Goal: Task Accomplishment & Management: Manage account settings

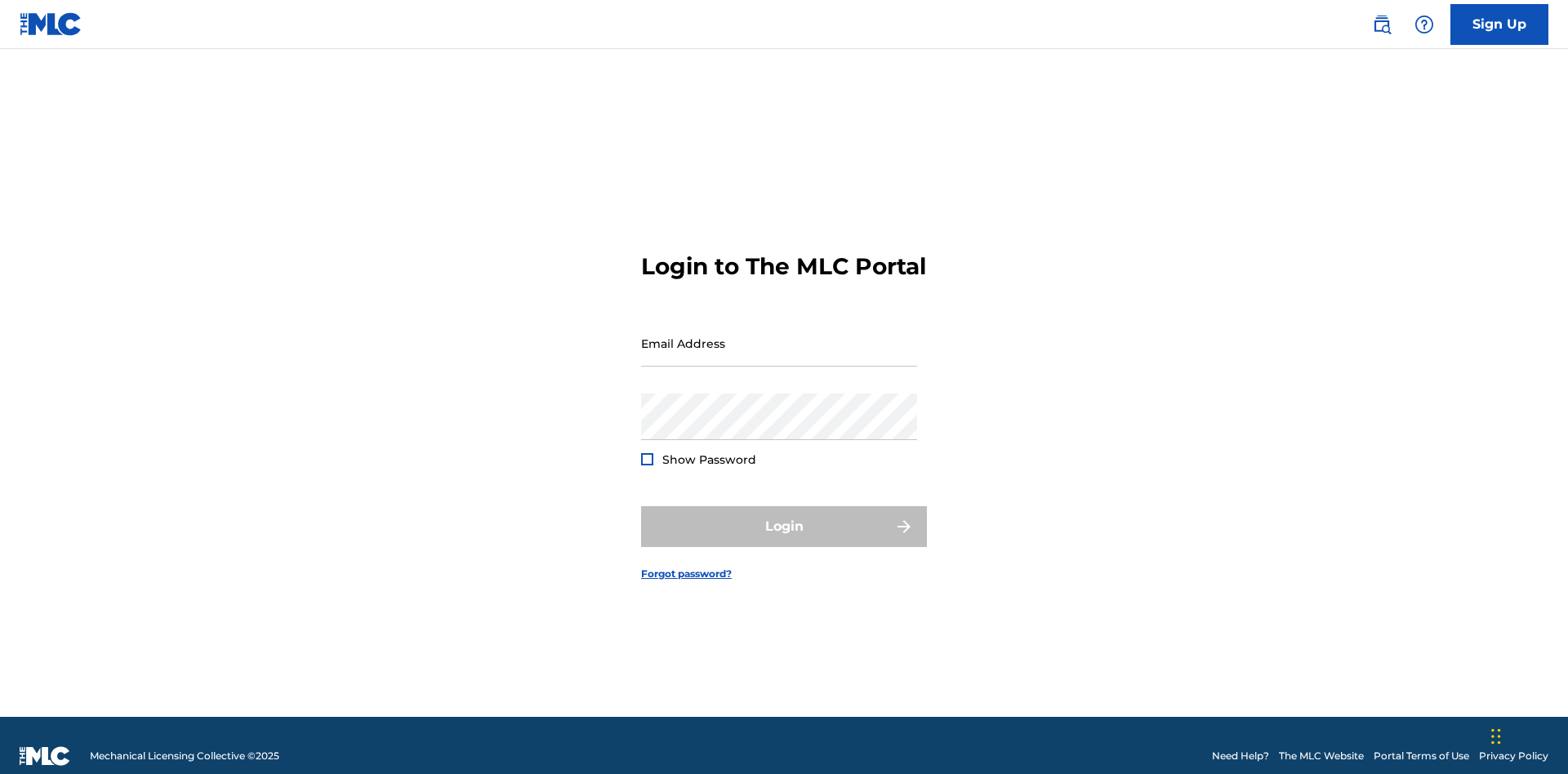
scroll to position [21, 0]
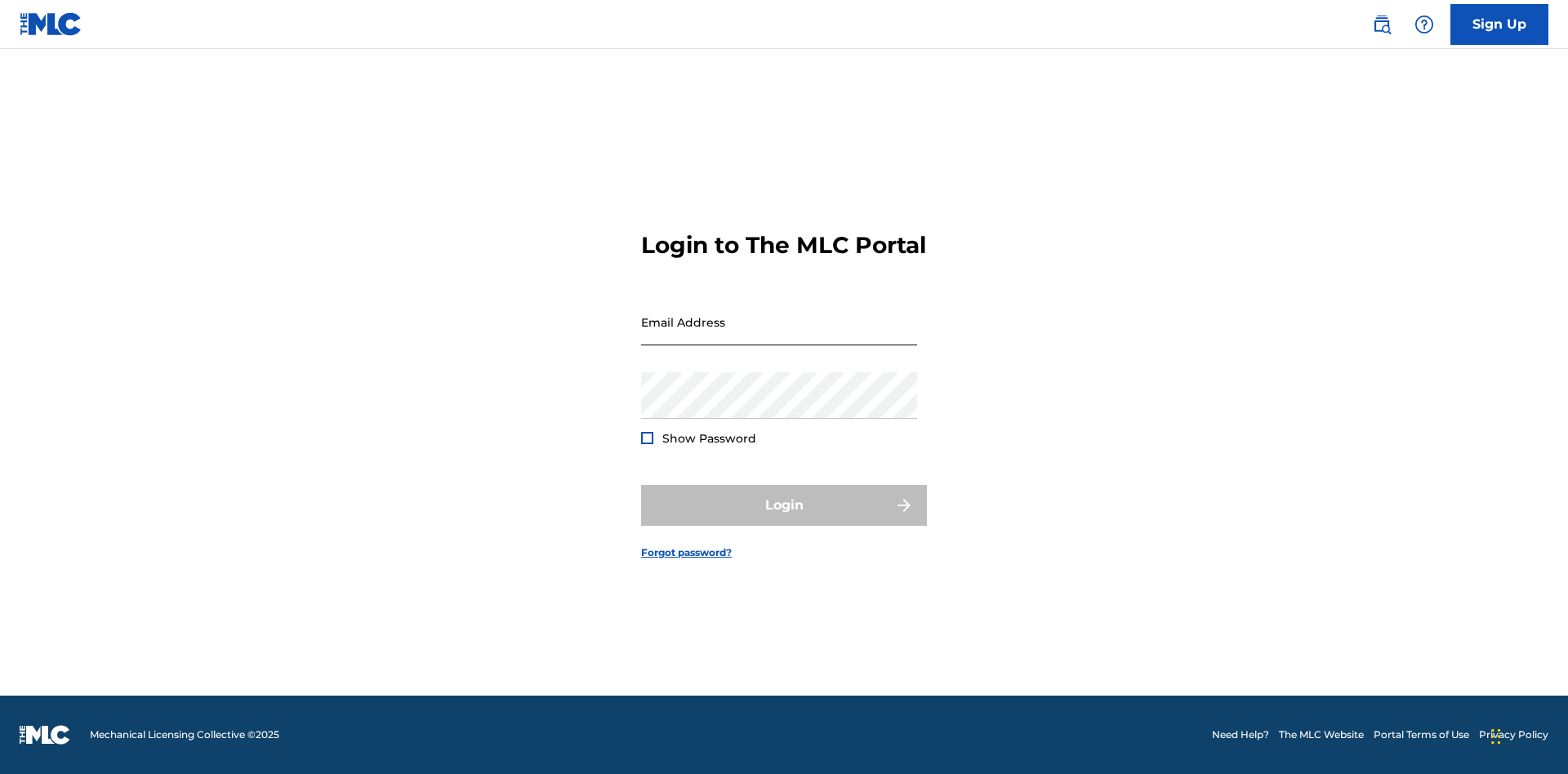
click at [779, 336] on input "Email Address" at bounding box center [779, 321] width 276 height 47
type input "b42af43d-9781-42f8-925e-95132843d6ef@mailslurp.biz"
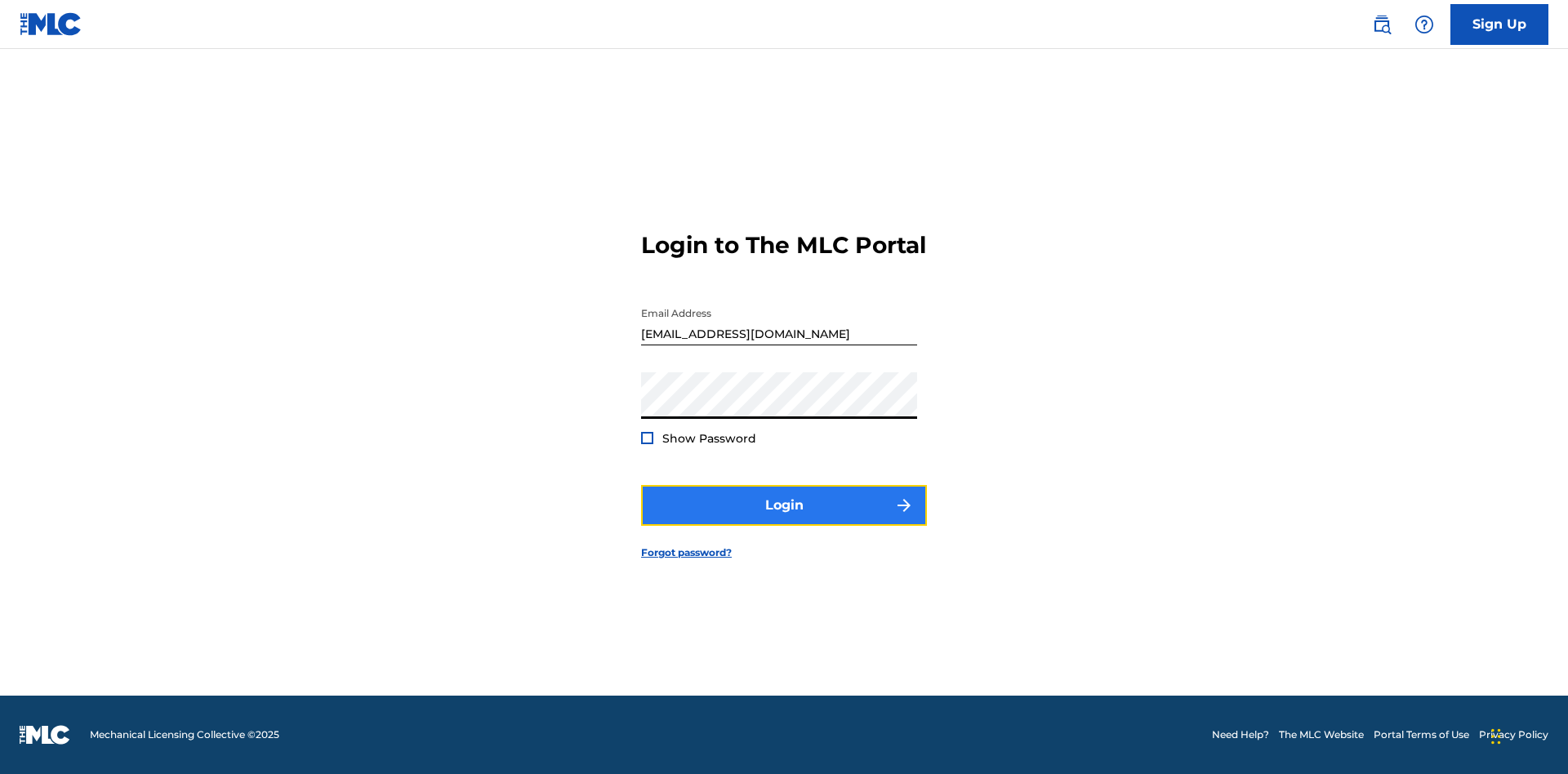
click at [784, 519] on button "Login" at bounding box center [784, 505] width 286 height 41
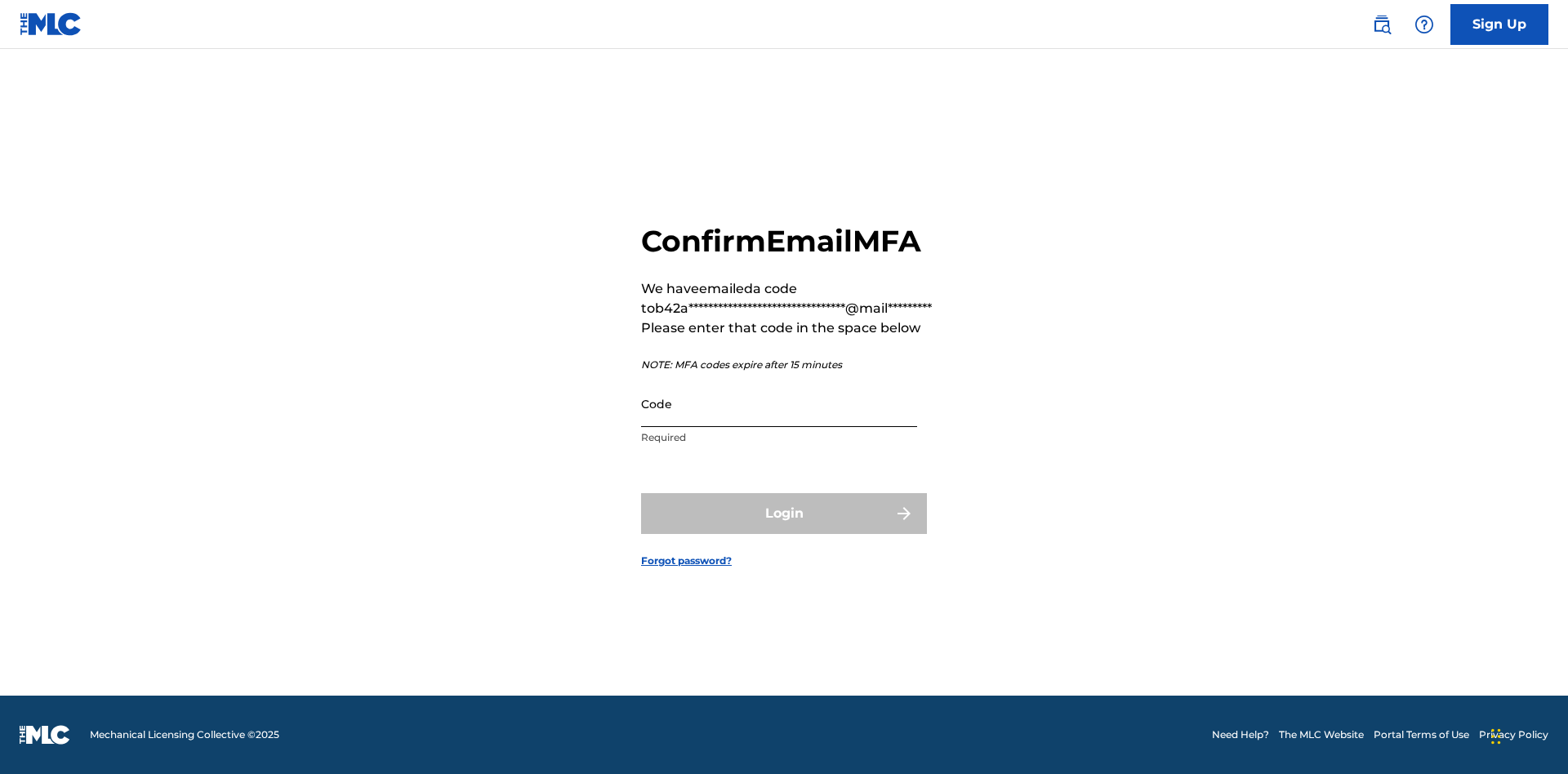
click at [779, 403] on input "Code" at bounding box center [779, 403] width 276 height 47
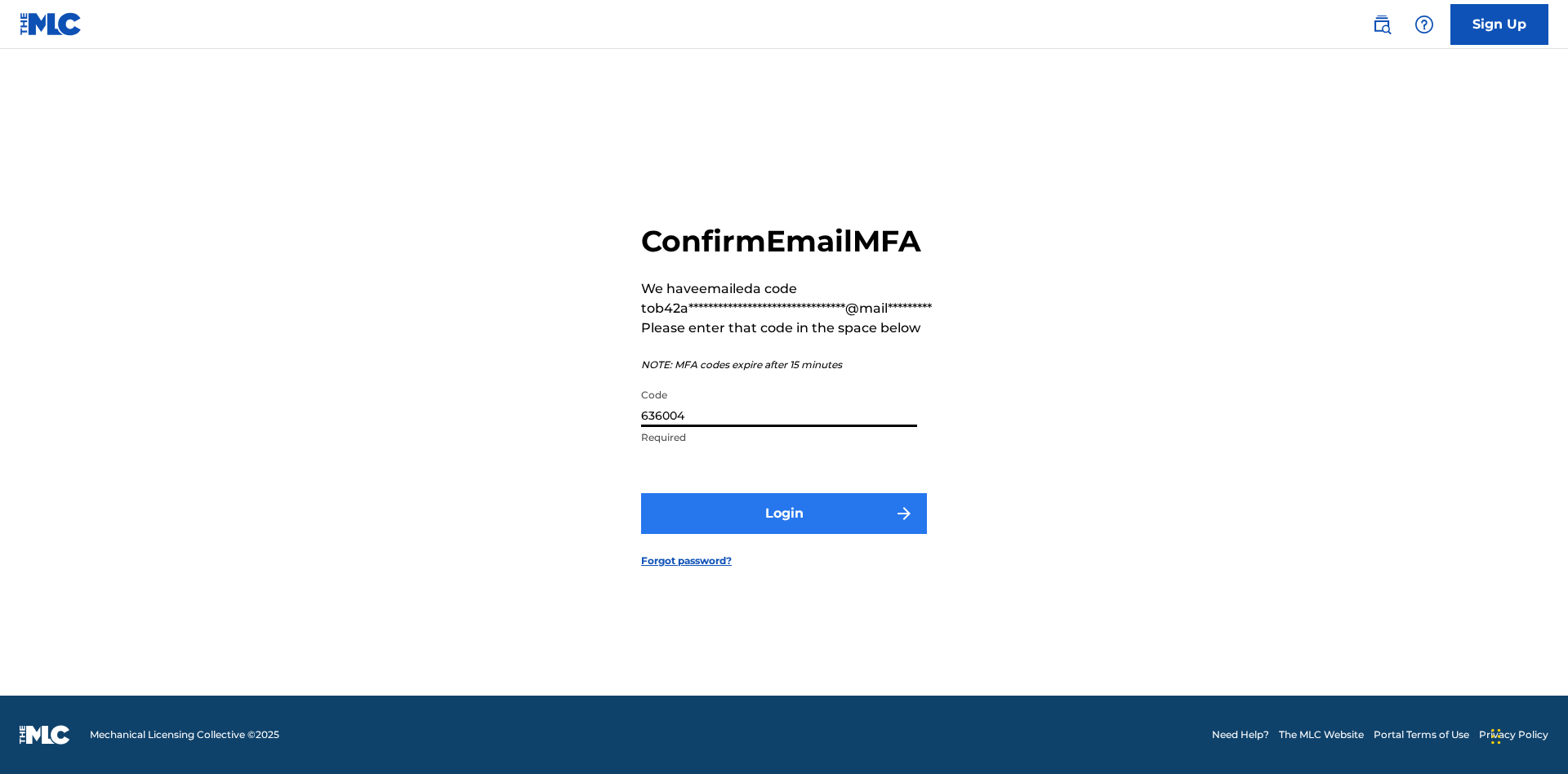
type input "636004"
click at [784, 513] on button "Login" at bounding box center [784, 513] width 286 height 41
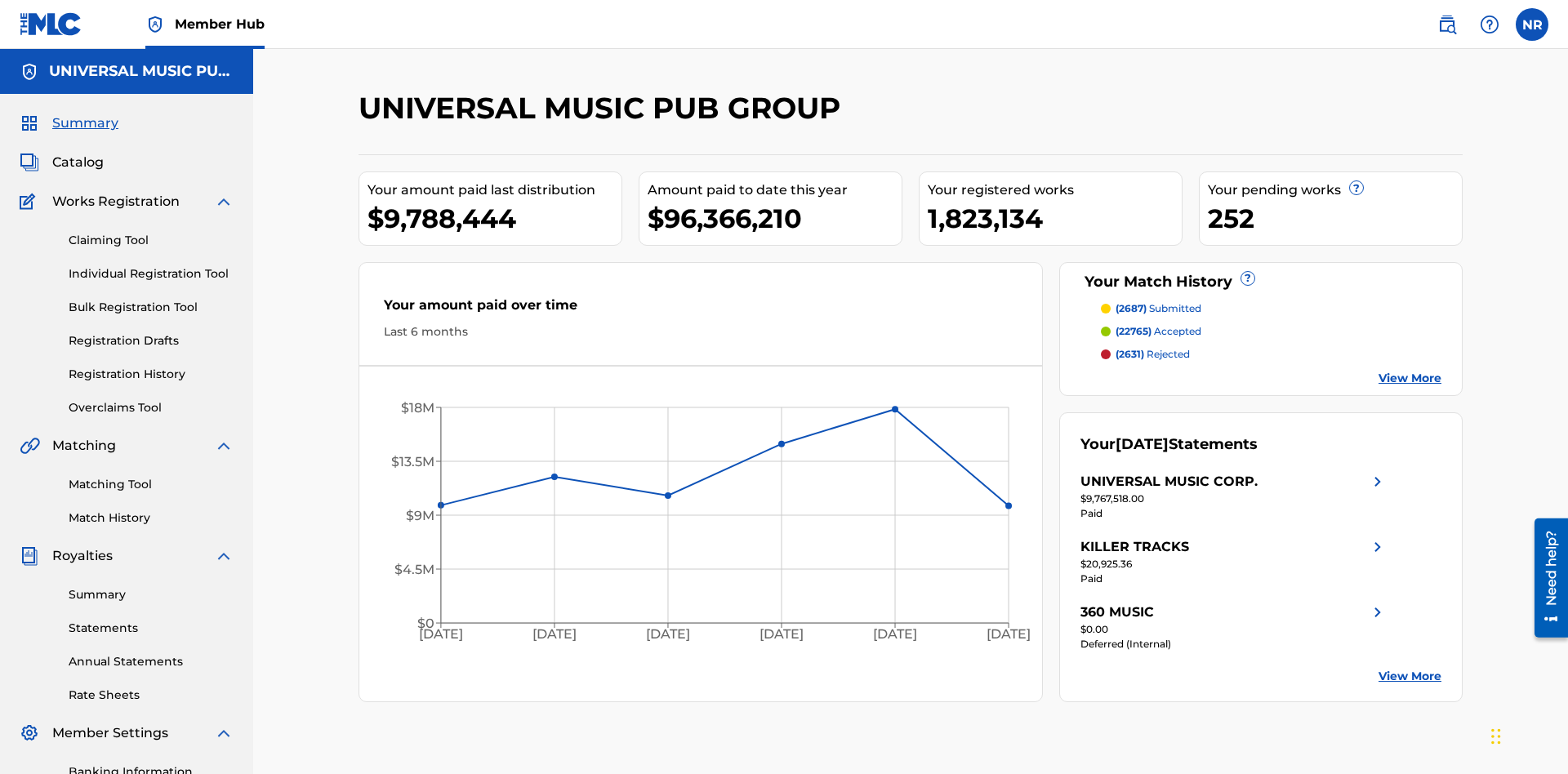
scroll to position [239, 0]
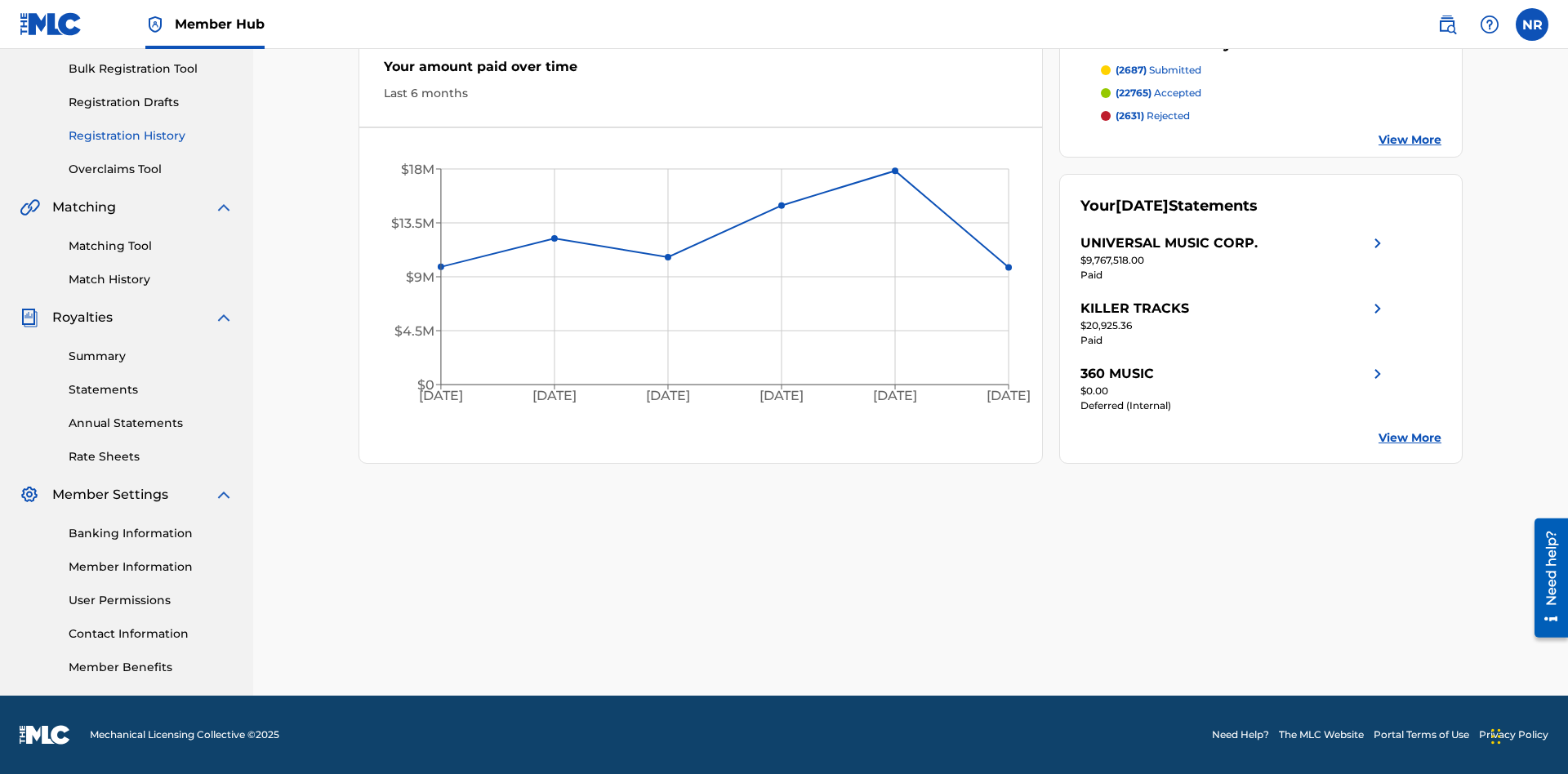
click at [151, 136] on link "Registration History" at bounding box center [150, 136] width 165 height 17
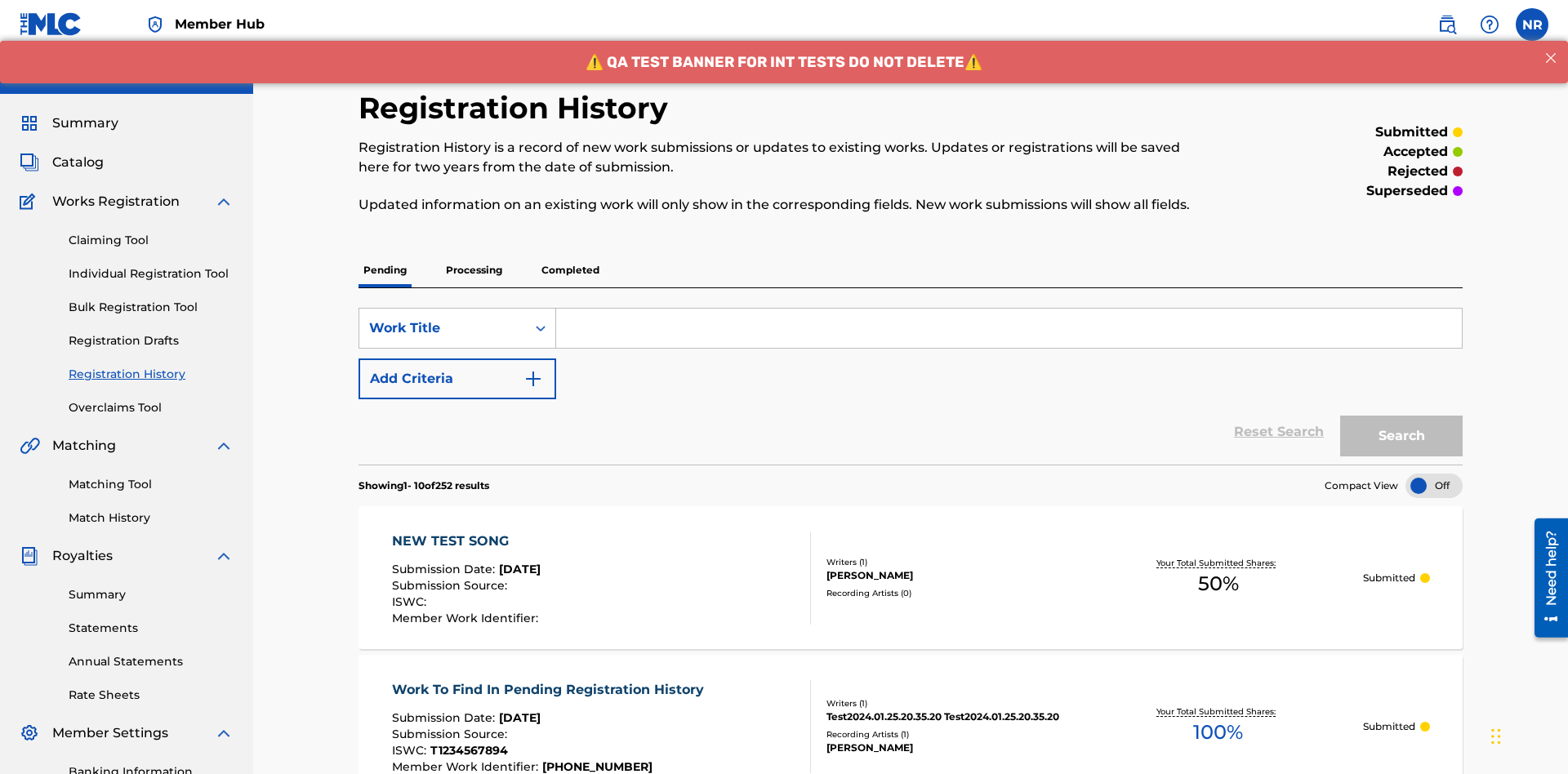
scroll to position [221, 0]
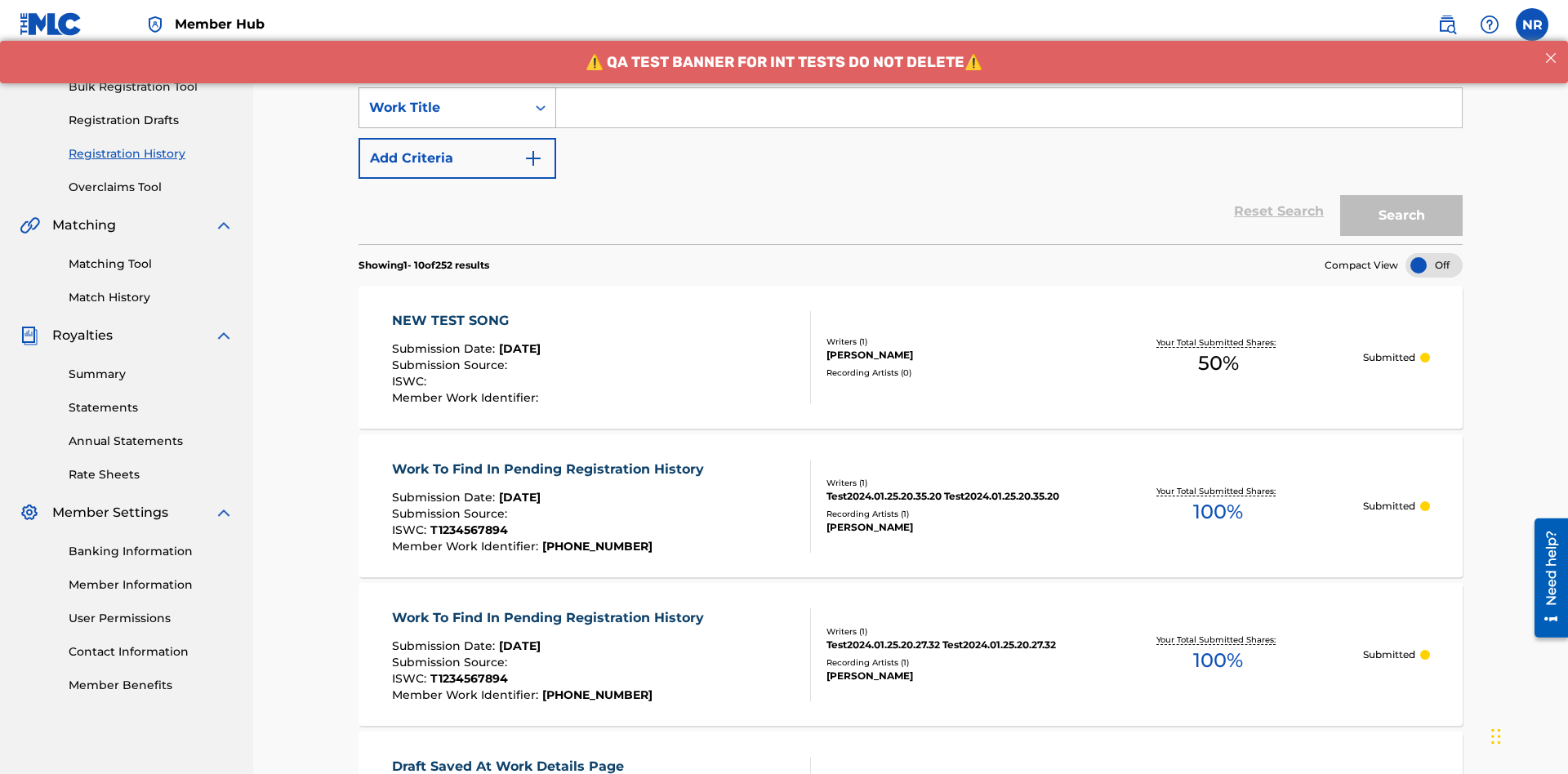
click at [442, 107] on div "Work Title" at bounding box center [442, 107] width 147 height 20
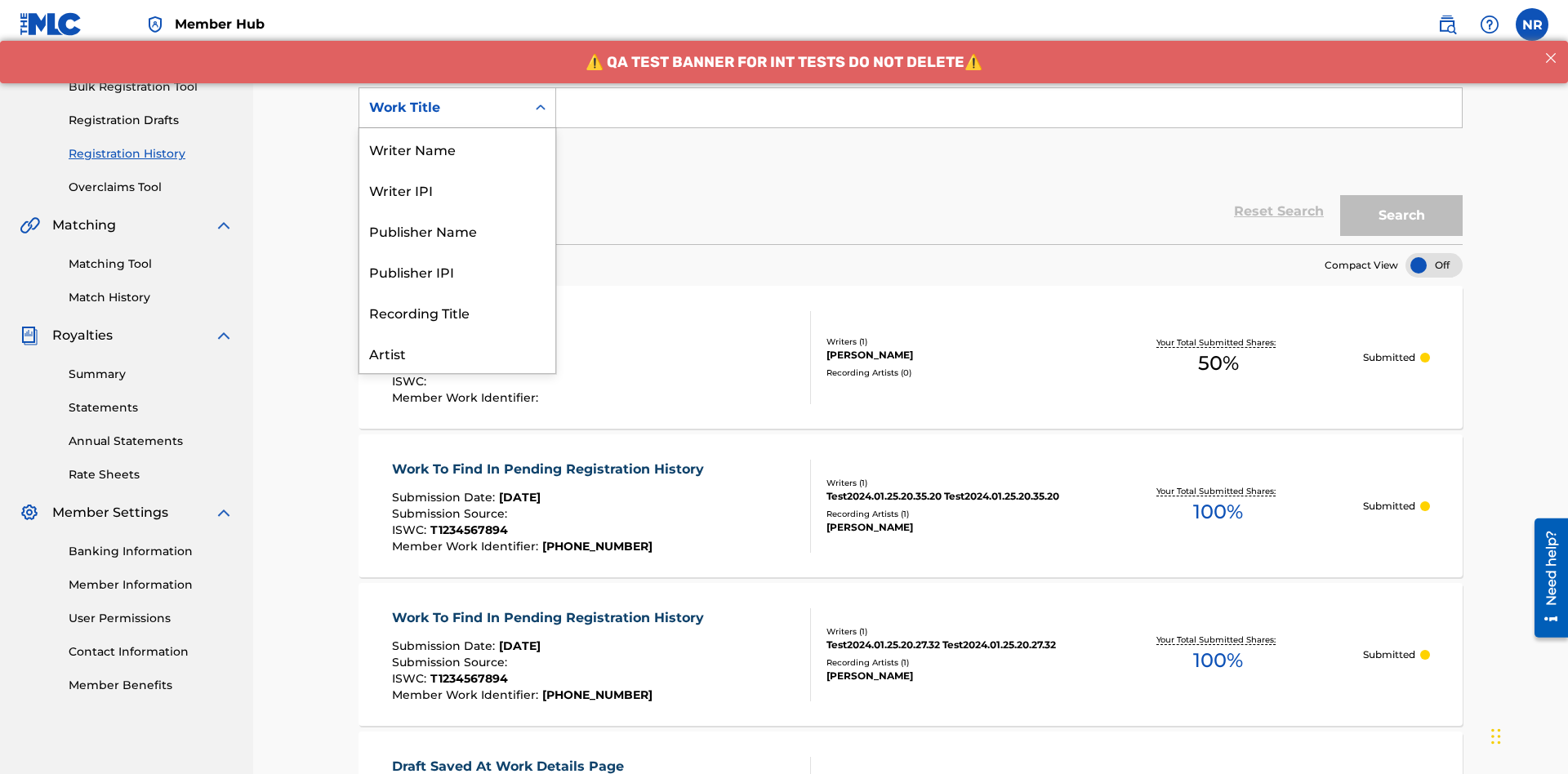
scroll to position [82, 0]
click at [457, 353] on div "Work Title" at bounding box center [457, 352] width 196 height 41
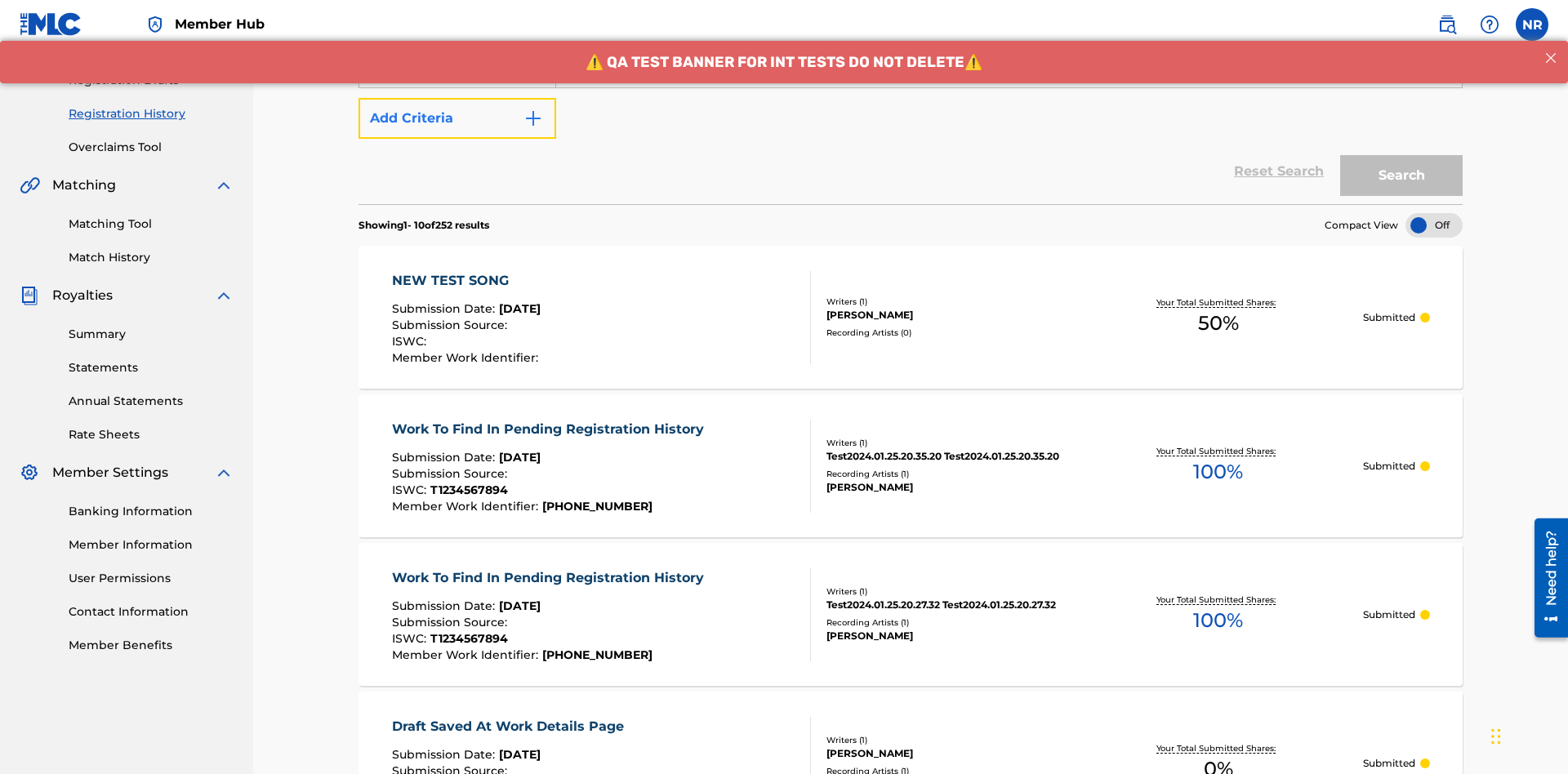
click at [457, 119] on button "Add Criteria" at bounding box center [457, 118] width 198 height 41
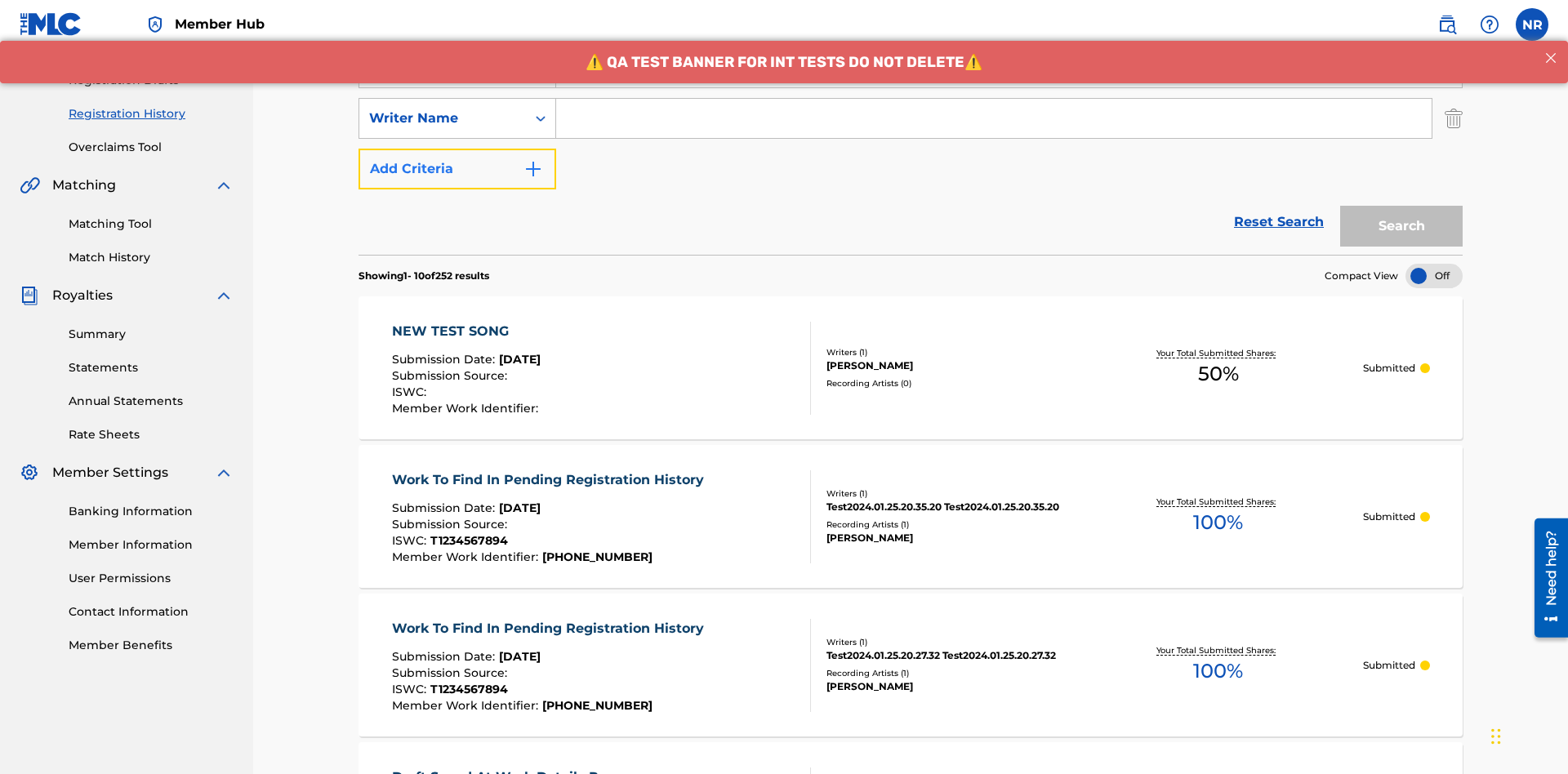
scroll to position [271, 0]
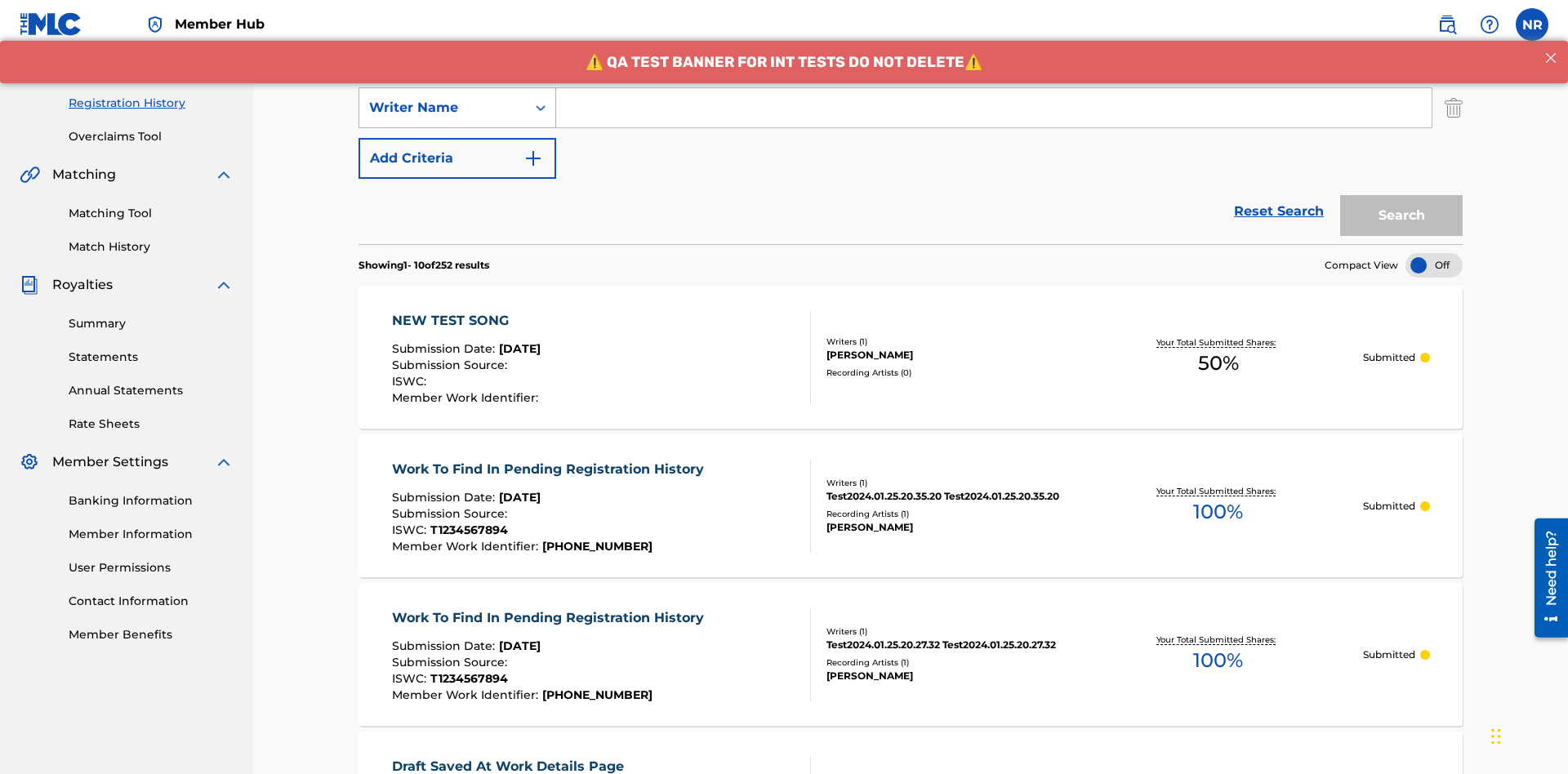
click at [442, 107] on div "Writer Name" at bounding box center [442, 107] width 147 height 20
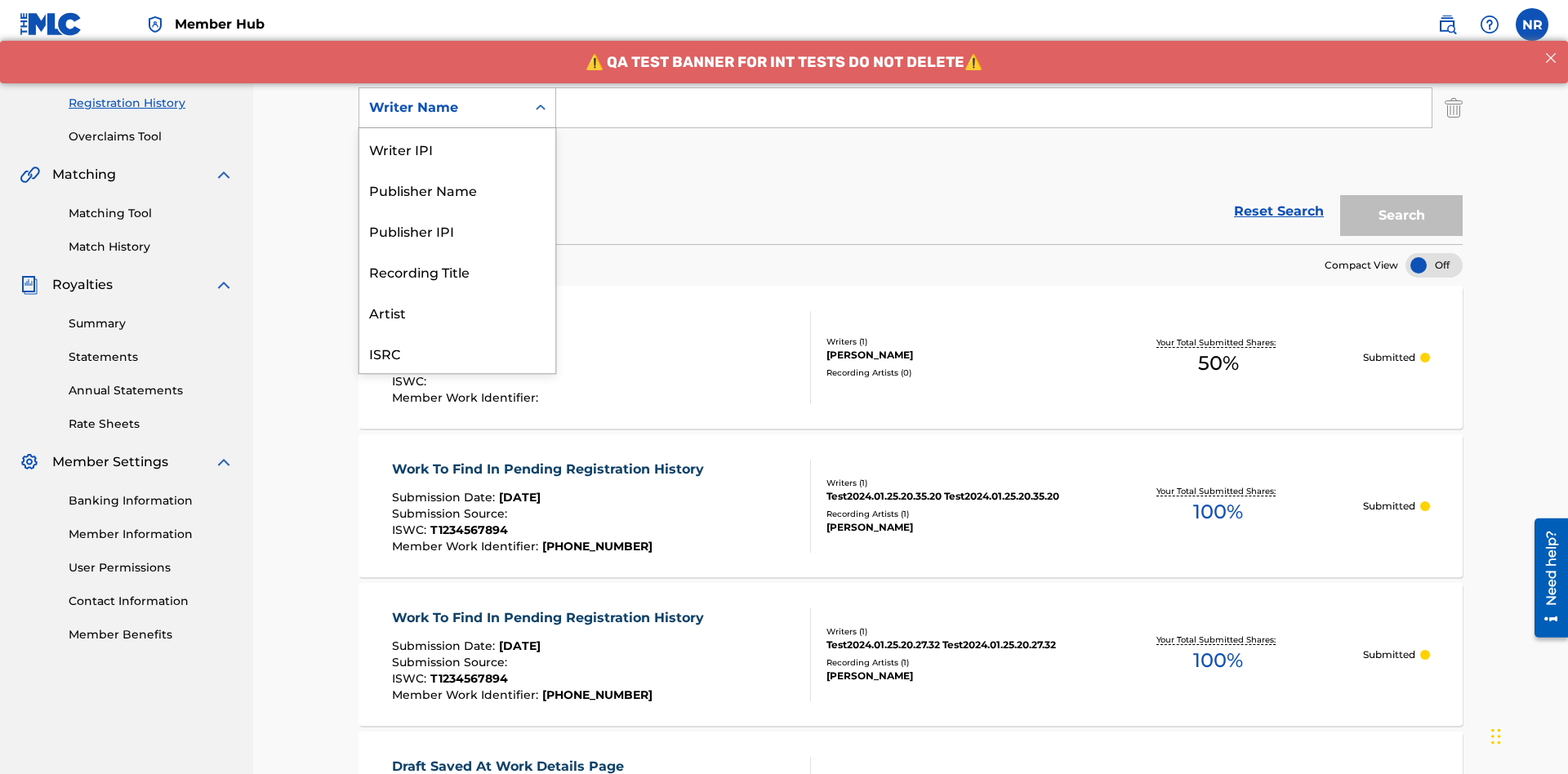
scroll to position [41, 0]
click at [457, 230] on div "Recording Title" at bounding box center [457, 230] width 196 height 41
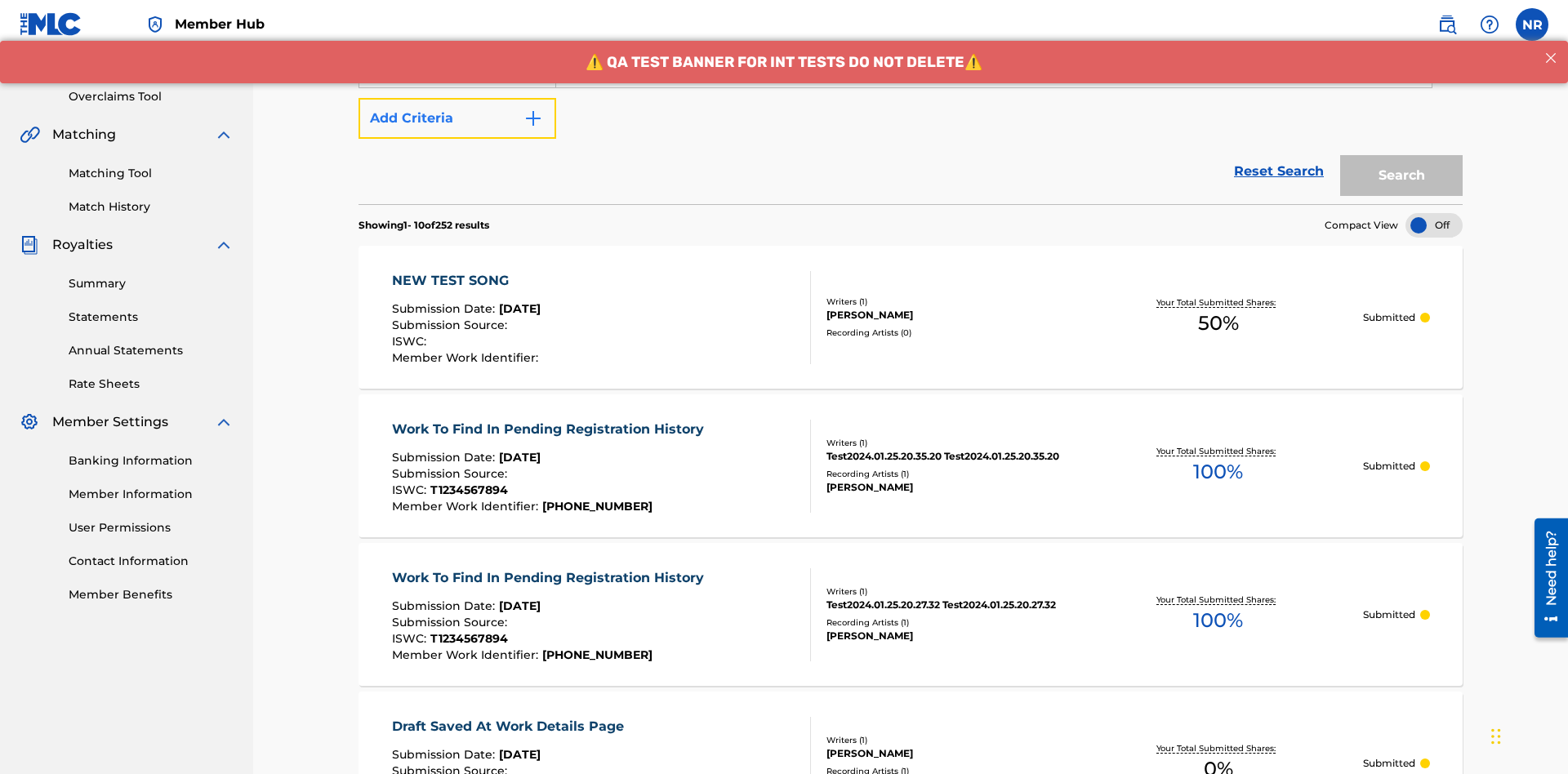
click at [457, 119] on button "Add Criteria" at bounding box center [457, 118] width 198 height 41
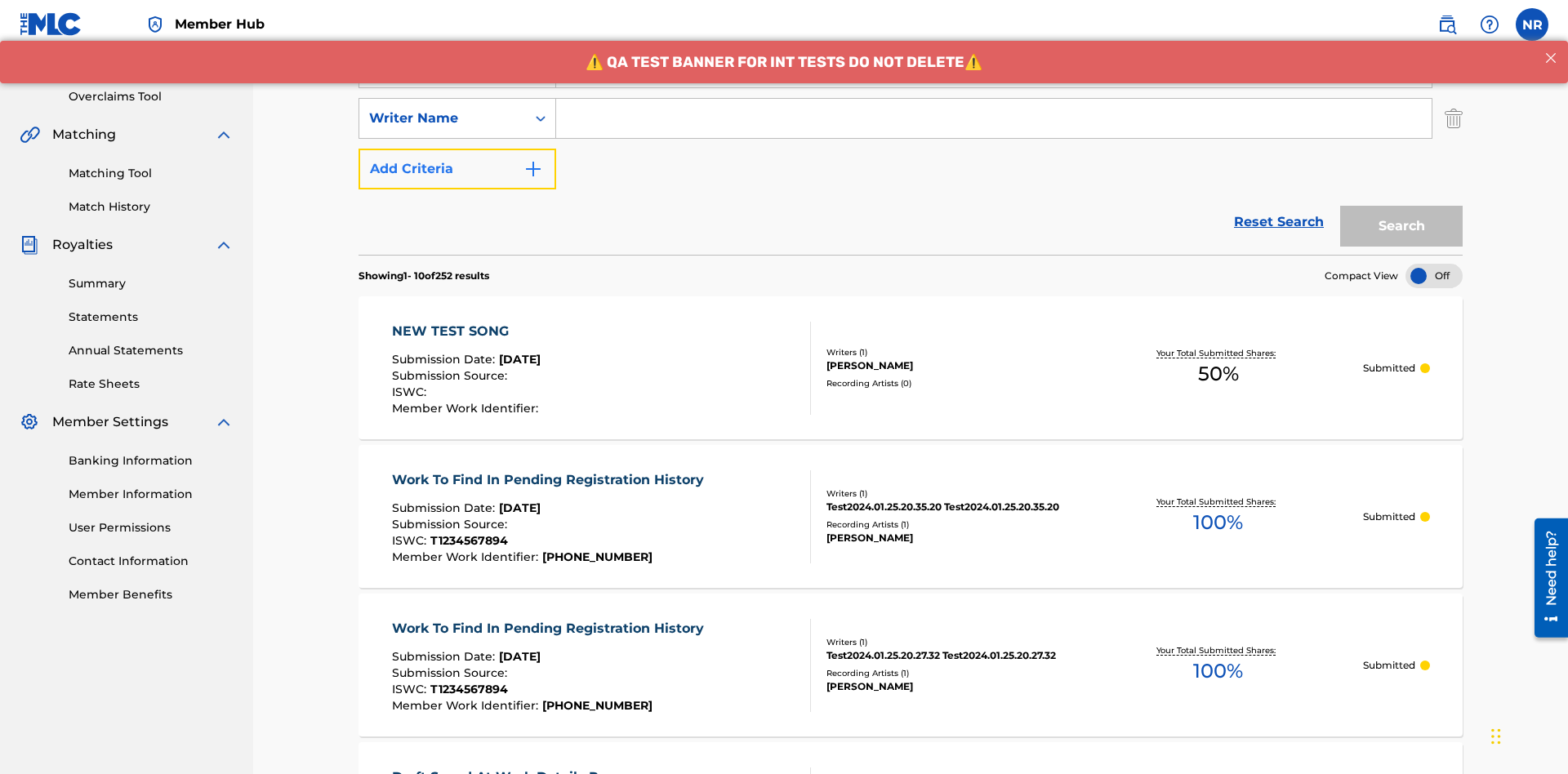
scroll to position [321, 0]
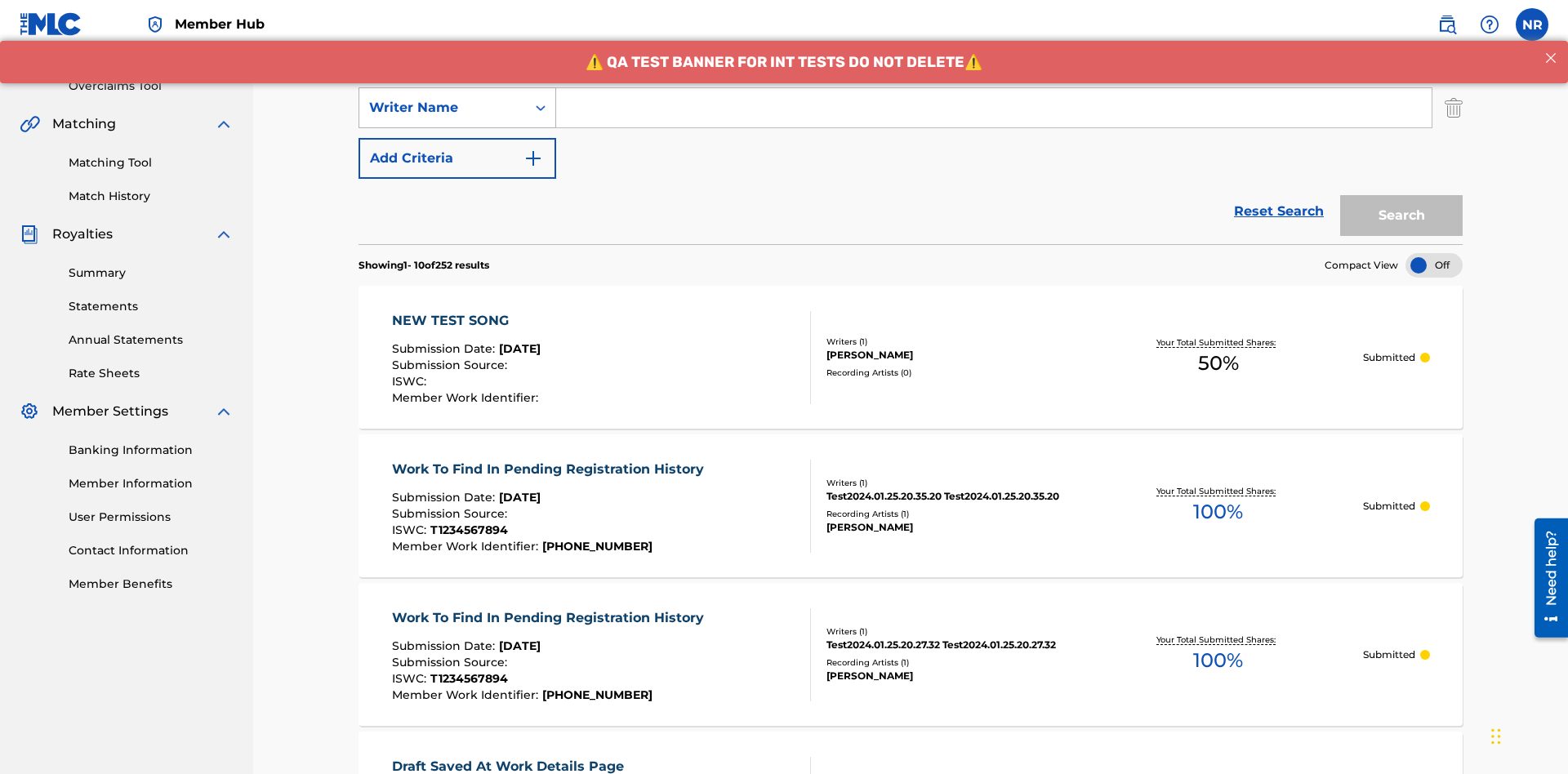
click at [442, 107] on div "Writer Name" at bounding box center [442, 107] width 147 height 20
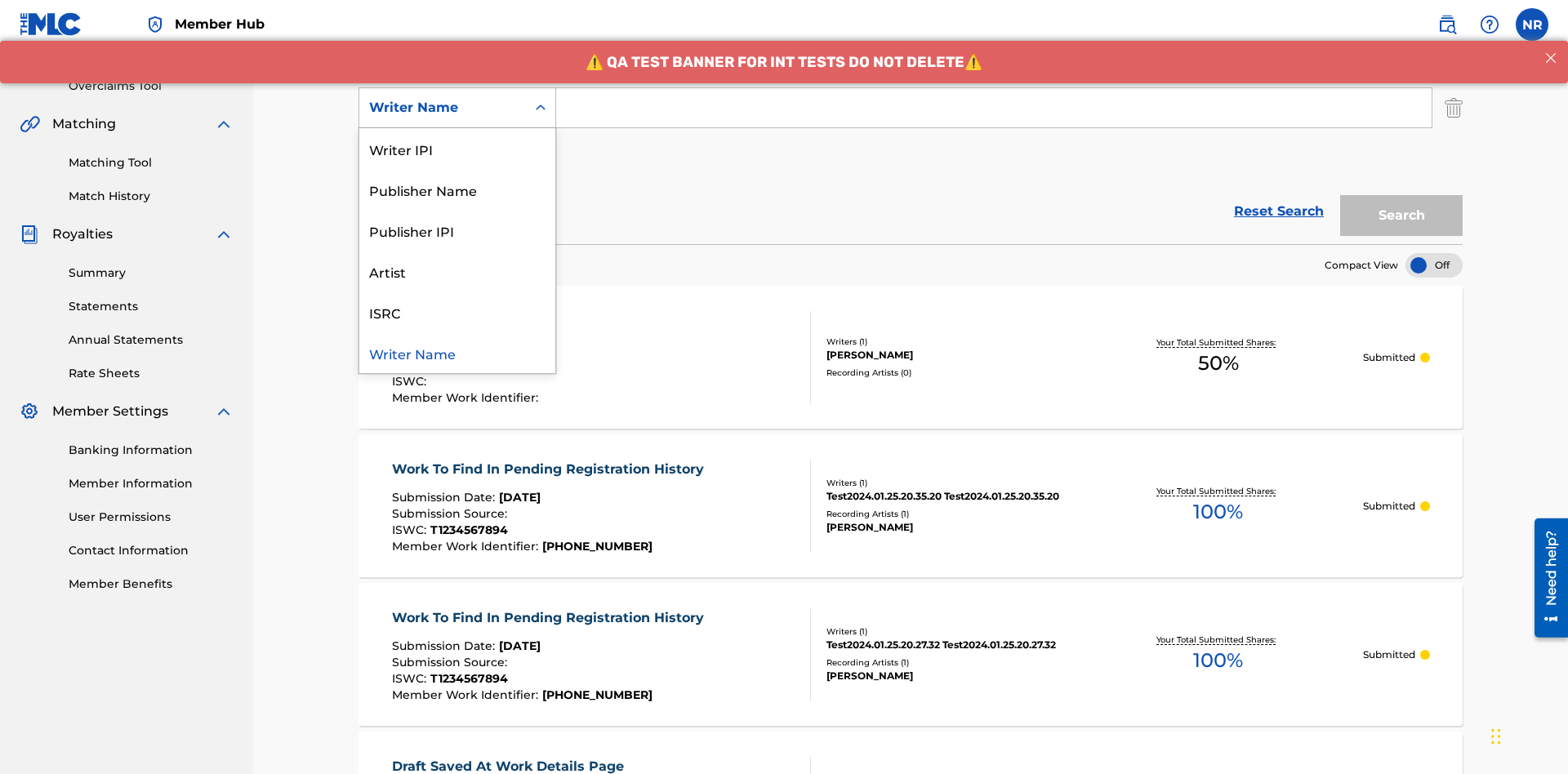
click at [457, 312] on div "ISRC" at bounding box center [457, 312] width 196 height 41
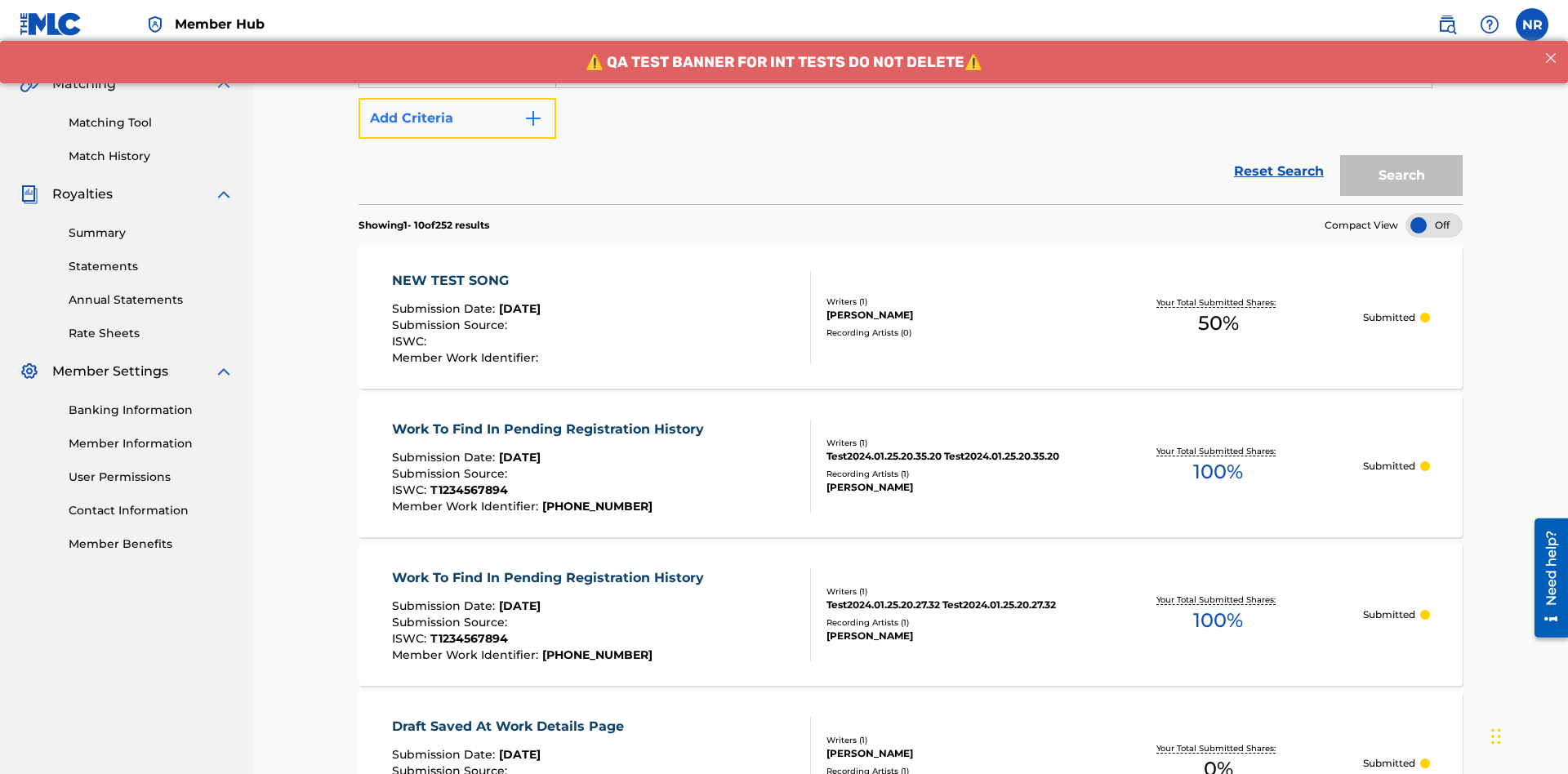
click at [457, 119] on button "Add Criteria" at bounding box center [457, 118] width 198 height 41
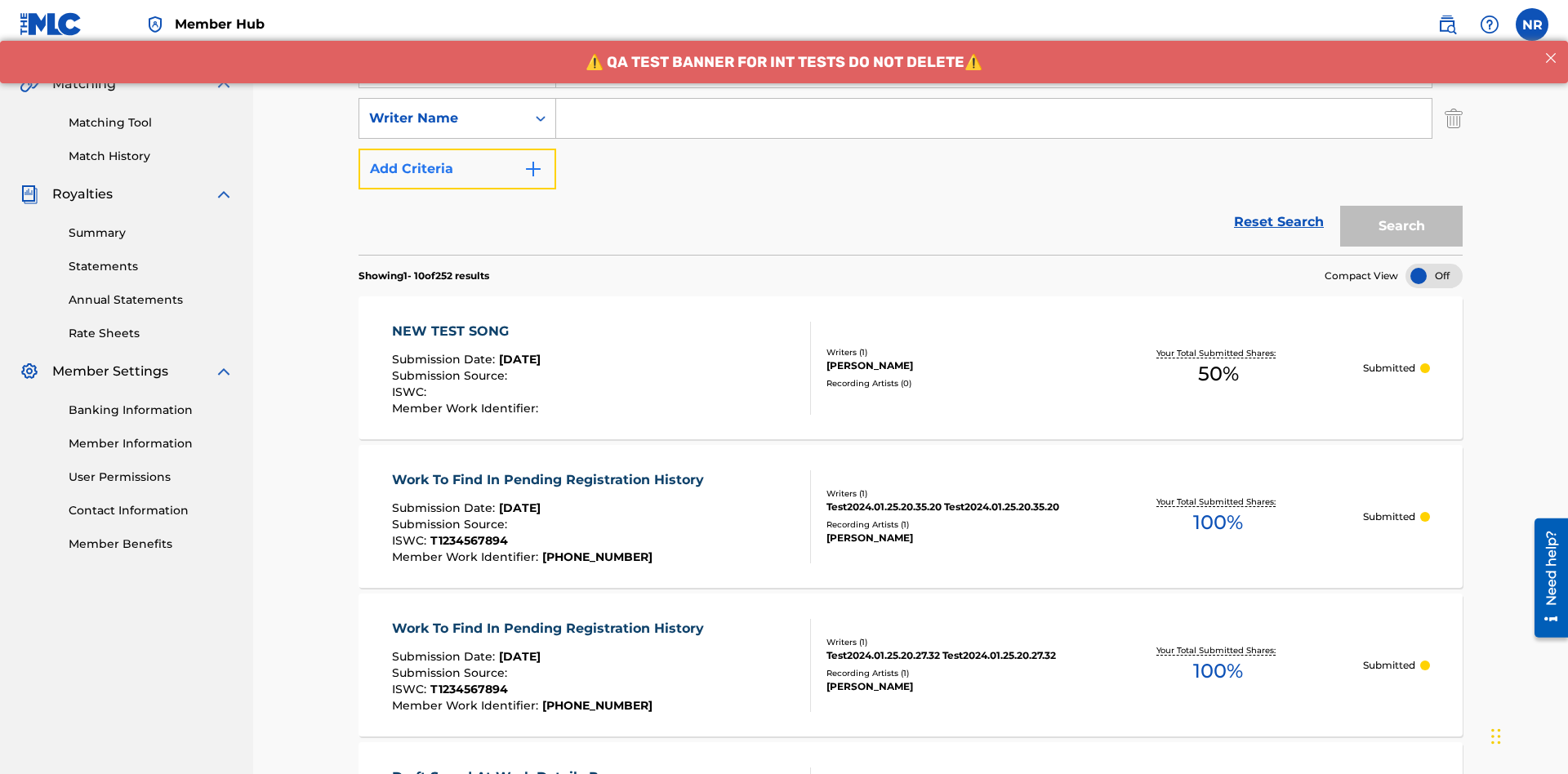
scroll to position [373, 0]
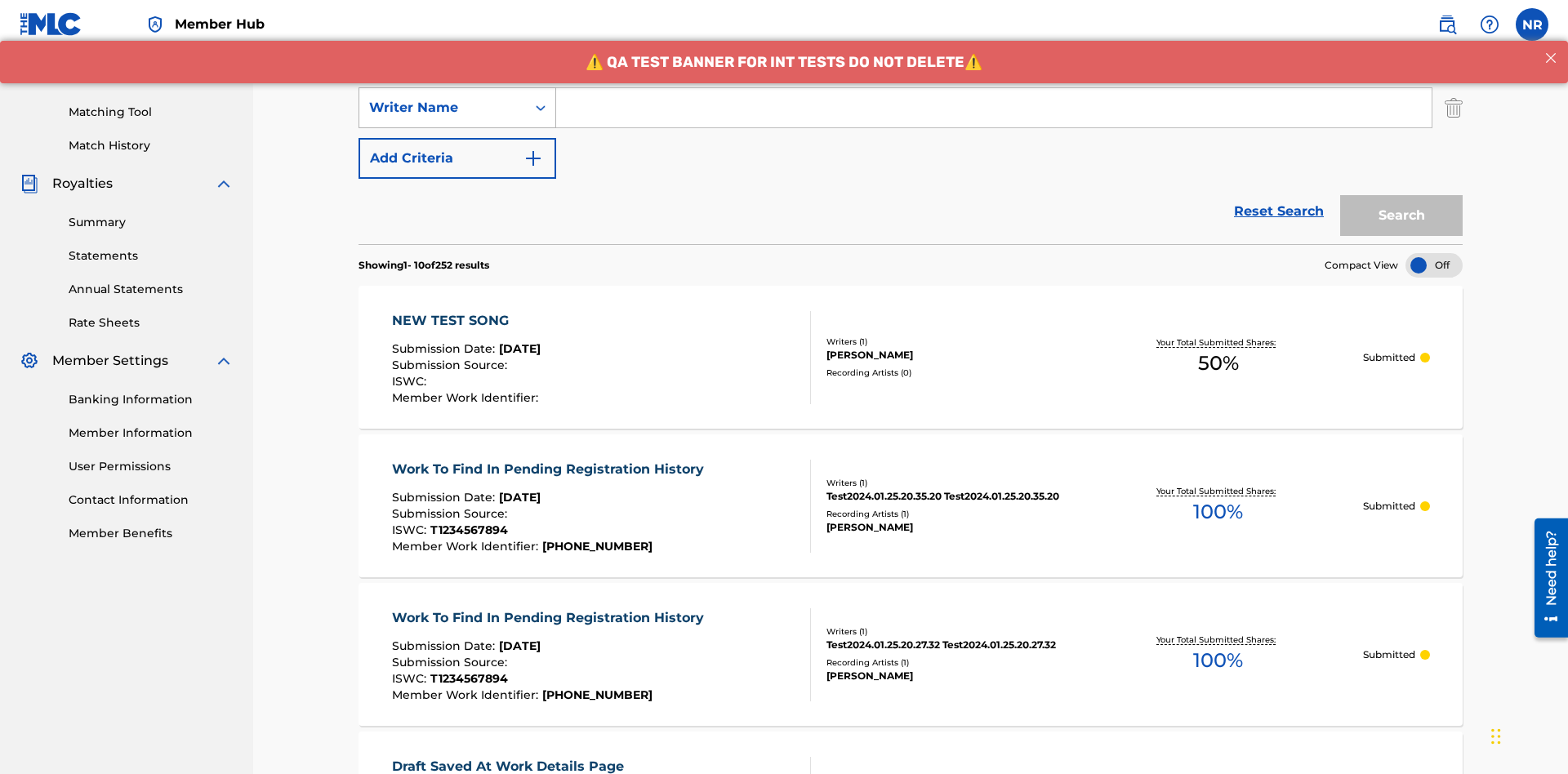
click at [442, 107] on div "Writer Name" at bounding box center [442, 107] width 147 height 20
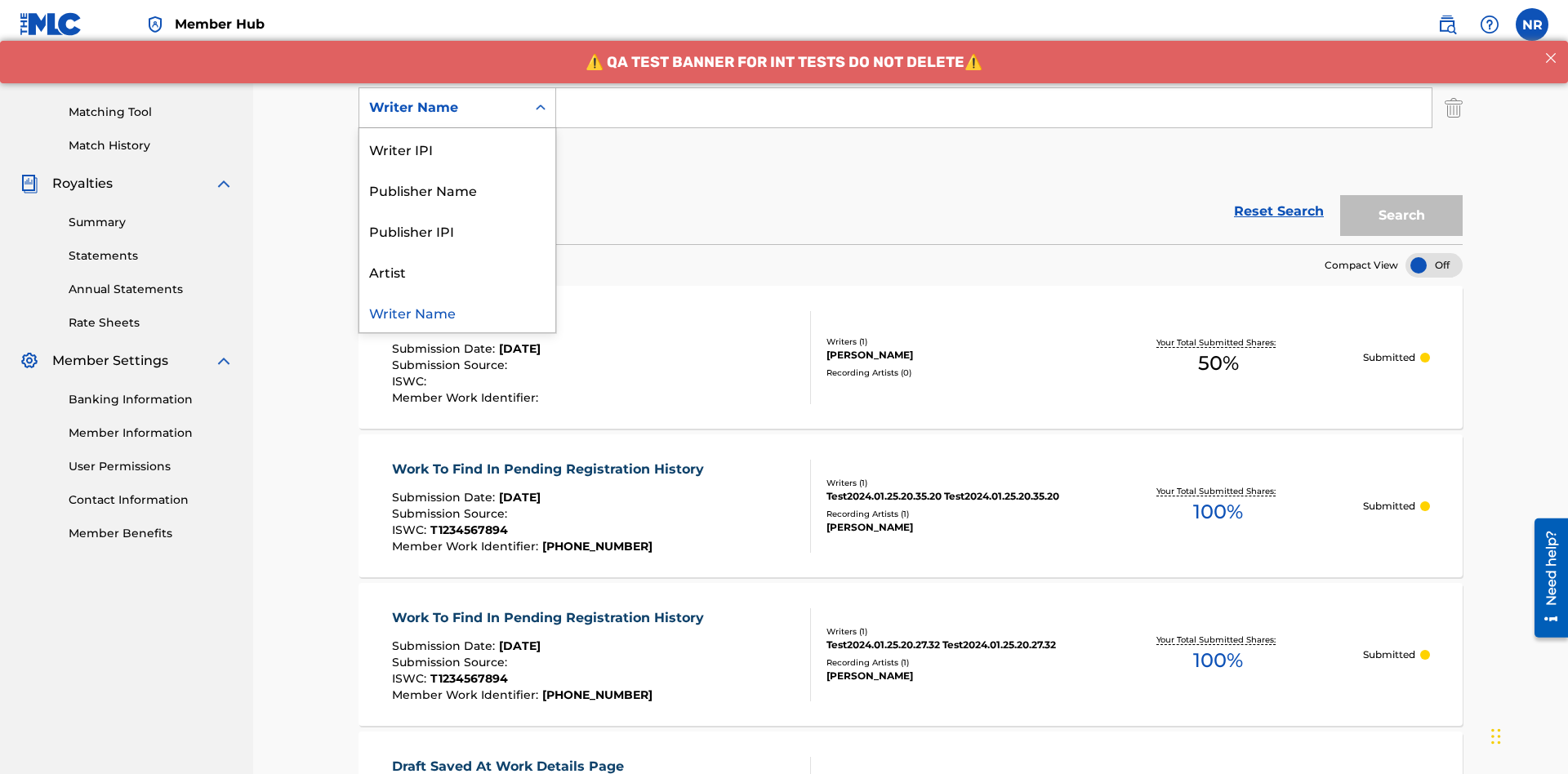
click at [457, 312] on div "Writer Name" at bounding box center [457, 312] width 196 height 41
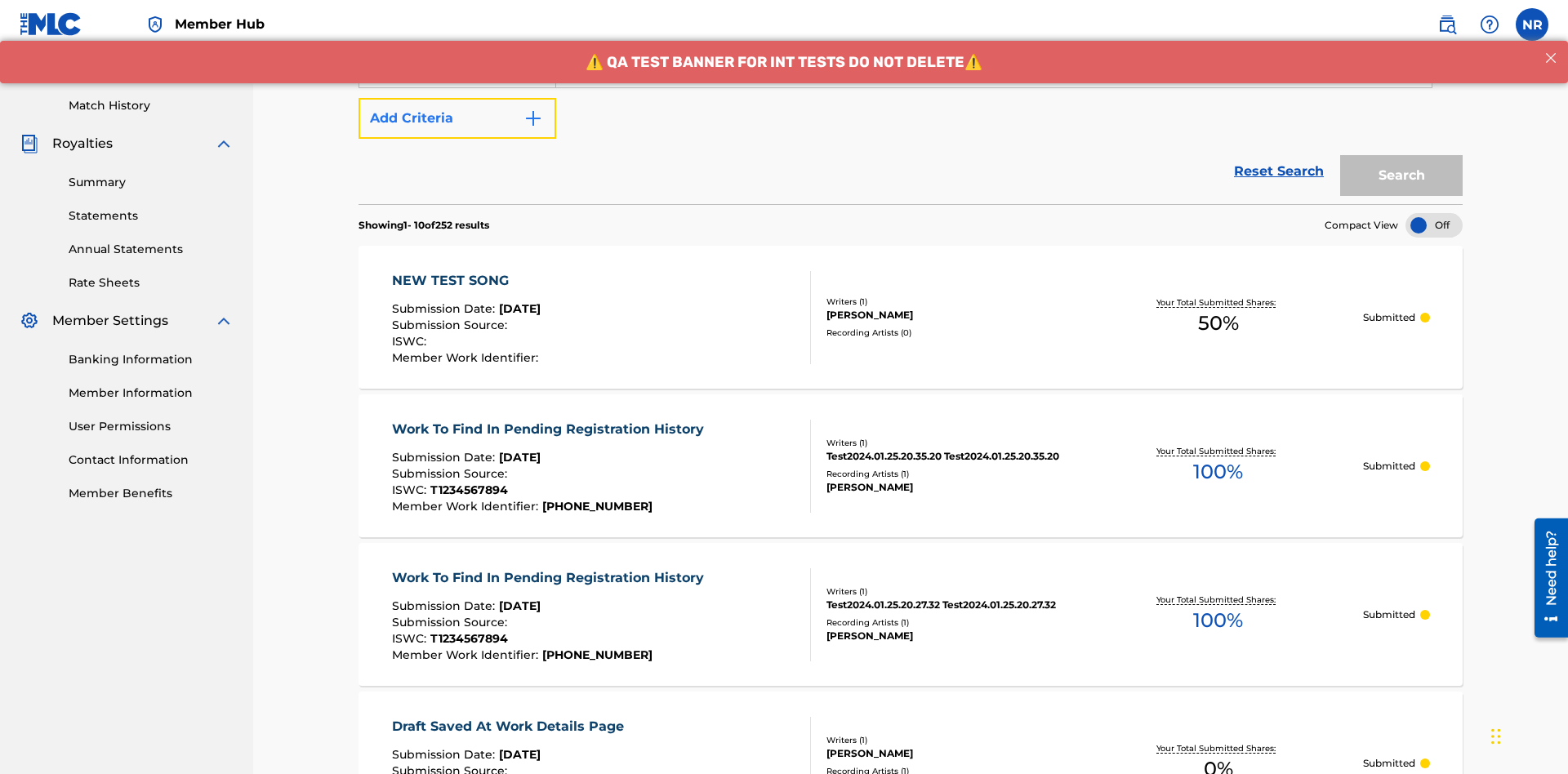
click at [457, 119] on button "Add Criteria" at bounding box center [457, 118] width 198 height 41
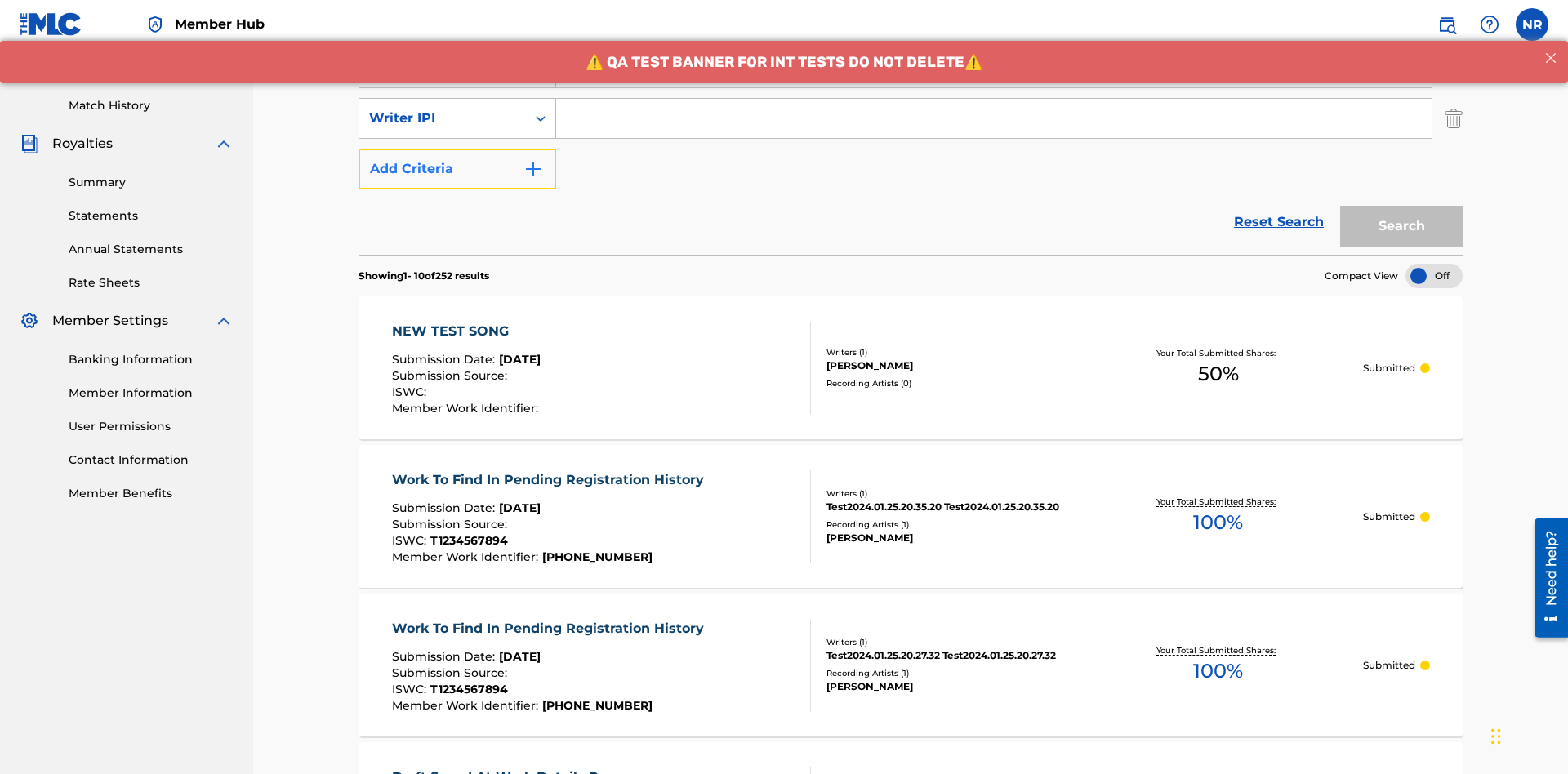
scroll to position [423, 0]
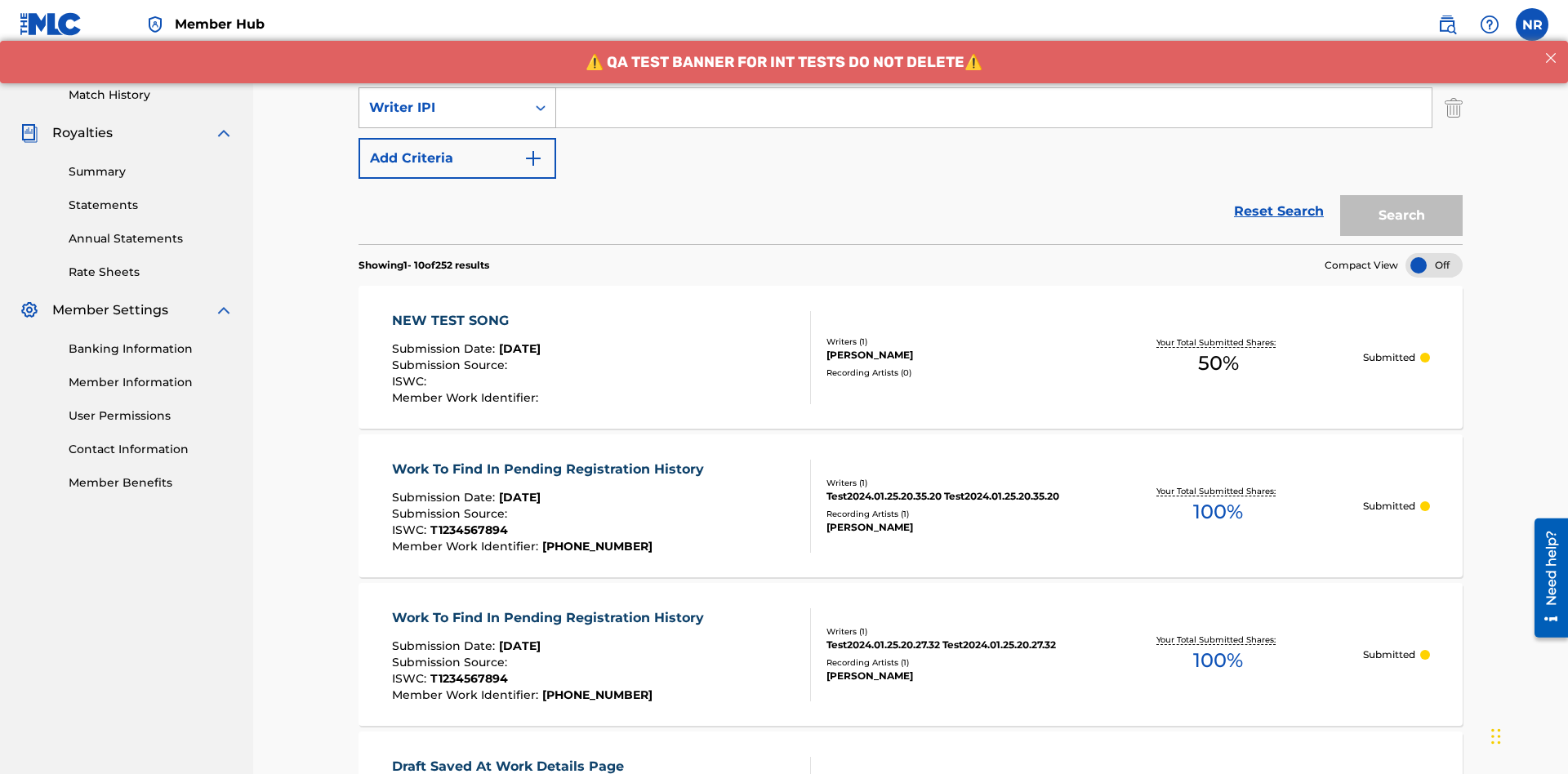
click at [442, 107] on div "Writer IPI" at bounding box center [442, 107] width 147 height 20
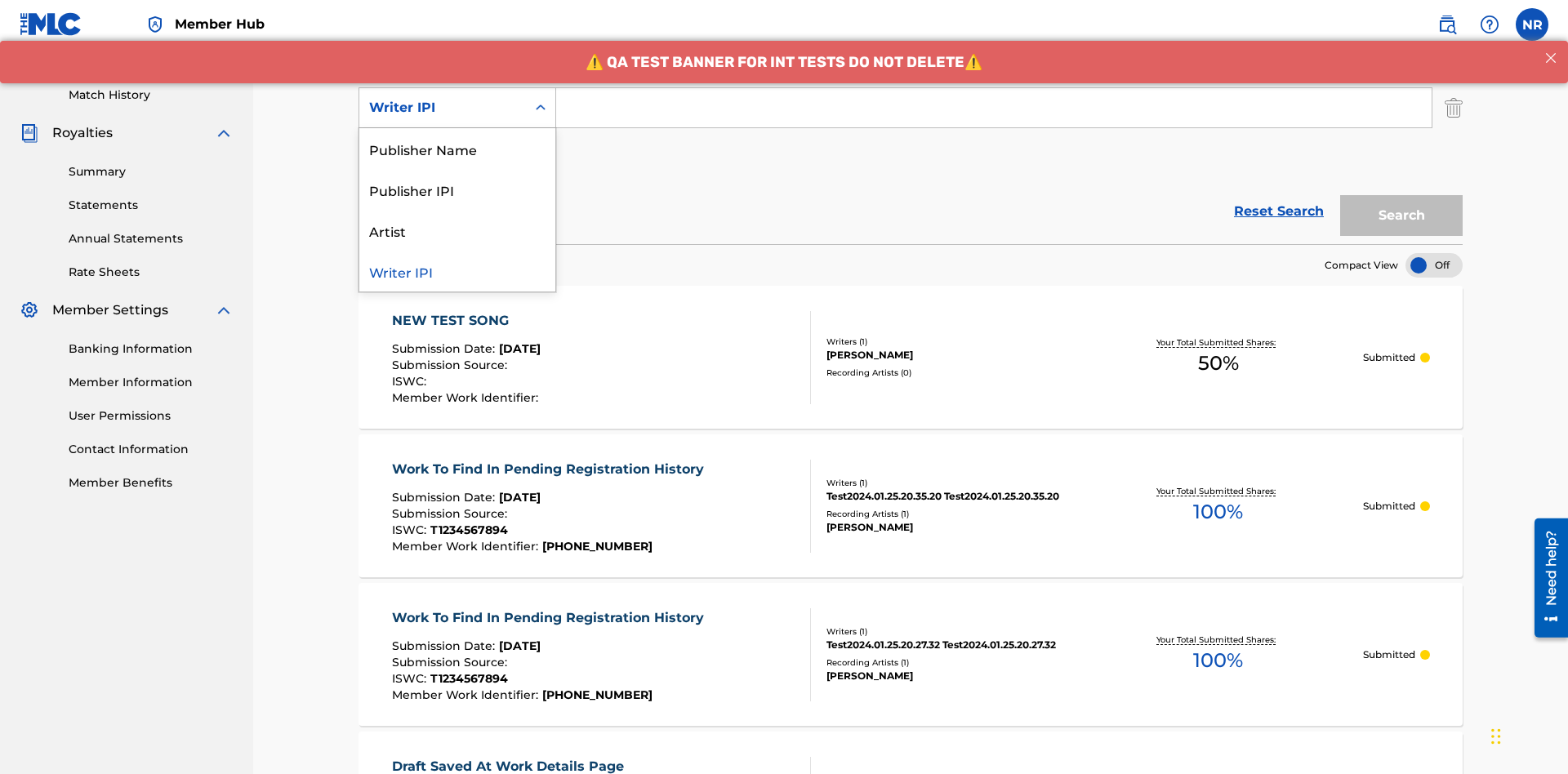
click at [457, 148] on div "Publisher Name" at bounding box center [457, 148] width 196 height 41
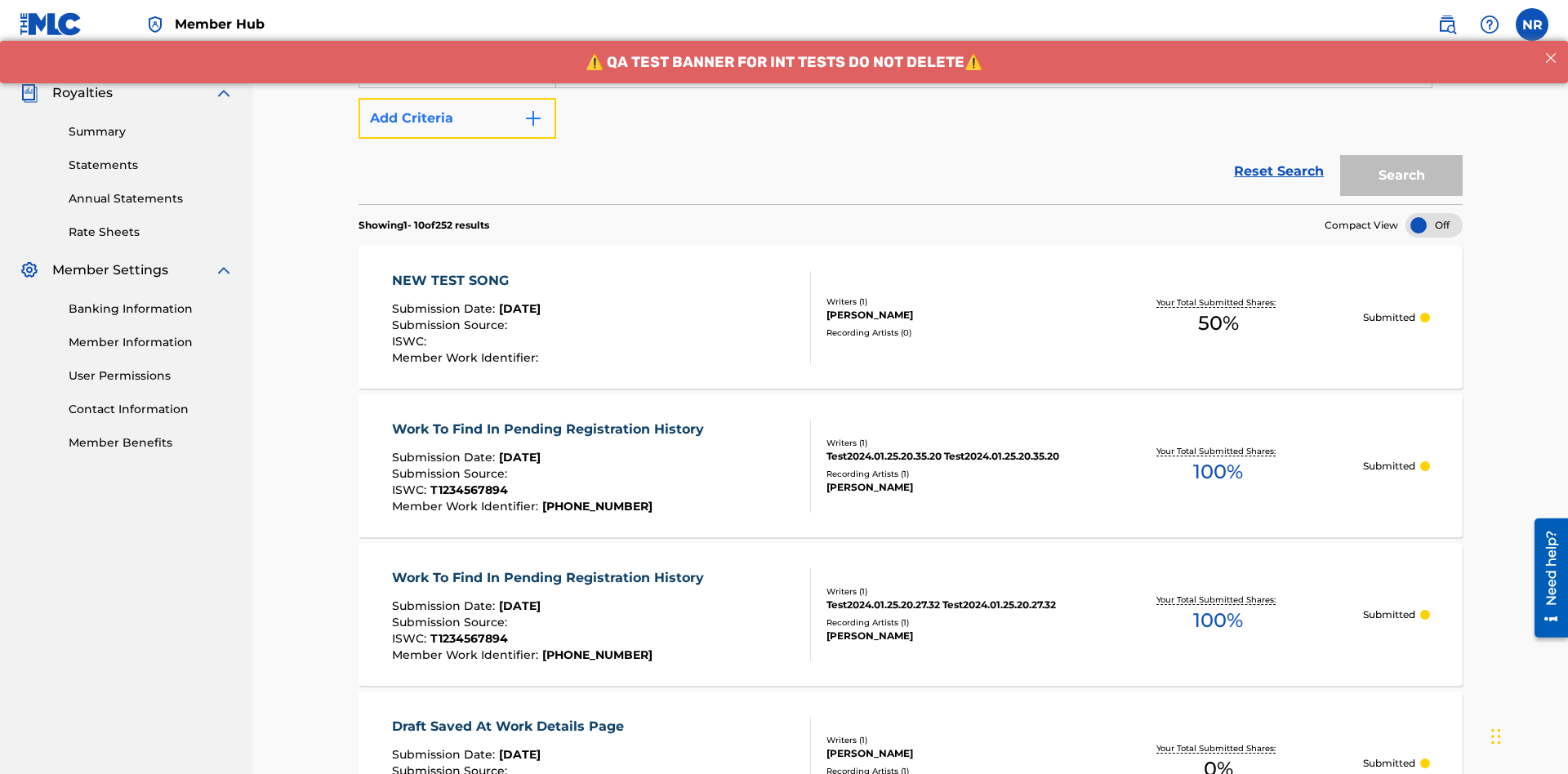
click at [457, 119] on button "Add Criteria" at bounding box center [457, 118] width 198 height 41
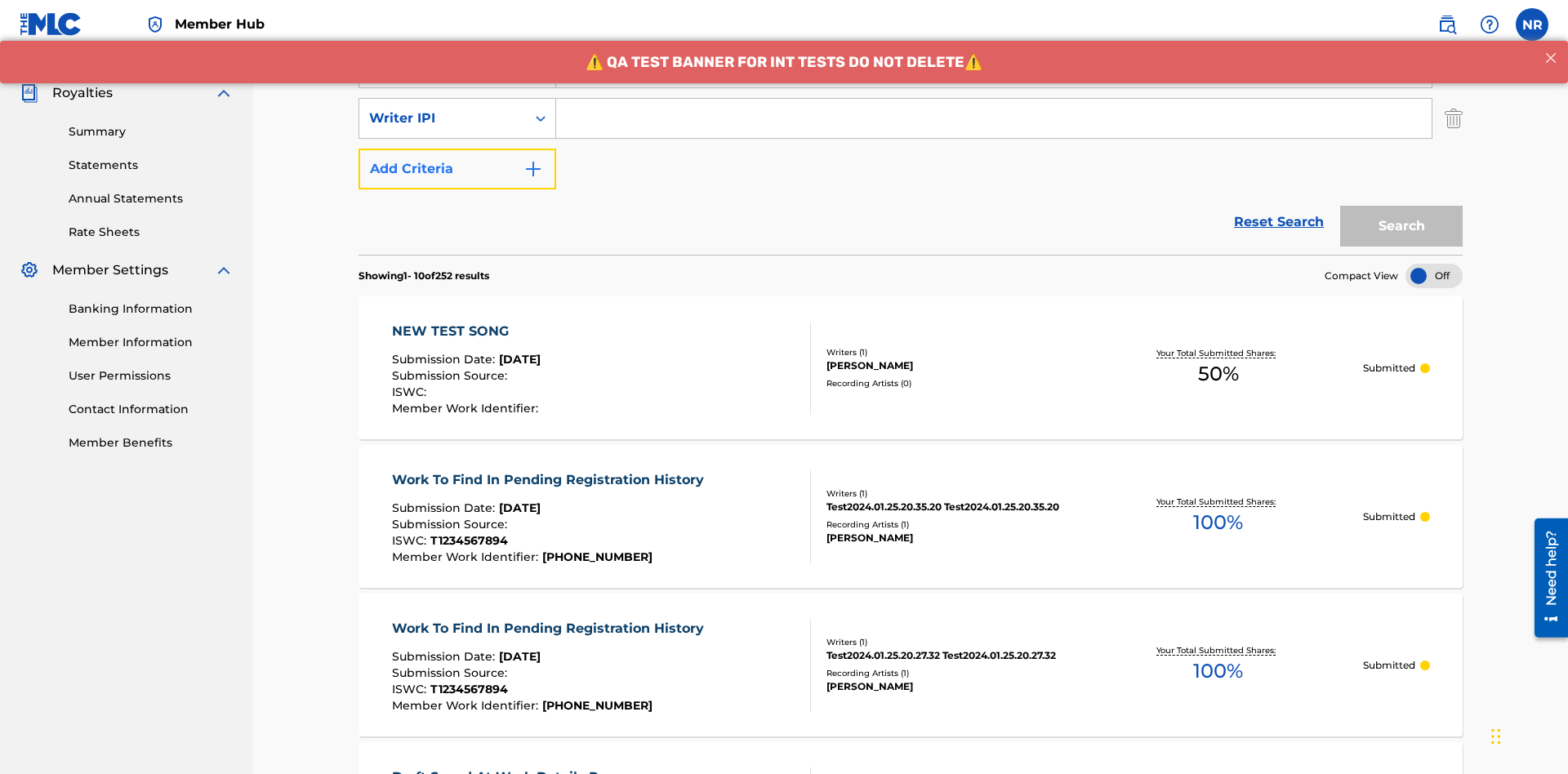
scroll to position [474, 0]
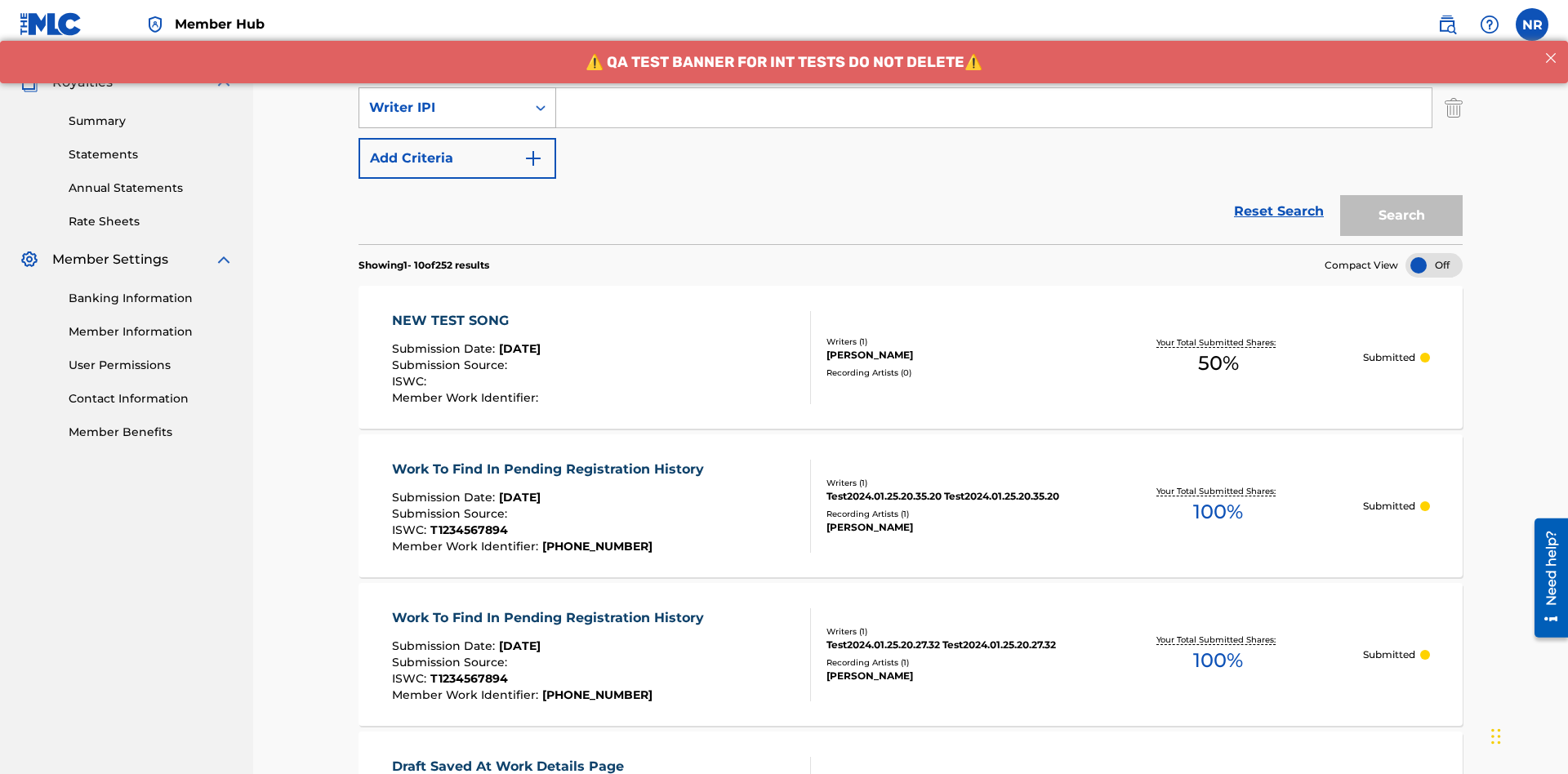
click at [442, 107] on div "Writer IPI" at bounding box center [442, 107] width 147 height 20
click at [457, 148] on div "Publisher IPI" at bounding box center [457, 148] width 196 height 41
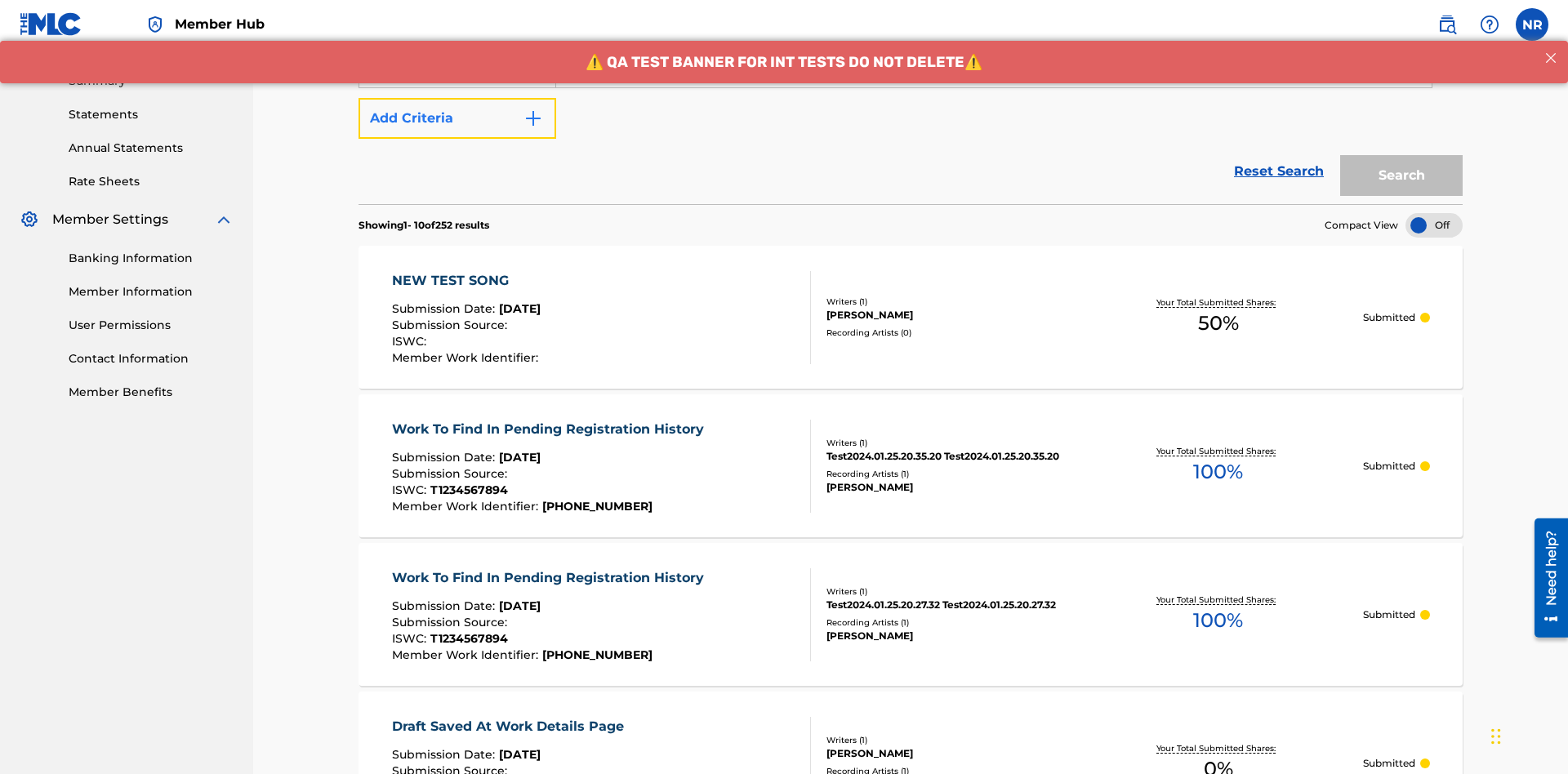
click at [457, 119] on button "Add Criteria" at bounding box center [457, 118] width 198 height 41
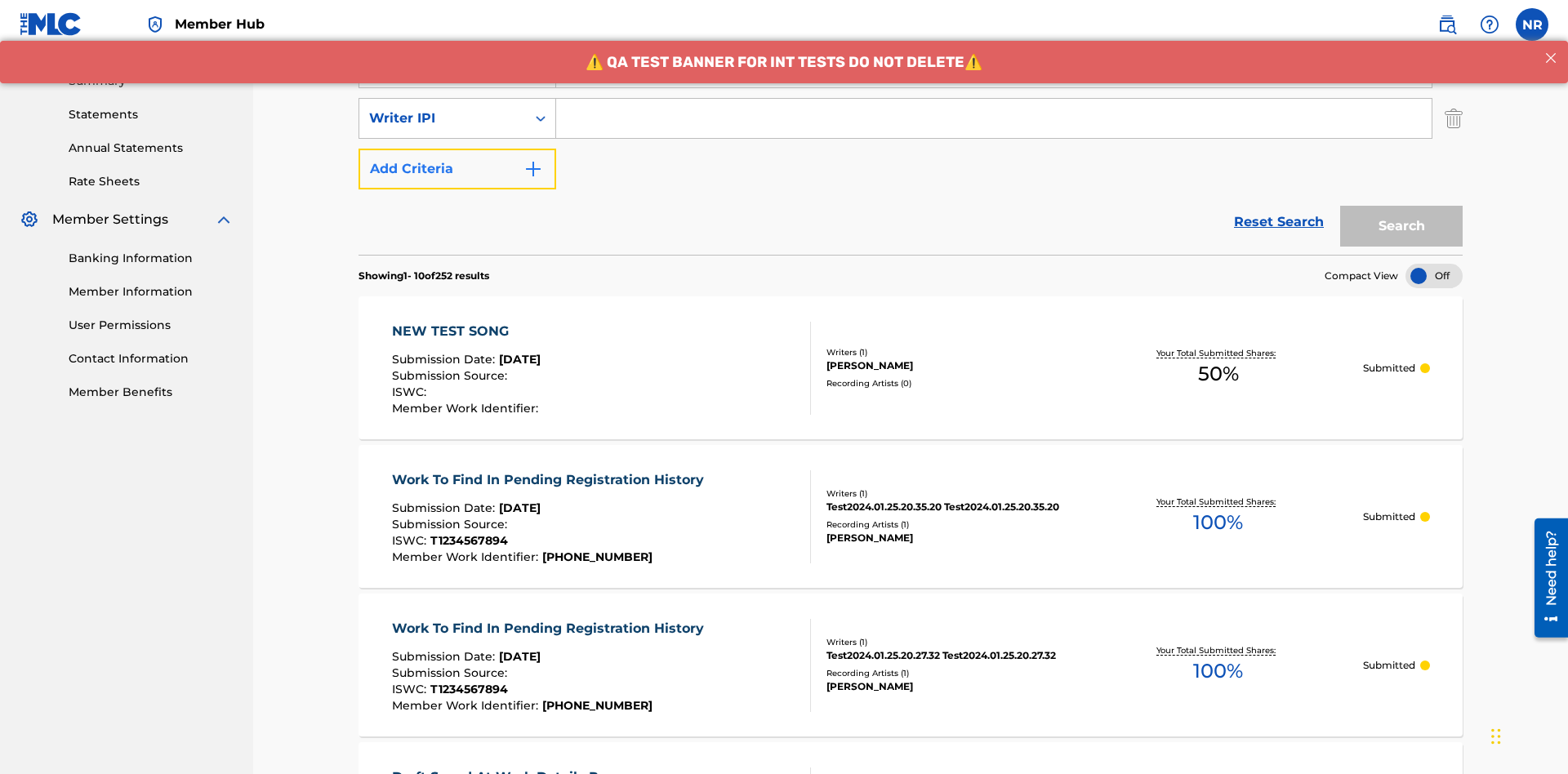
scroll to position [524, 0]
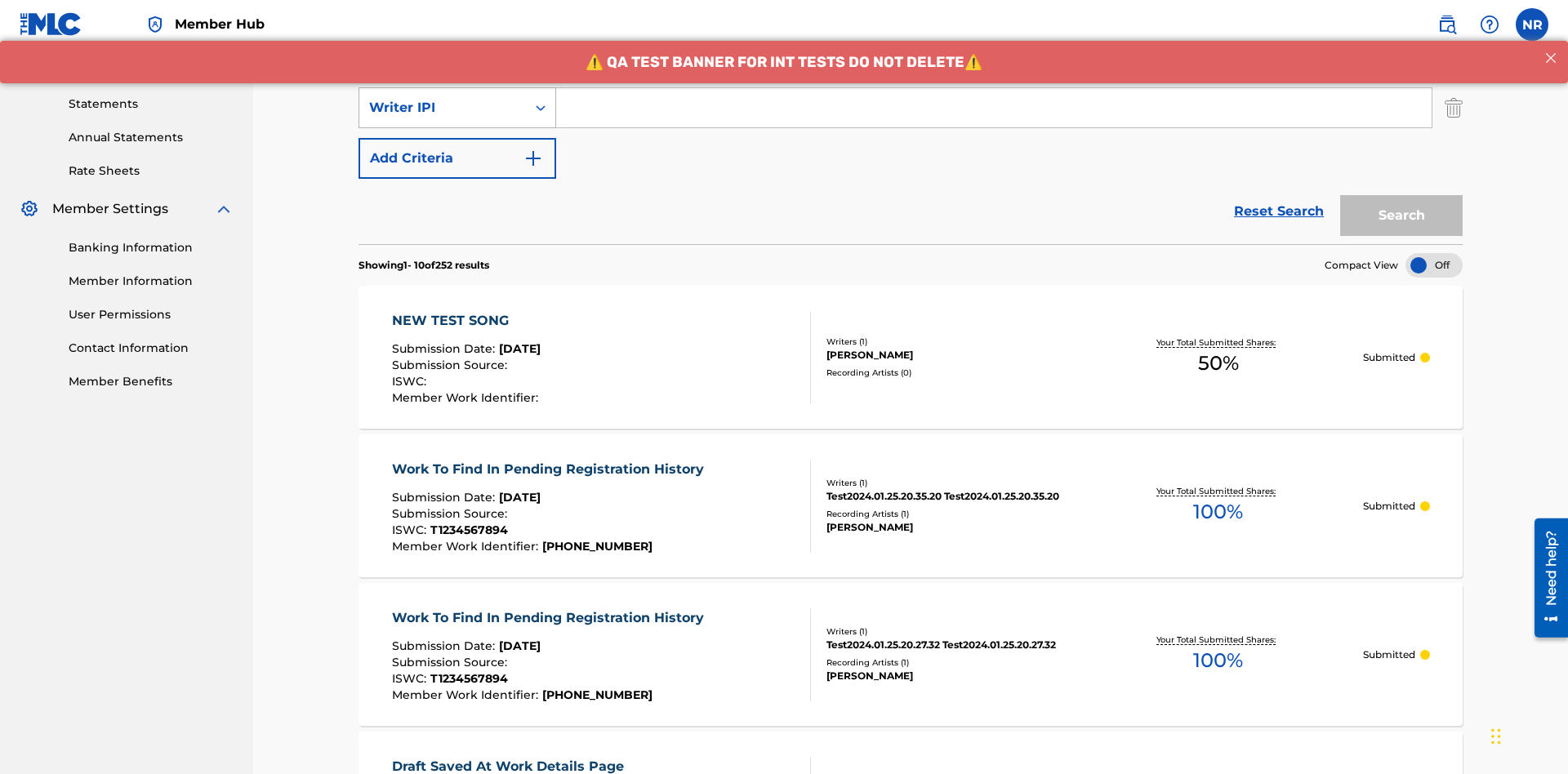
click at [442, 107] on div "Writer IPI" at bounding box center [442, 107] width 147 height 20
click at [457, 148] on div "Artist" at bounding box center [457, 148] width 196 height 41
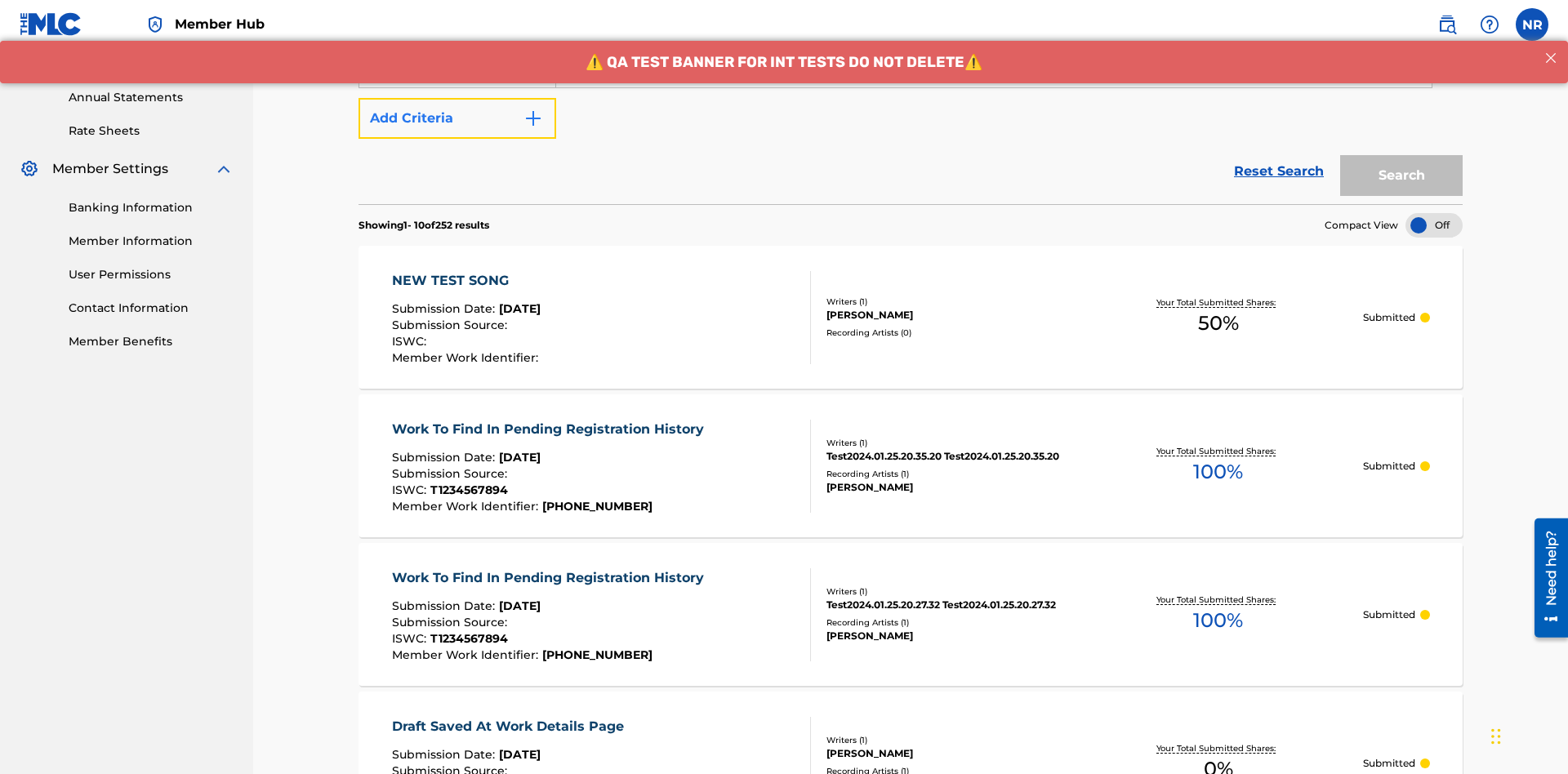
click at [457, 119] on button "Add Criteria" at bounding box center [457, 118] width 198 height 41
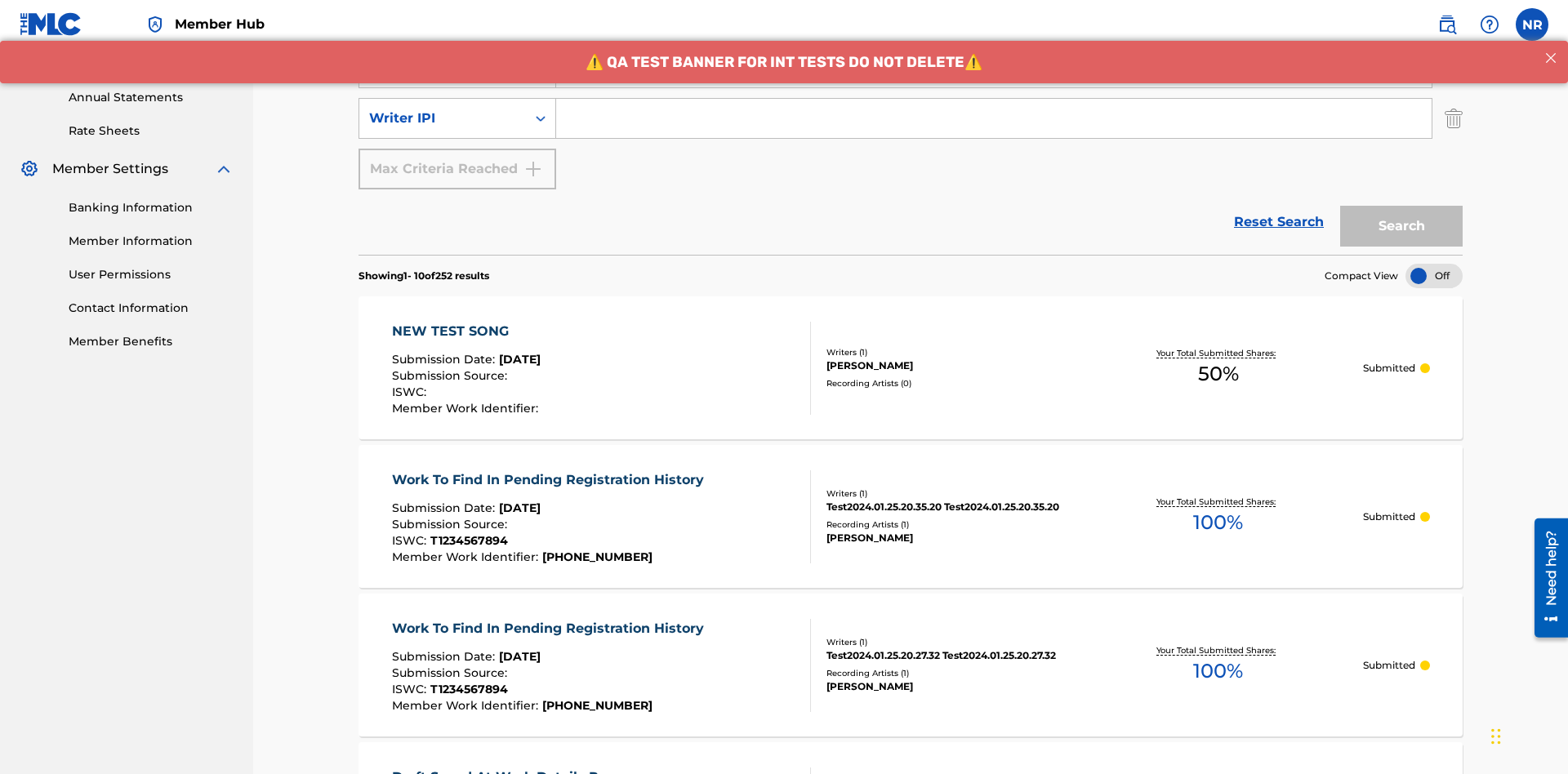
scroll to position [574, 0]
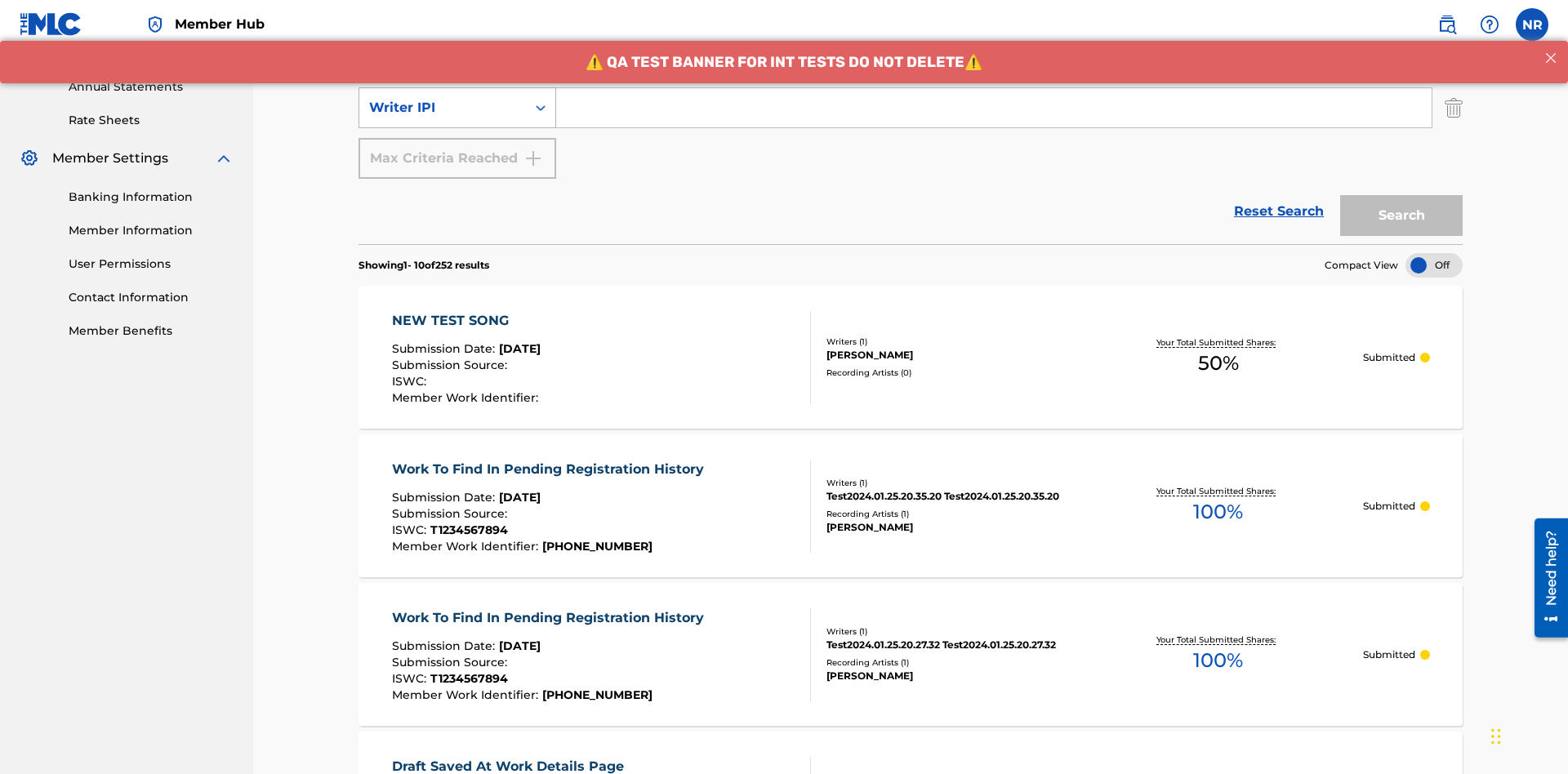
click at [442, 107] on div "Writer IPI" at bounding box center [442, 107] width 147 height 20
click at [457, 148] on div "Writer IPI" at bounding box center [457, 148] width 196 height 41
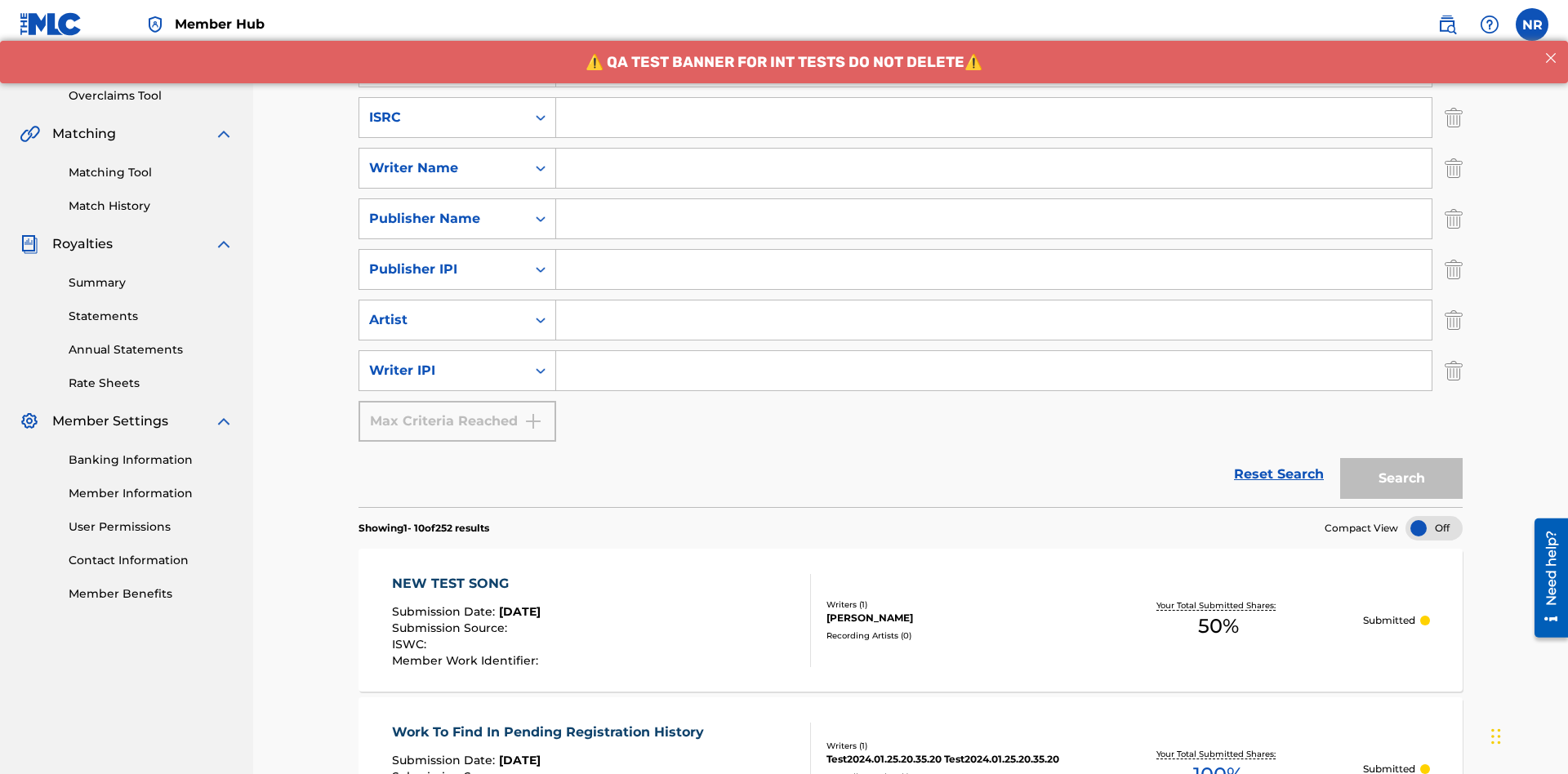
click at [994, 118] on input "Search Form" at bounding box center [994, 117] width 875 height 39
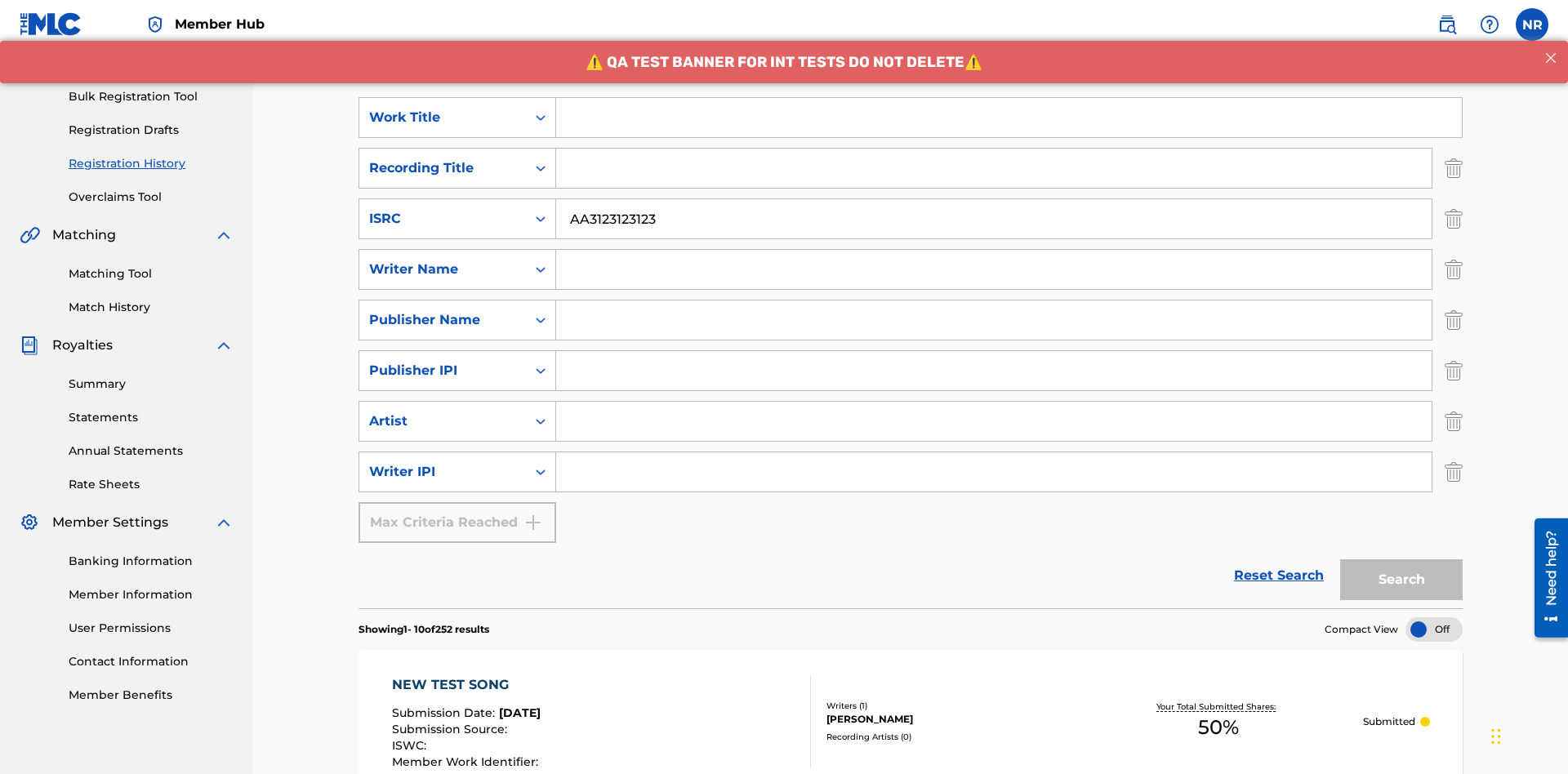
type input "AA3123123123"
click at [1008, 118] on input "Search Form" at bounding box center [1009, 117] width 905 height 39
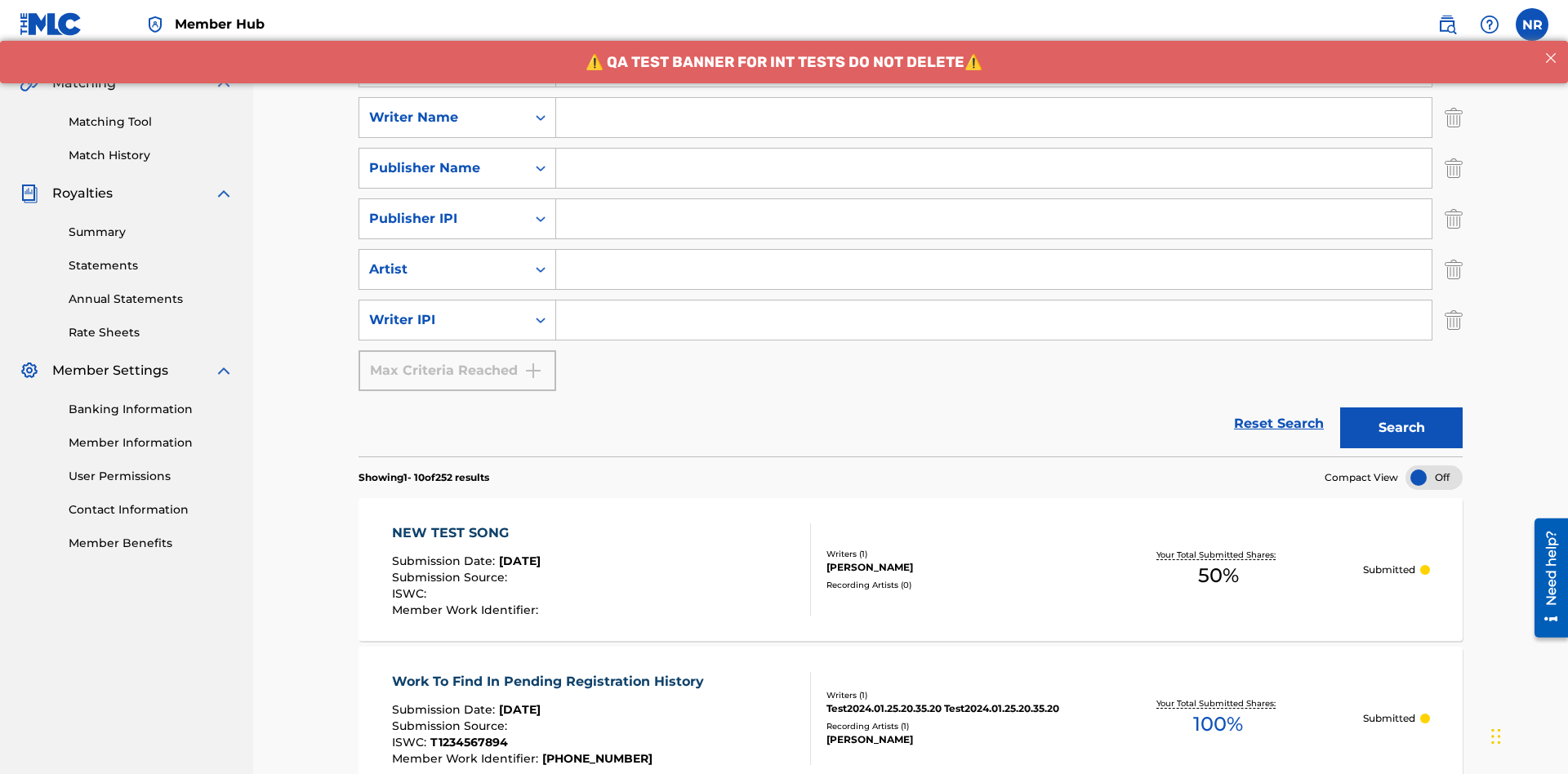
type input "MY FAVORITE DUMMY MUSIC WORK"
click at [994, 118] on input "Search Form" at bounding box center [994, 117] width 875 height 39
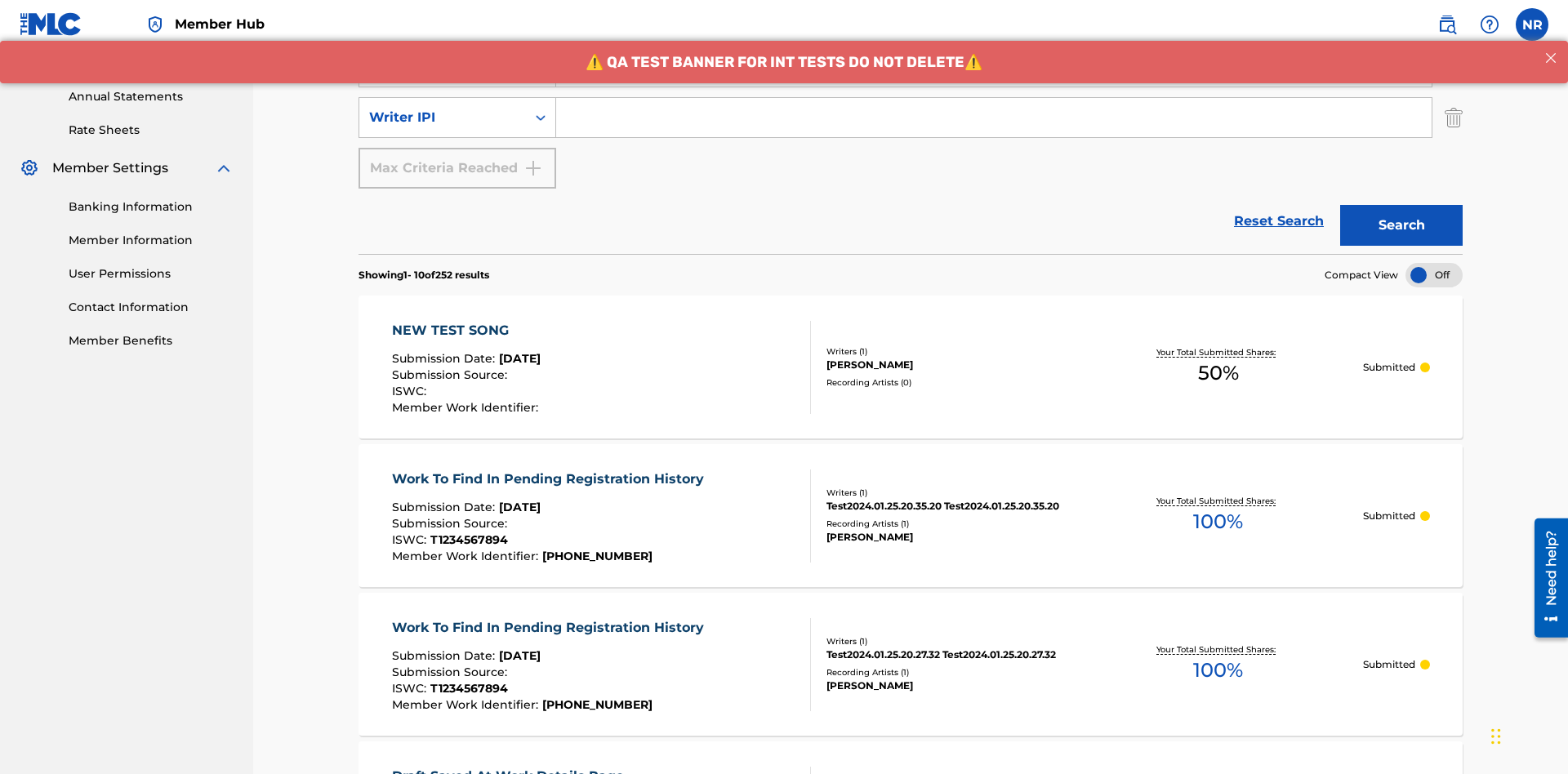
type input "BERKOWITZ"
click at [994, 118] on input "Search Form" at bounding box center [994, 117] width 875 height 39
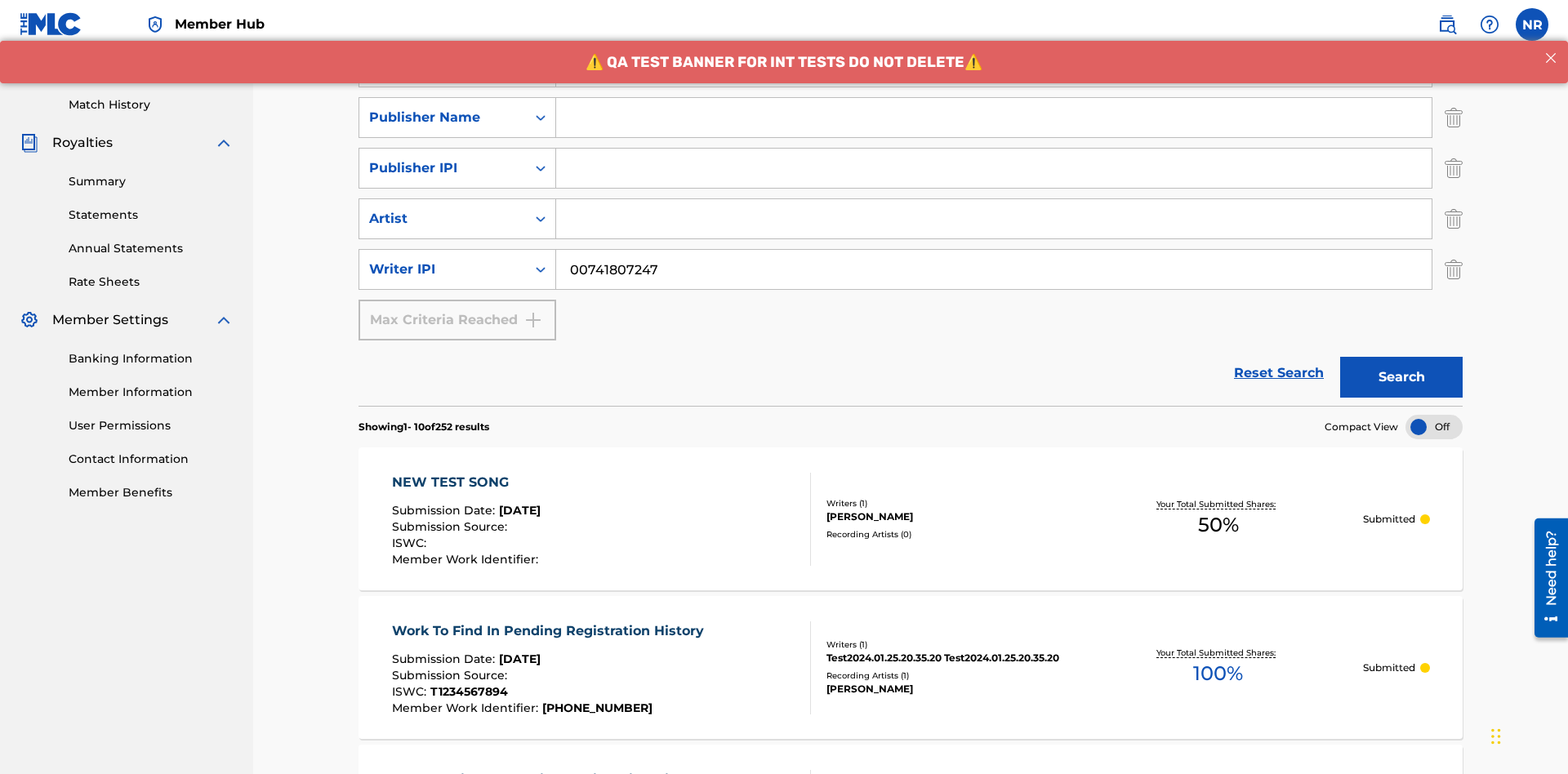
type input "00741807247"
click at [994, 118] on input "Search Form" at bounding box center [994, 117] width 875 height 39
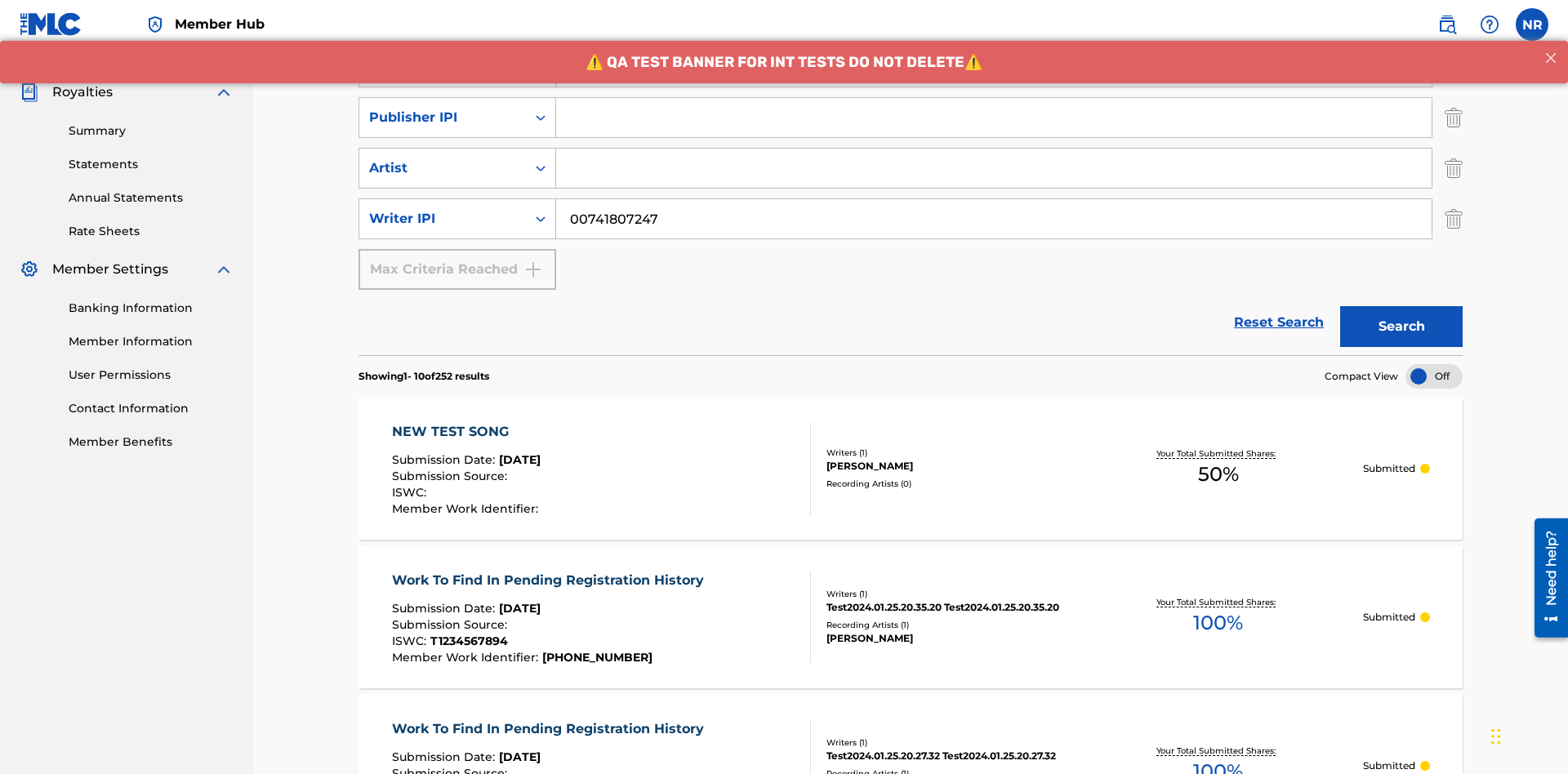
type input "CALACA"
click at [994, 118] on input "Search Form" at bounding box center [994, 117] width 875 height 39
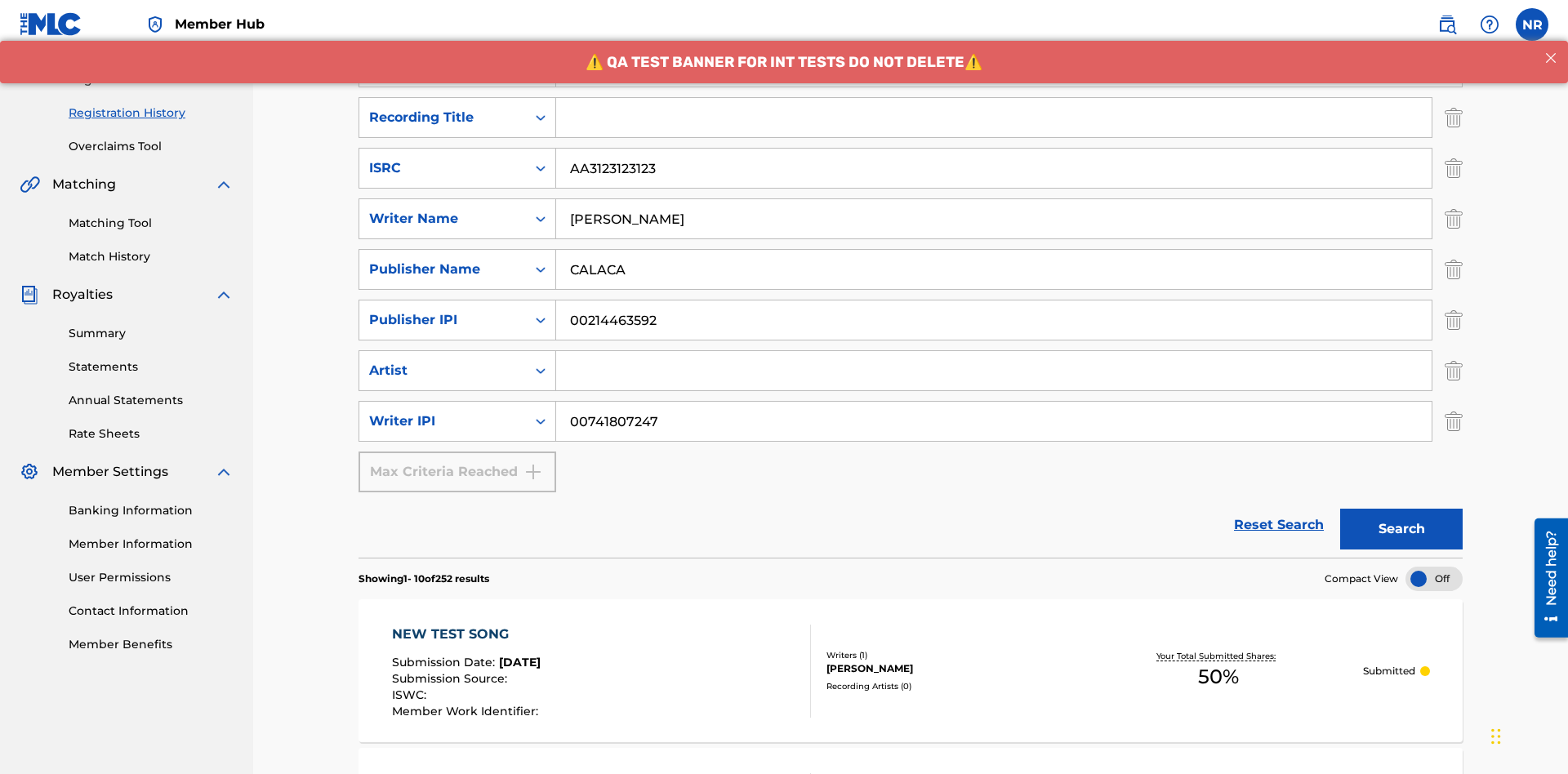
type input "00214463592"
click at [994, 118] on input "Search Form" at bounding box center [994, 117] width 875 height 39
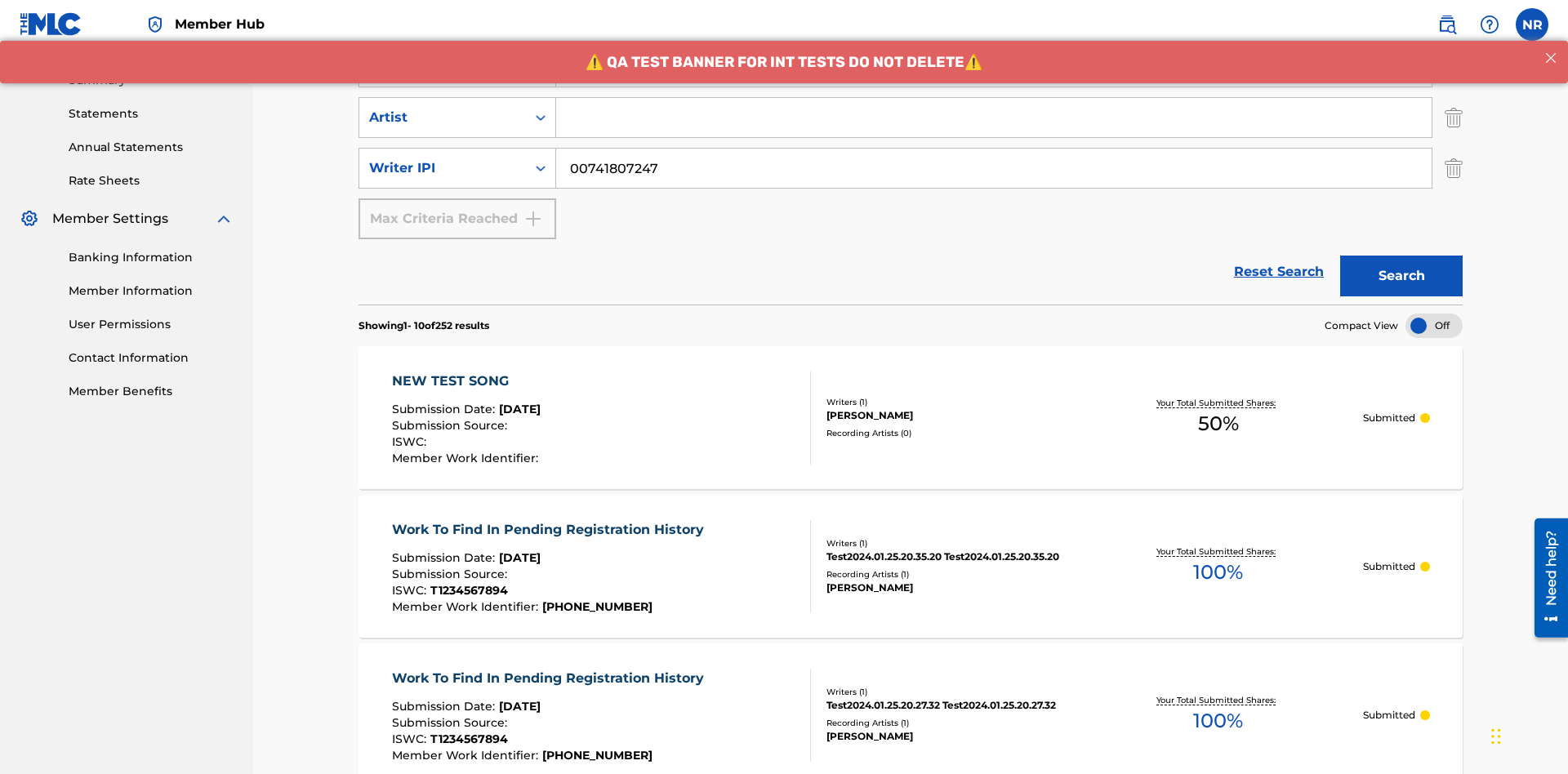
type input "Best Song Ever"
click at [994, 118] on input "Search Form" at bounding box center [994, 117] width 875 height 39
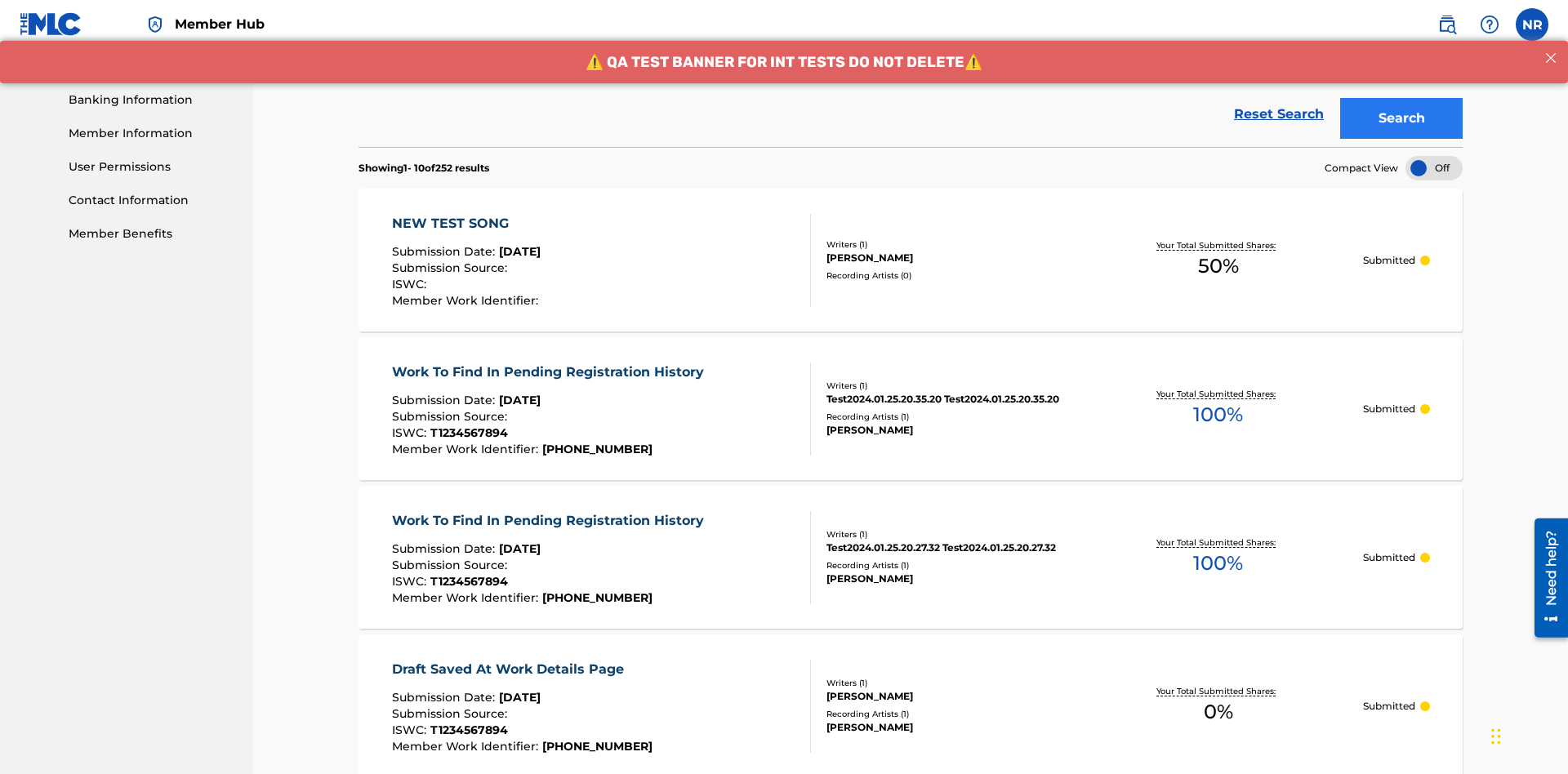
type input "Joe Lewis"
click at [1401, 119] on button "Search" at bounding box center [1401, 118] width 123 height 41
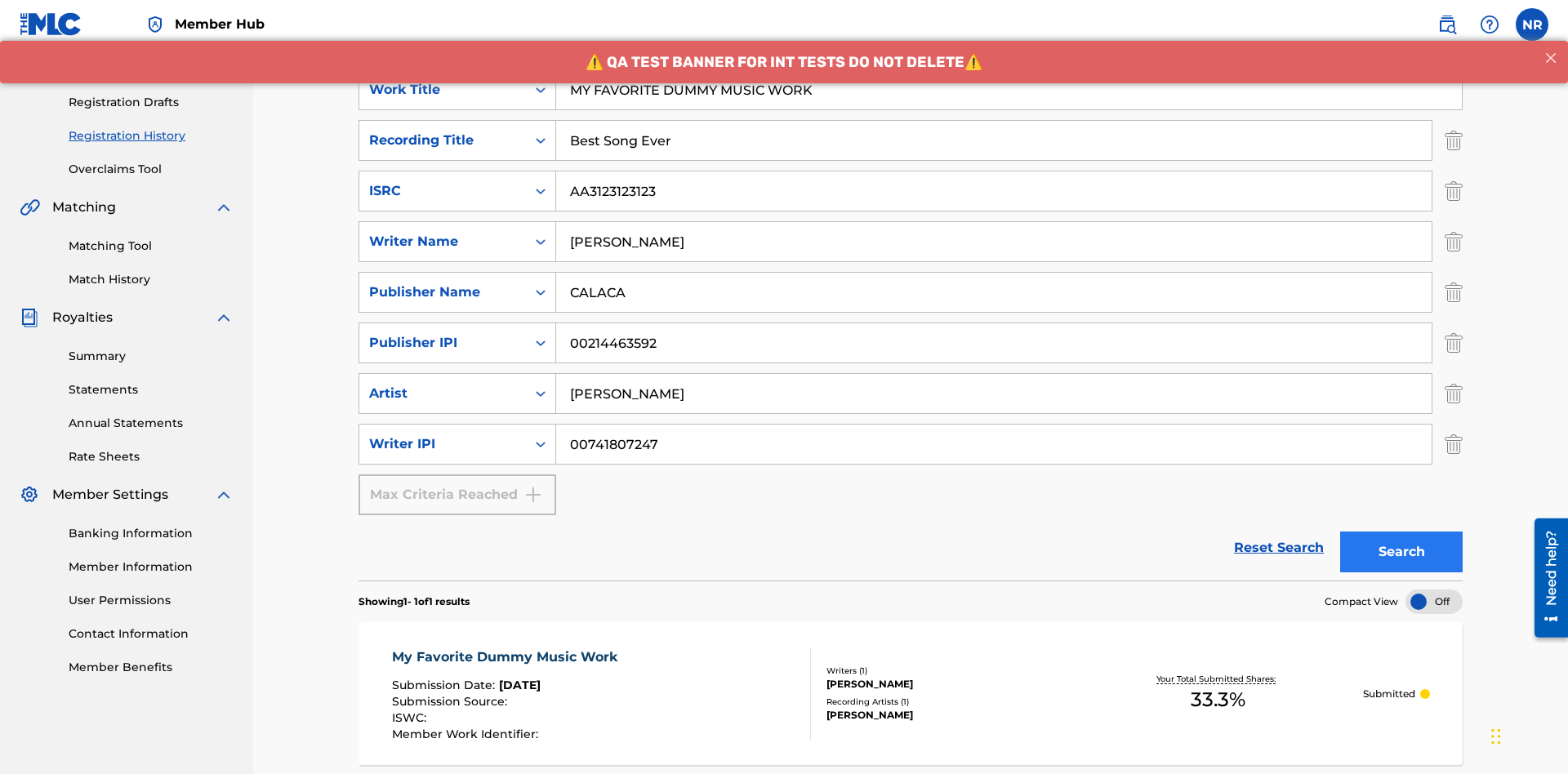
scroll to position [411, 0]
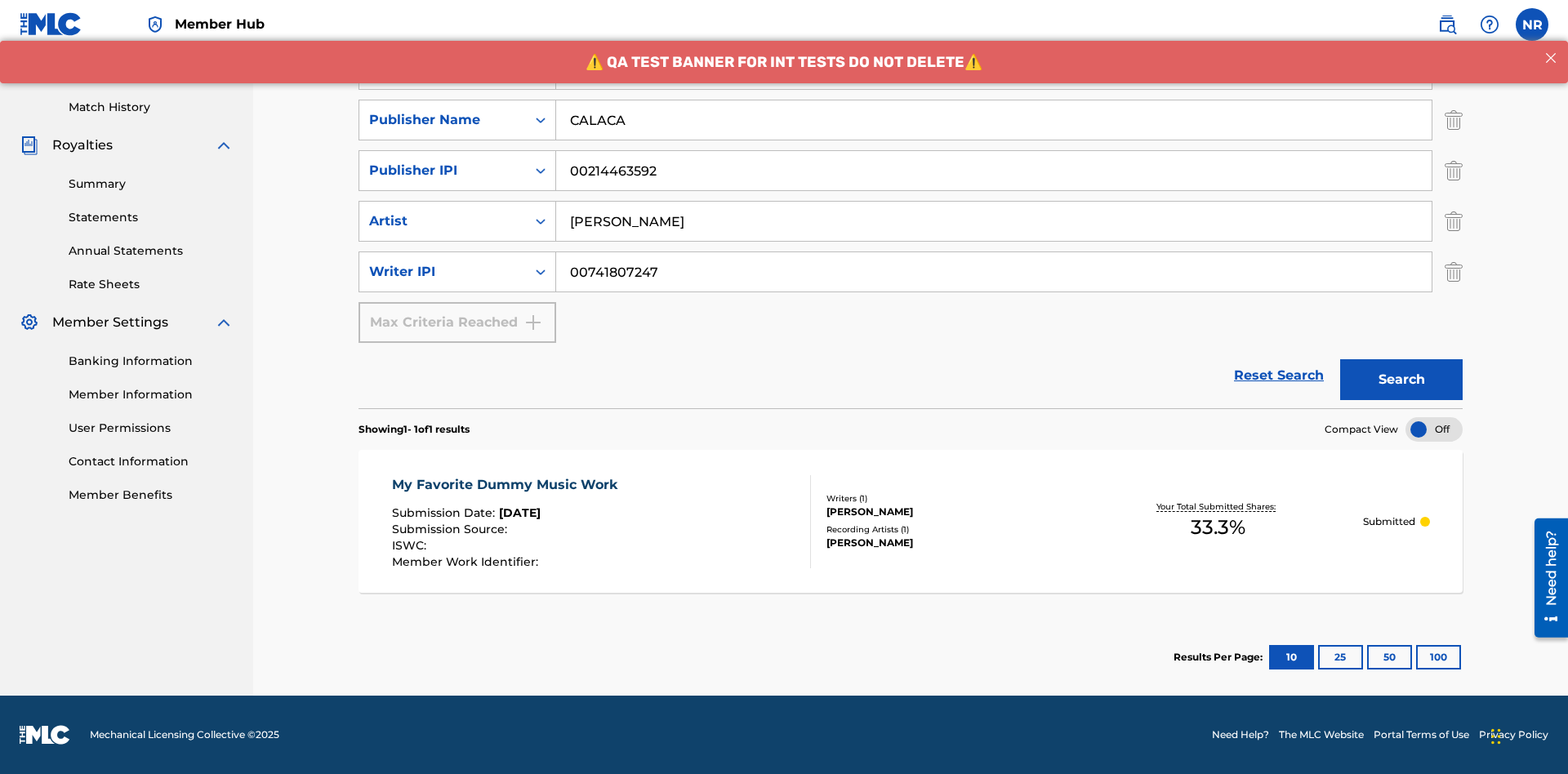
click at [506, 484] on div "My Favorite Dummy Music Work" at bounding box center [509, 485] width 234 height 20
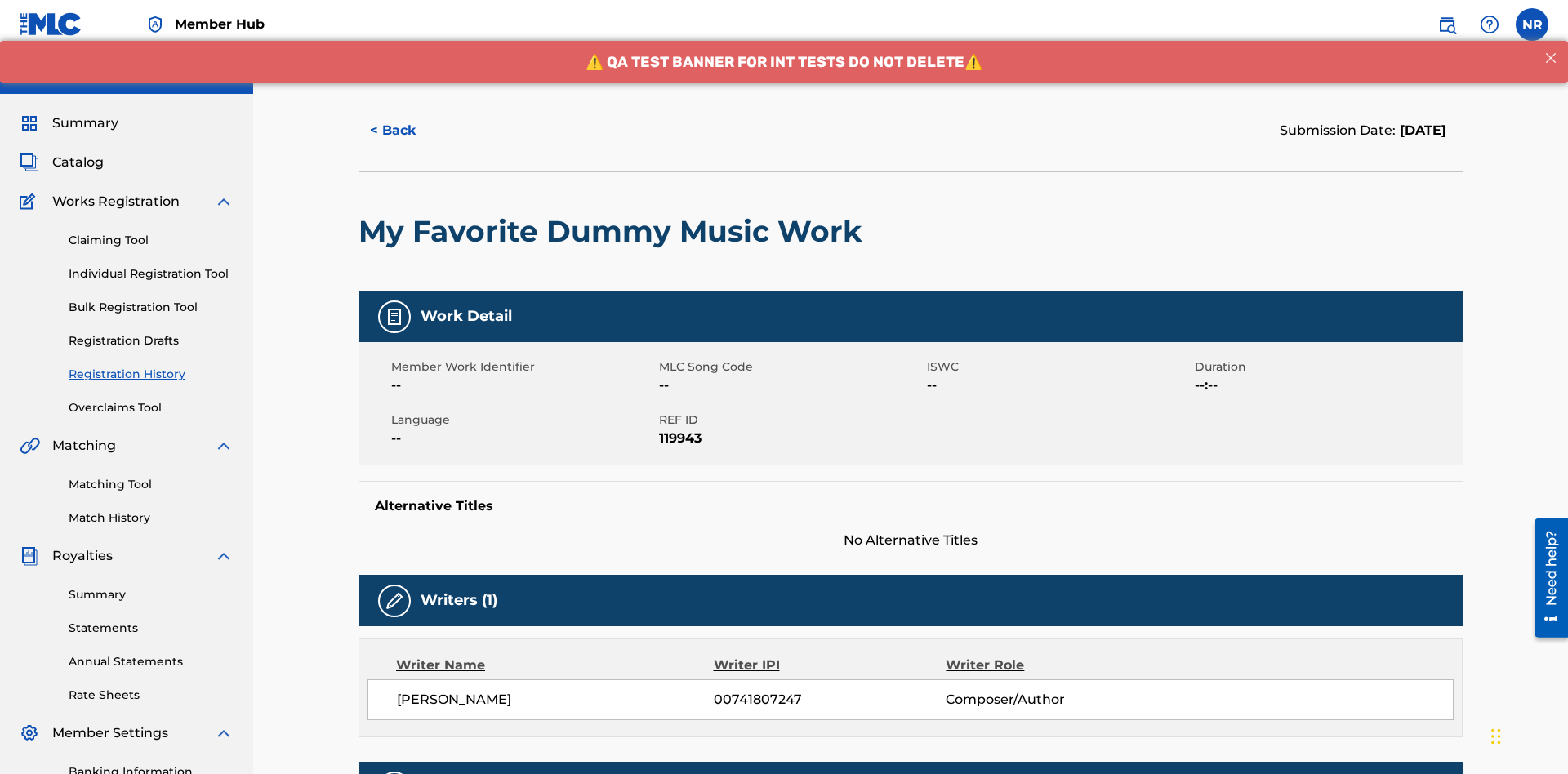
scroll to position [481, 0]
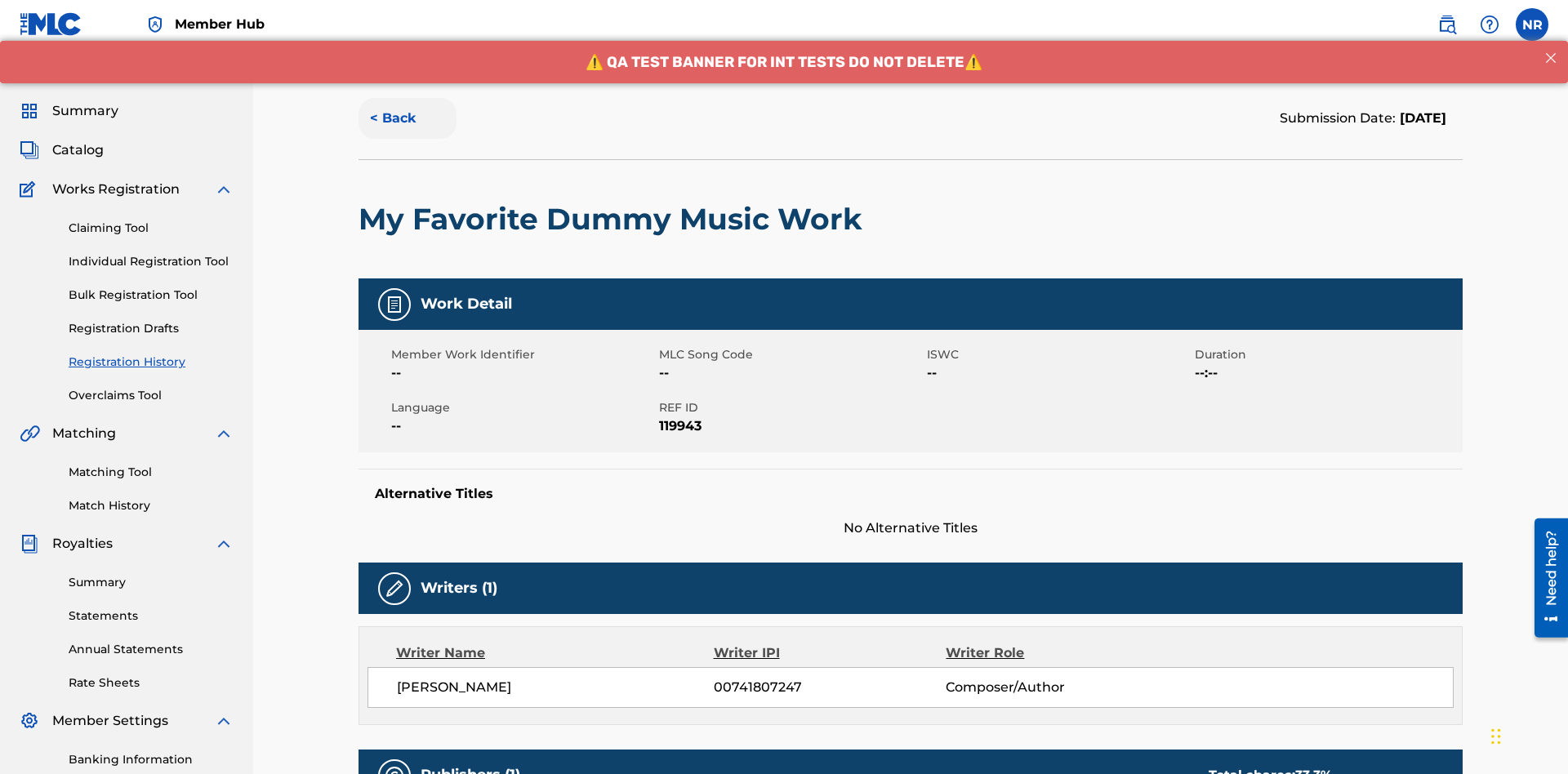
click at [407, 119] on button "< Back" at bounding box center [407, 118] width 98 height 41
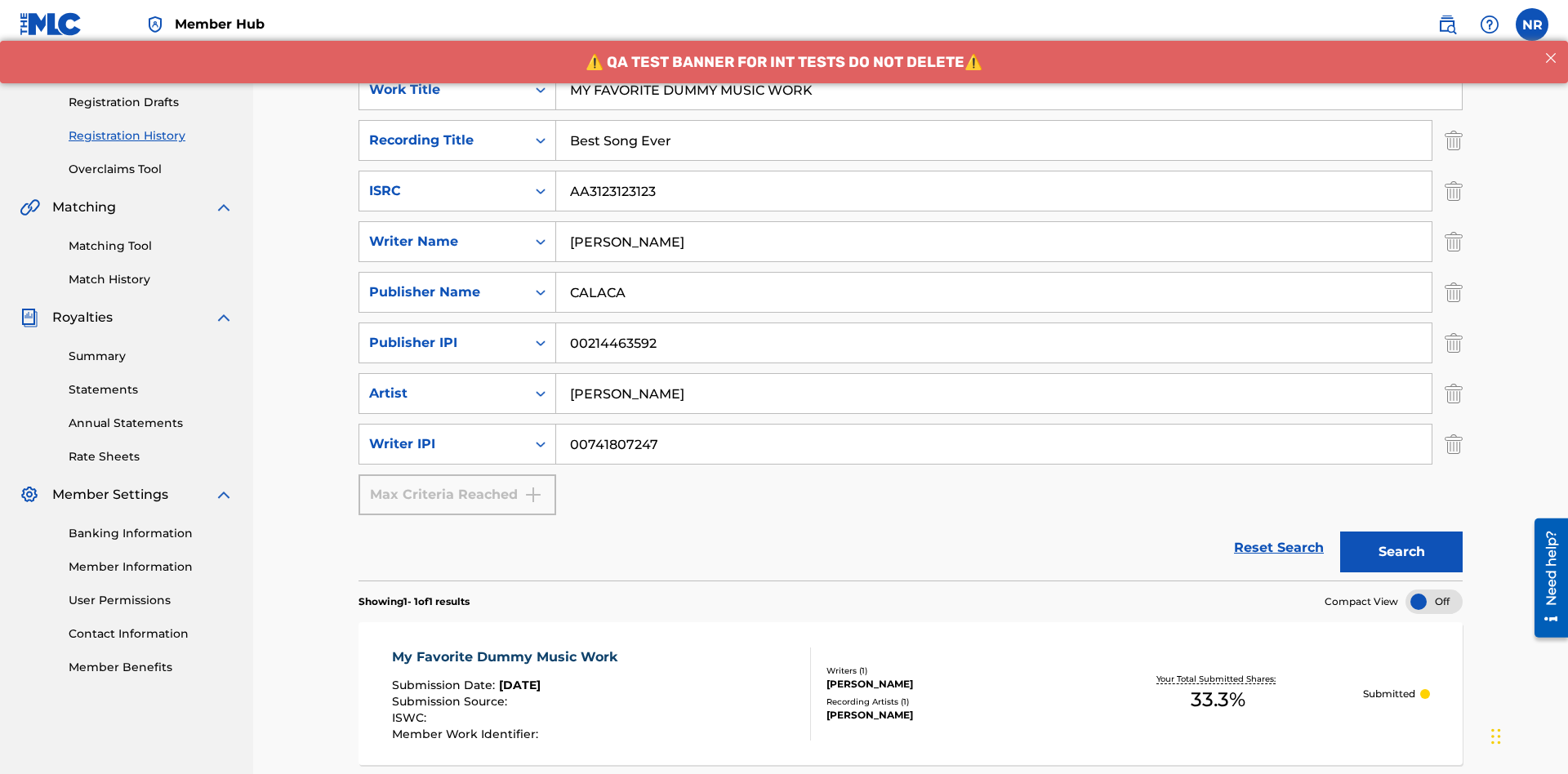
scroll to position [155, 0]
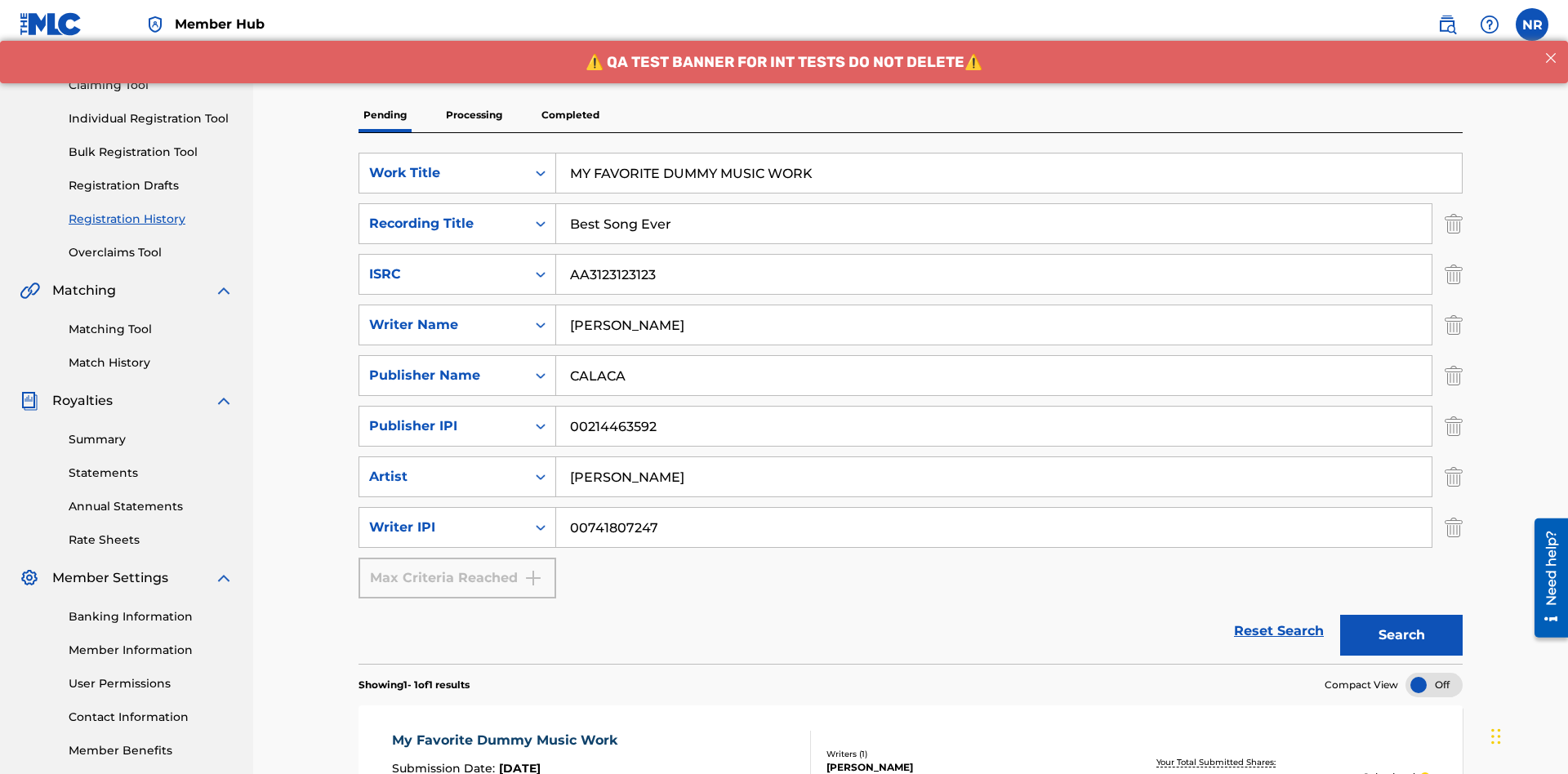
click at [474, 115] on p "Processing" at bounding box center [474, 115] width 67 height 34
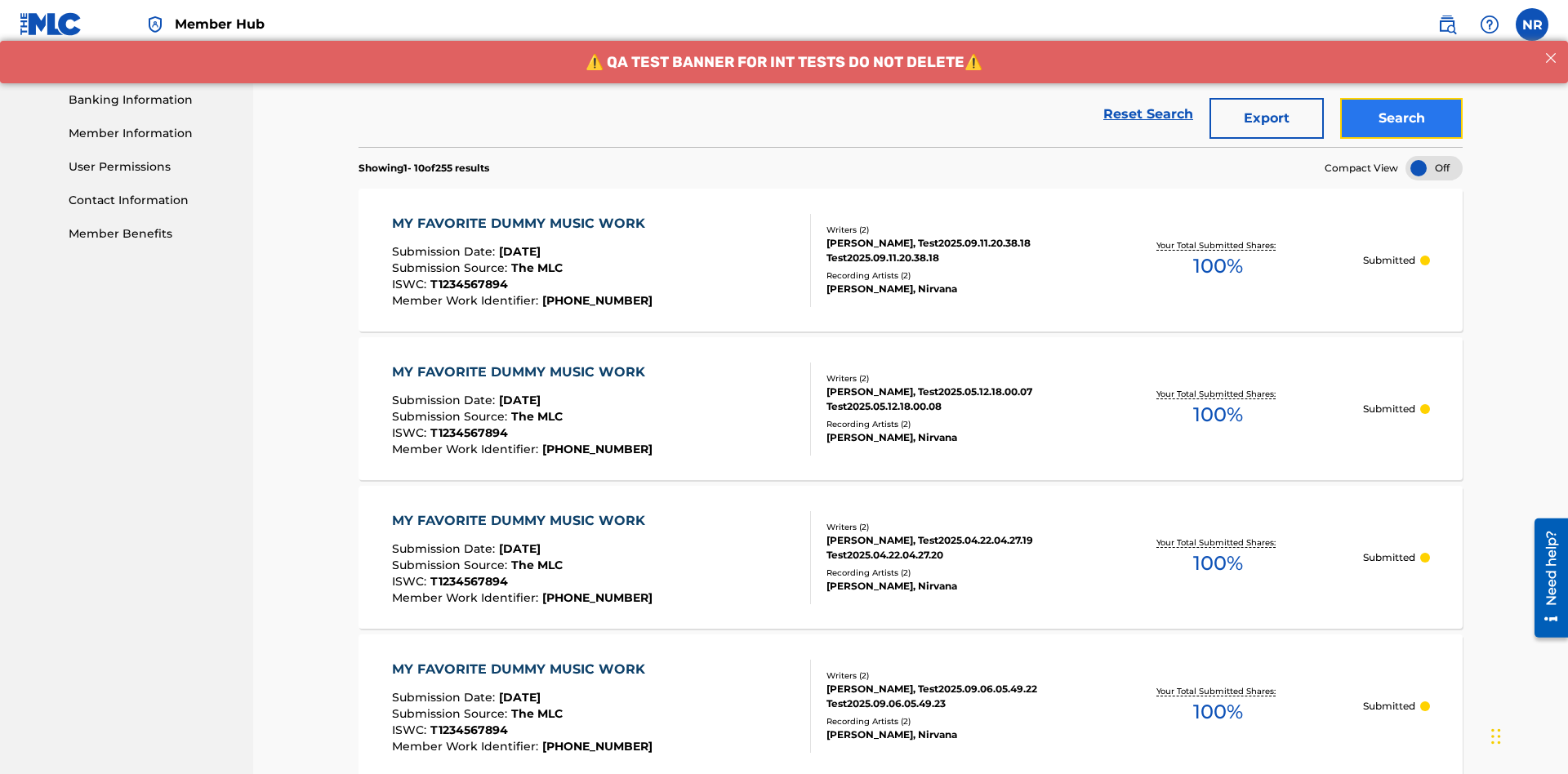
click at [1401, 119] on button "Search" at bounding box center [1401, 118] width 123 height 41
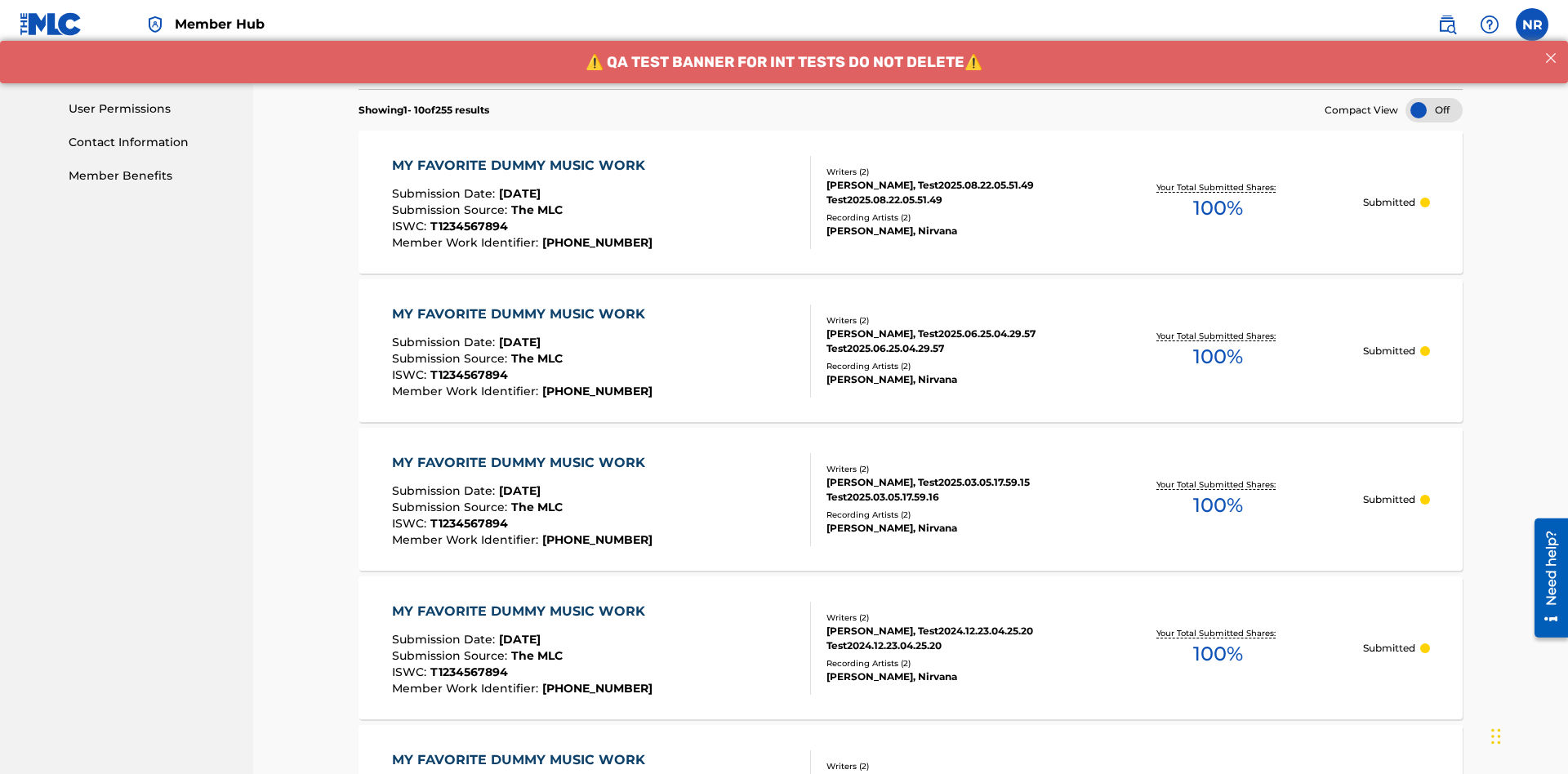
scroll to position [787, 0]
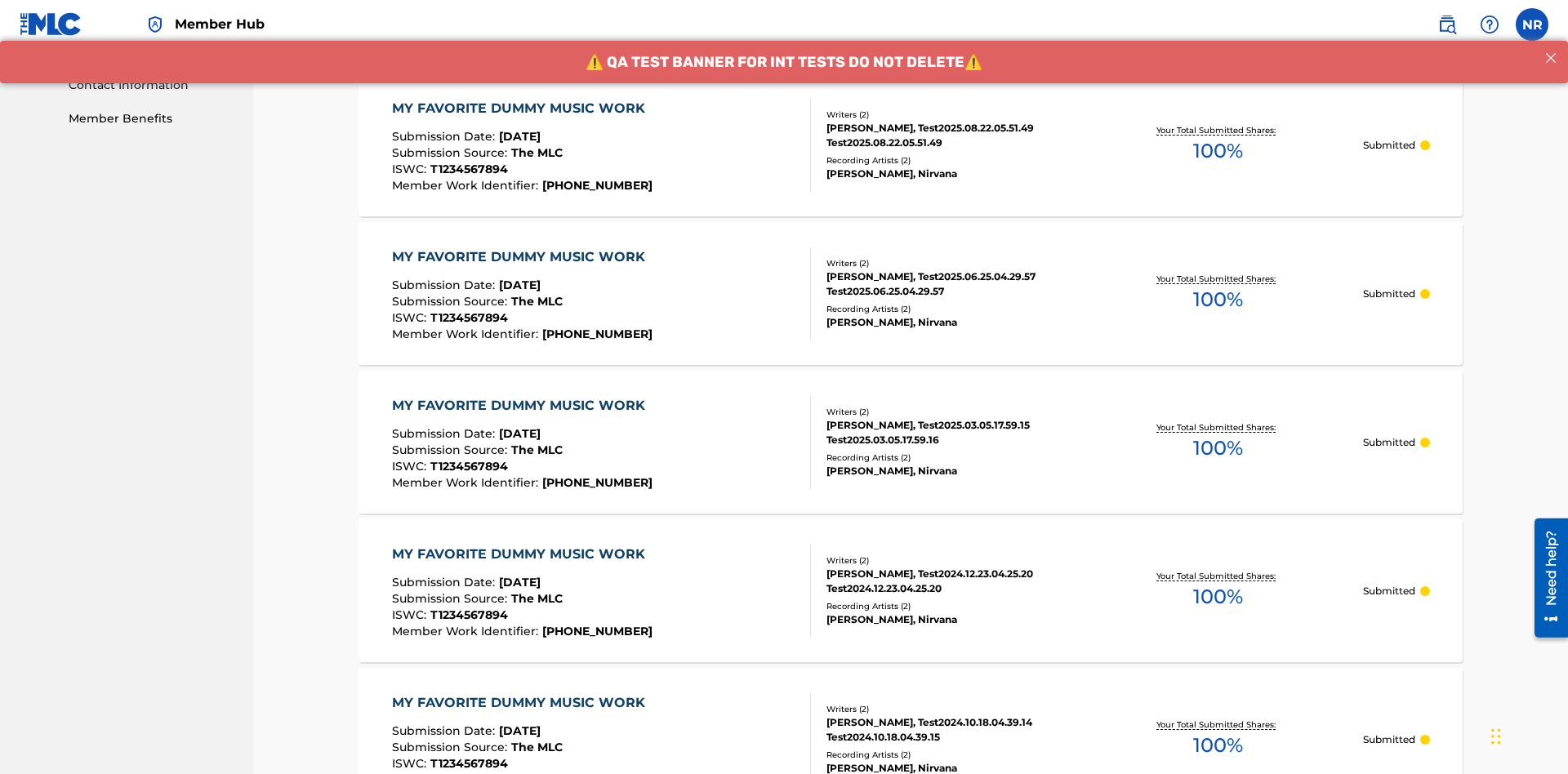
click at [520, 107] on div "MY FAVORITE DUMMY MUSIC WORK" at bounding box center [522, 108] width 261 height 20
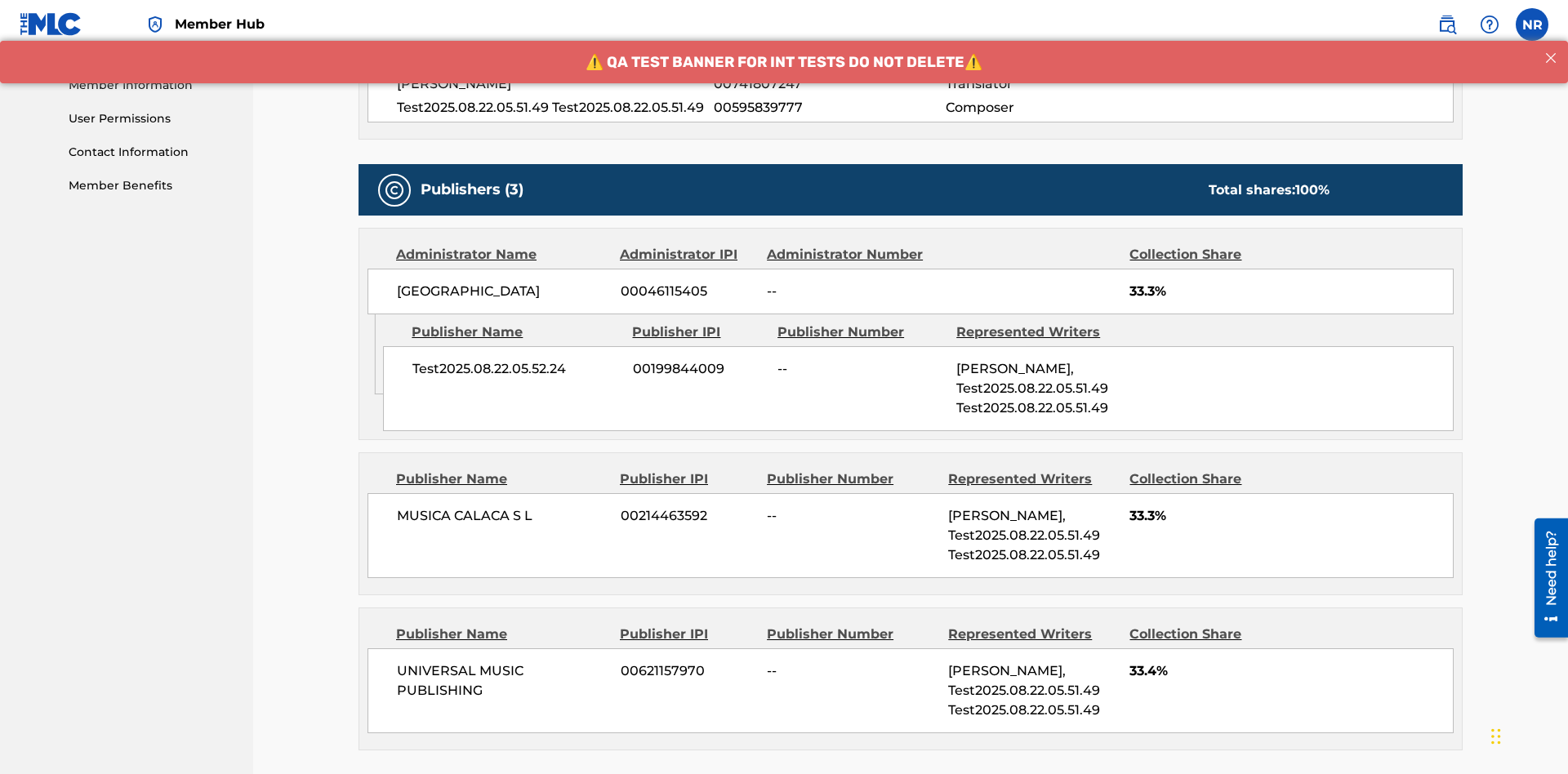
scroll to position [696, 0]
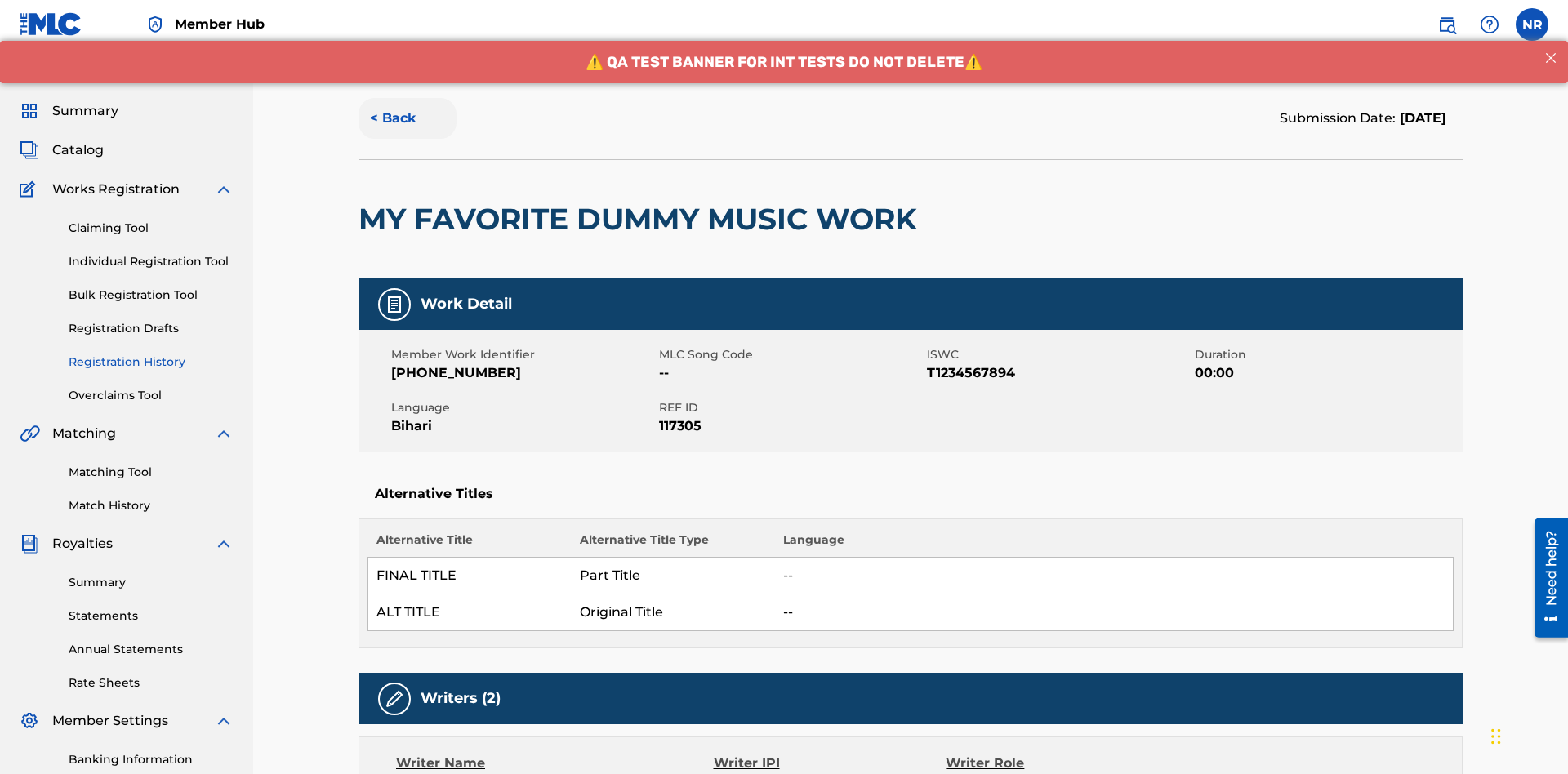
click at [407, 119] on button "< Back" at bounding box center [407, 118] width 98 height 41
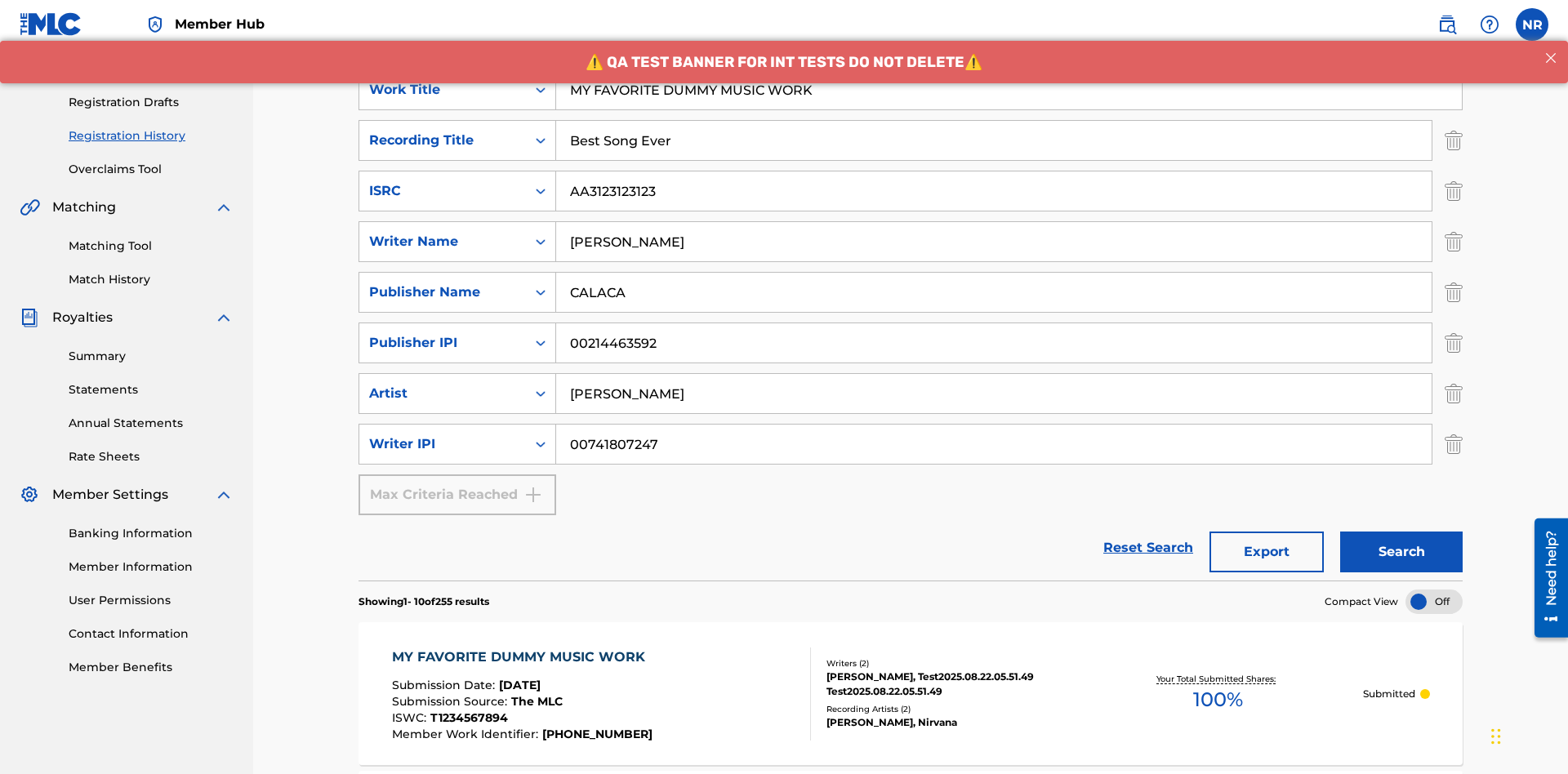
scroll to position [672, 0]
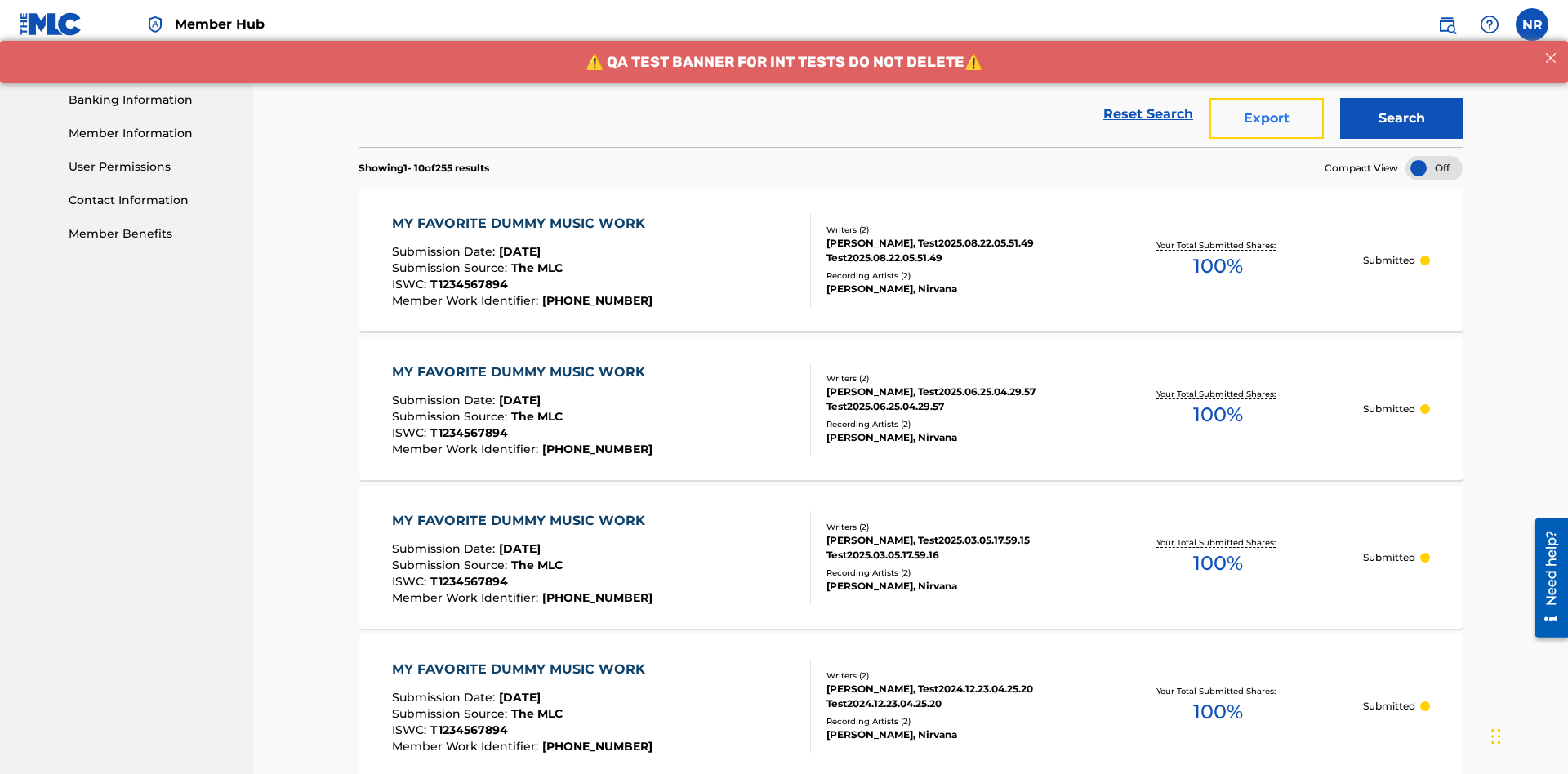
click at [1267, 119] on button "Export" at bounding box center [1267, 118] width 114 height 41
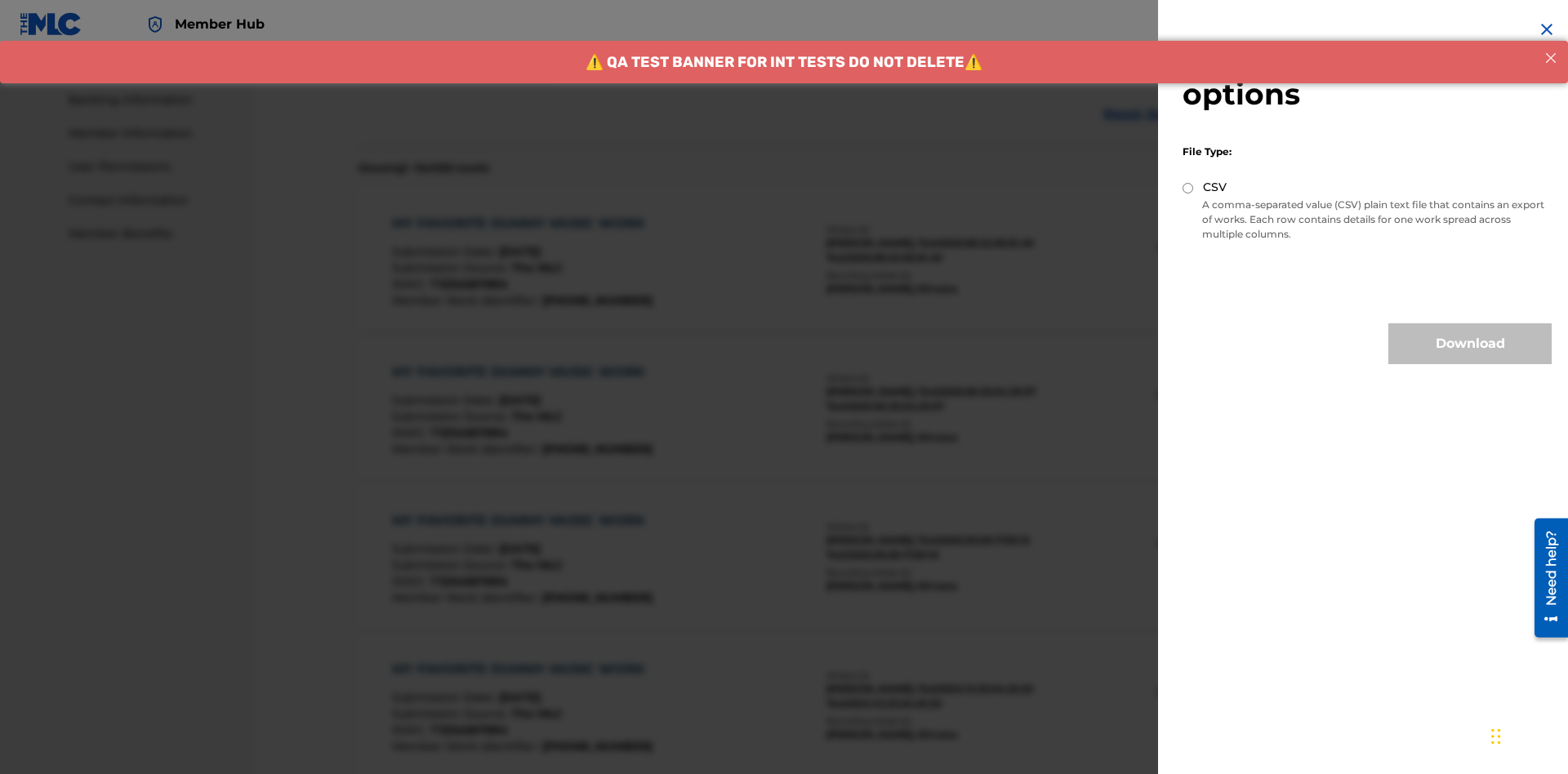
click at [1188, 187] on input "CSV" at bounding box center [1187, 187] width 10 height 10
radio input "true"
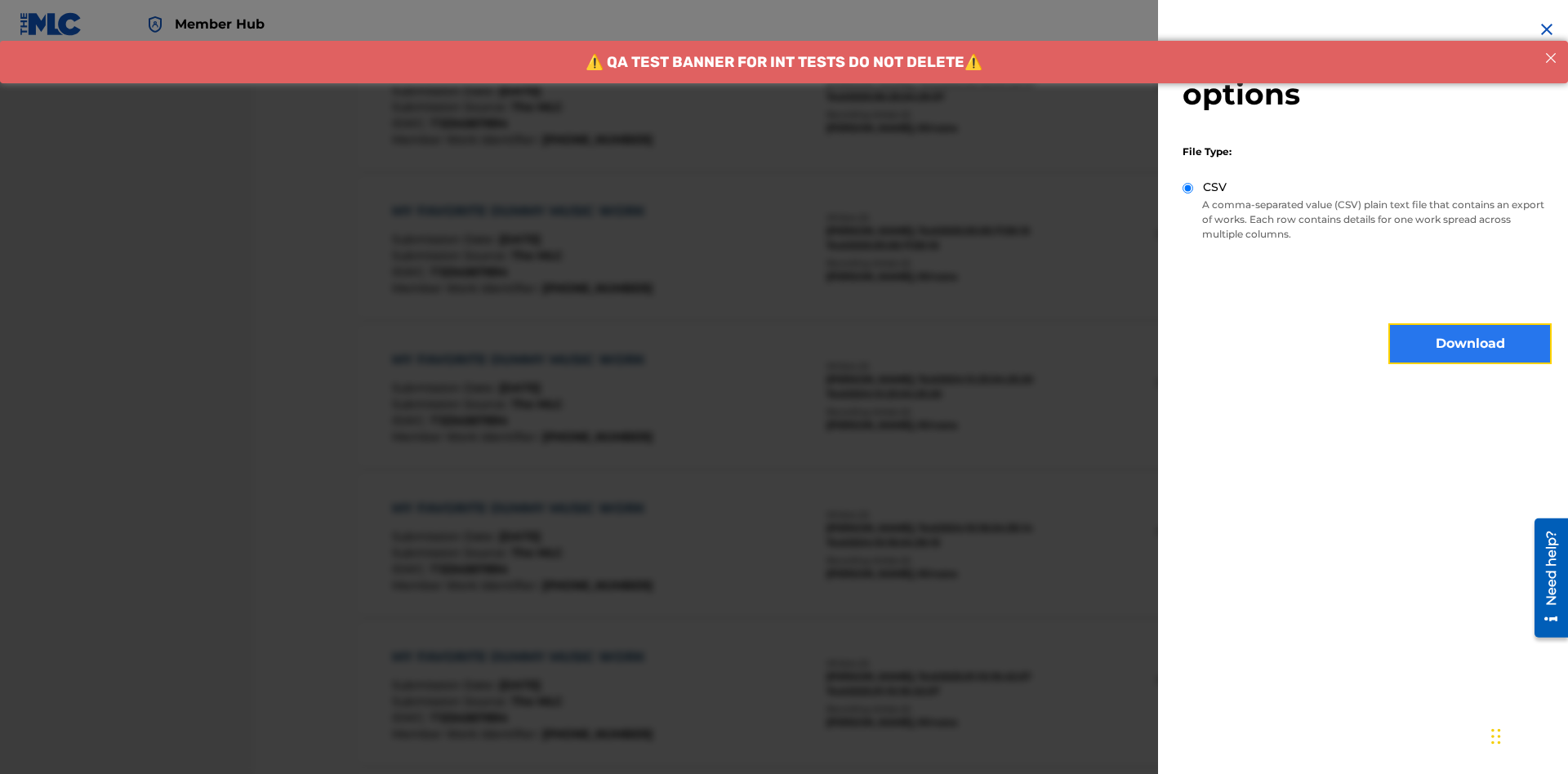
click at [1470, 343] on button "Download" at bounding box center [1470, 343] width 164 height 41
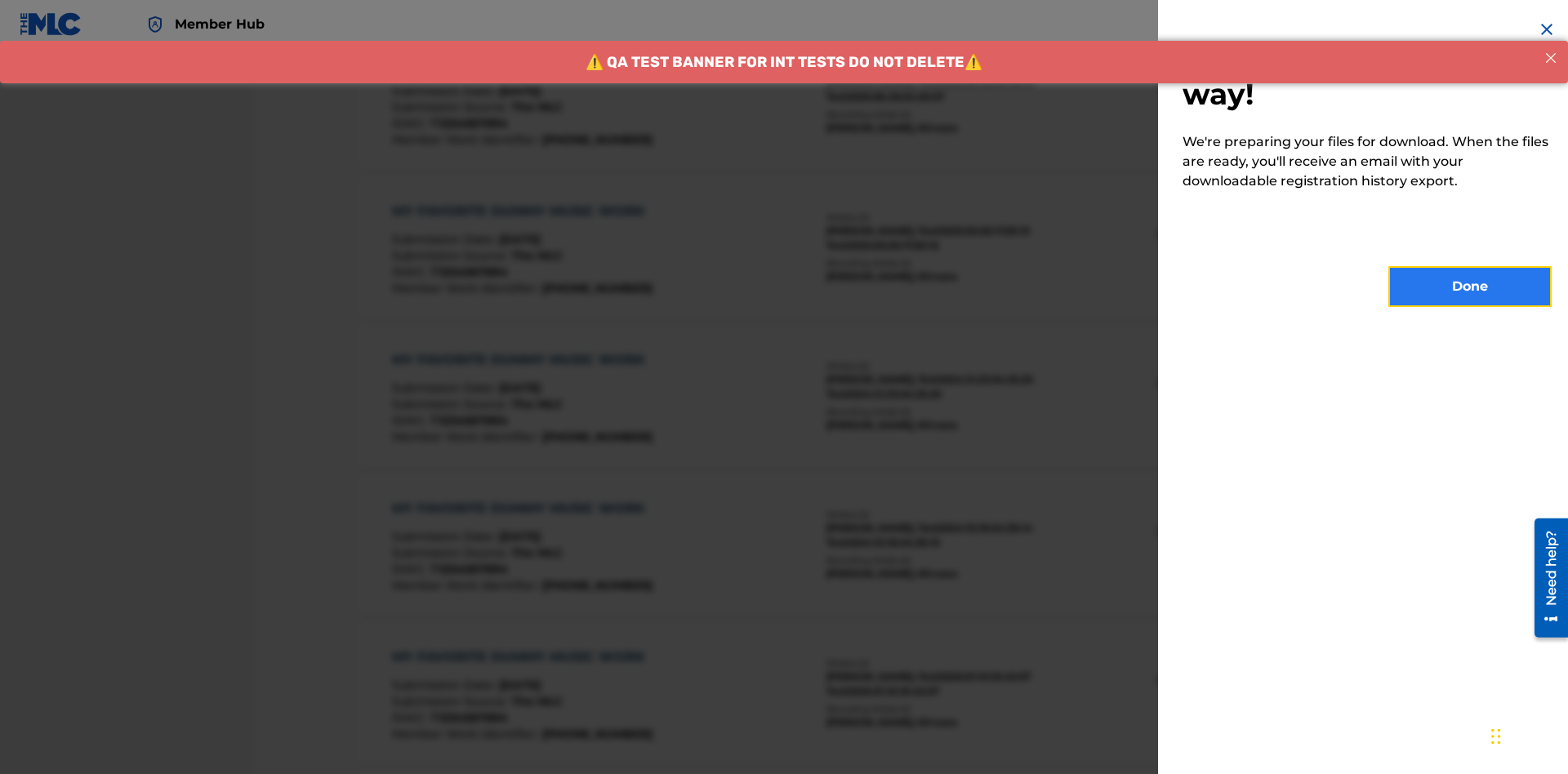
click at [1470, 286] on button "Done" at bounding box center [1470, 286] width 164 height 41
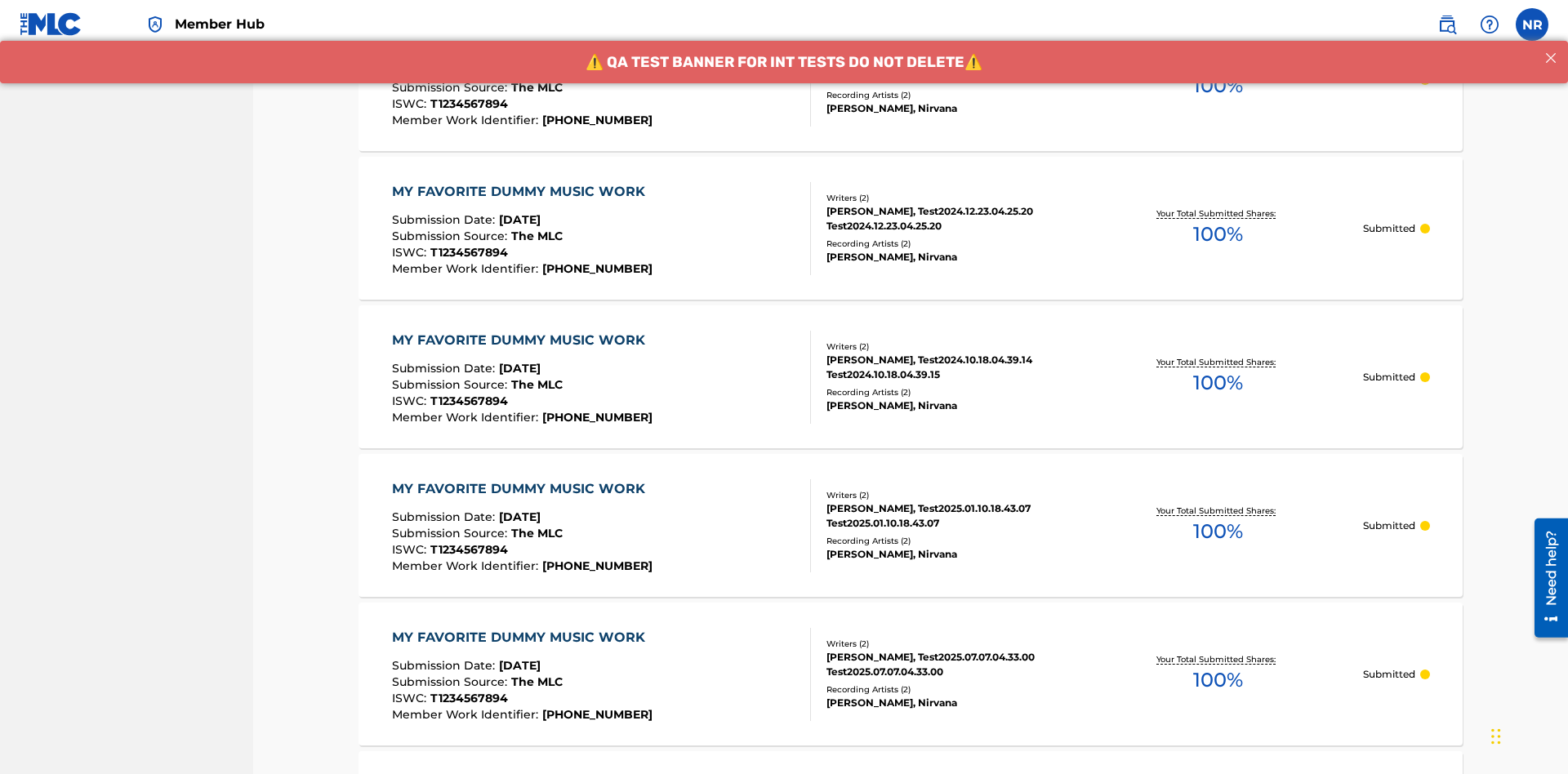
scroll to position [155, 0]
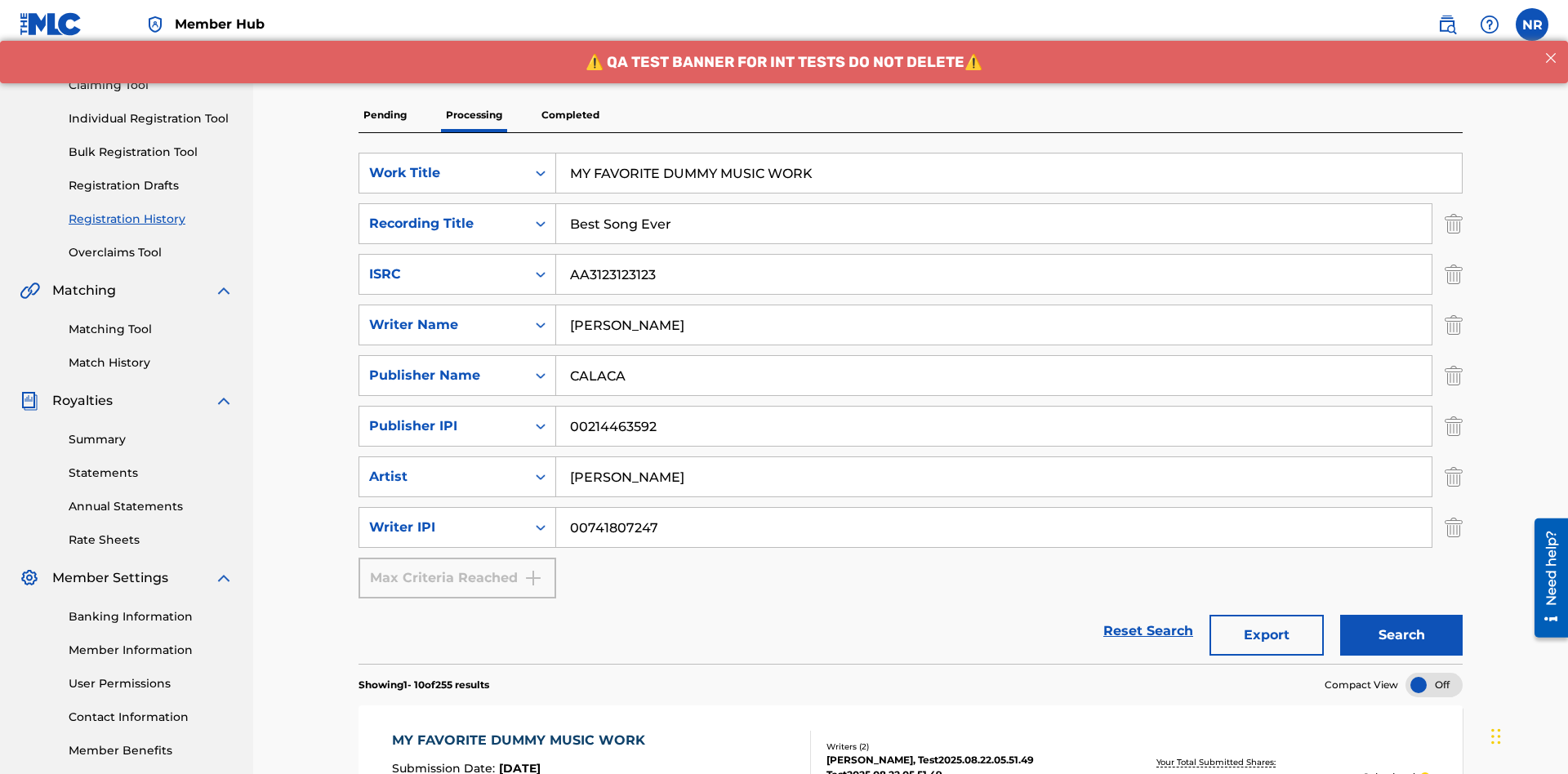
click at [570, 115] on p "Completed" at bounding box center [570, 115] width 68 height 34
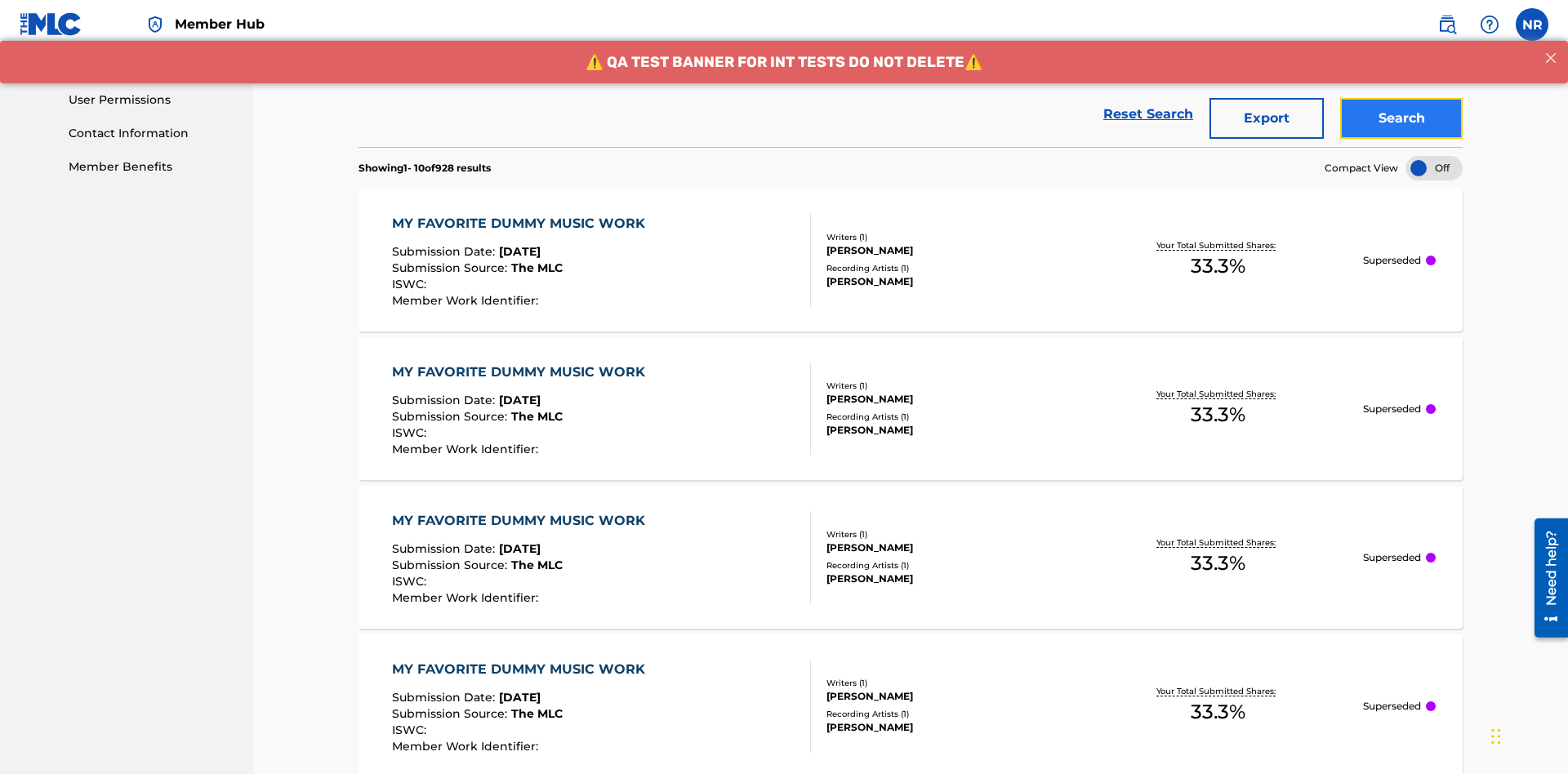
click at [1401, 119] on button "Search" at bounding box center [1401, 118] width 123 height 41
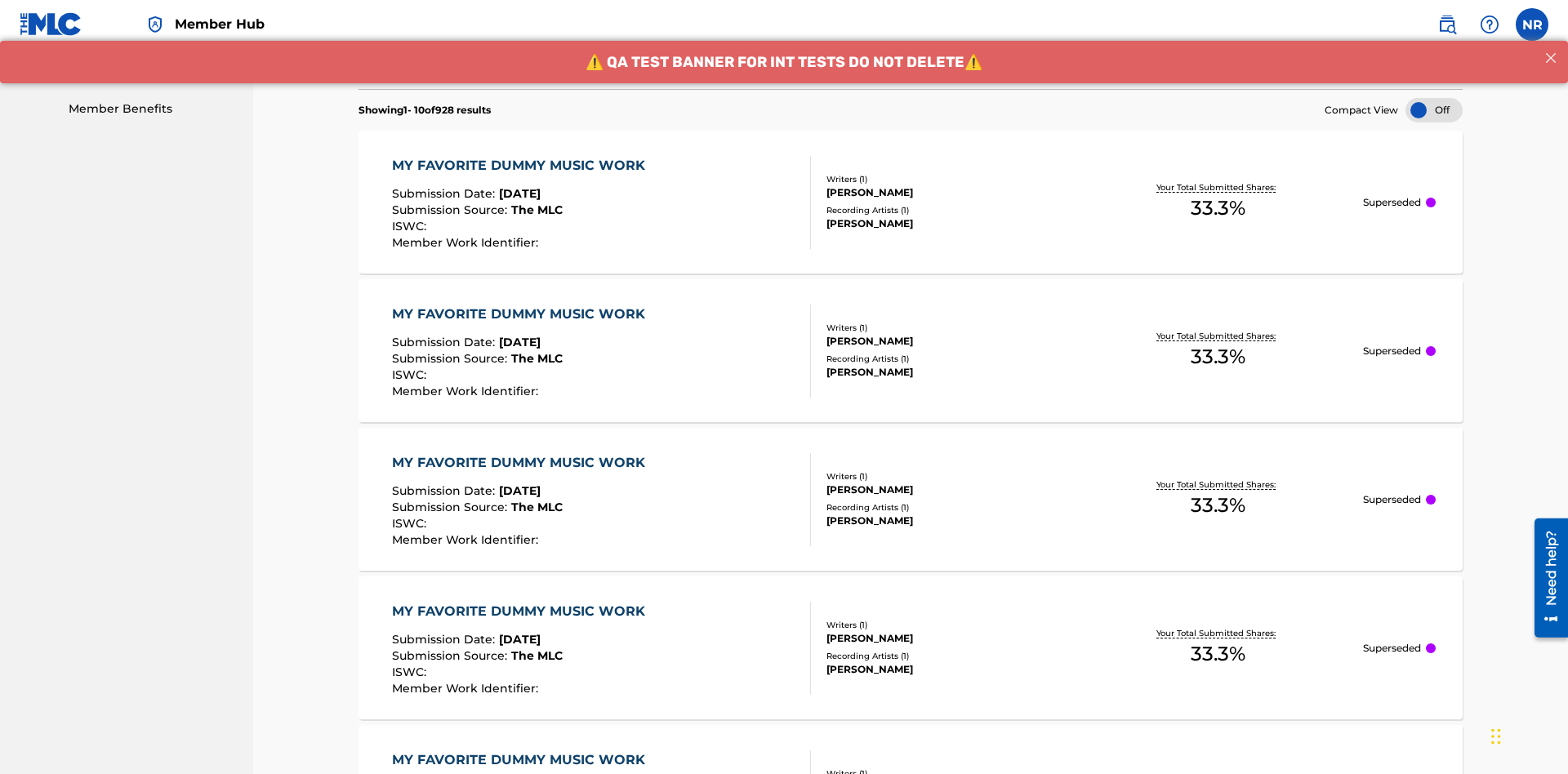
scroll to position [854, 0]
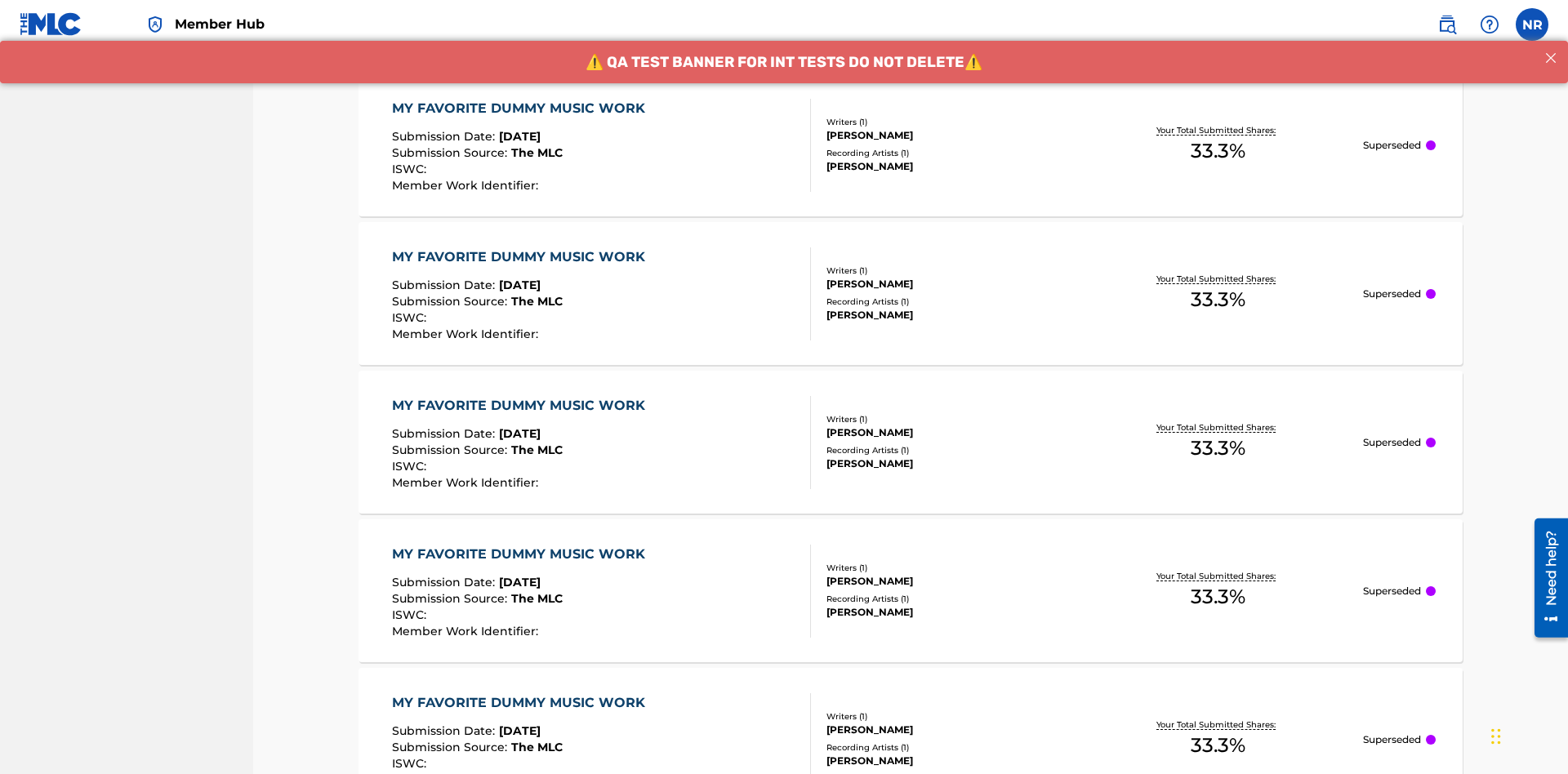
click at [520, 107] on div "MY FAVORITE DUMMY MUSIC WORK" at bounding box center [522, 108] width 261 height 20
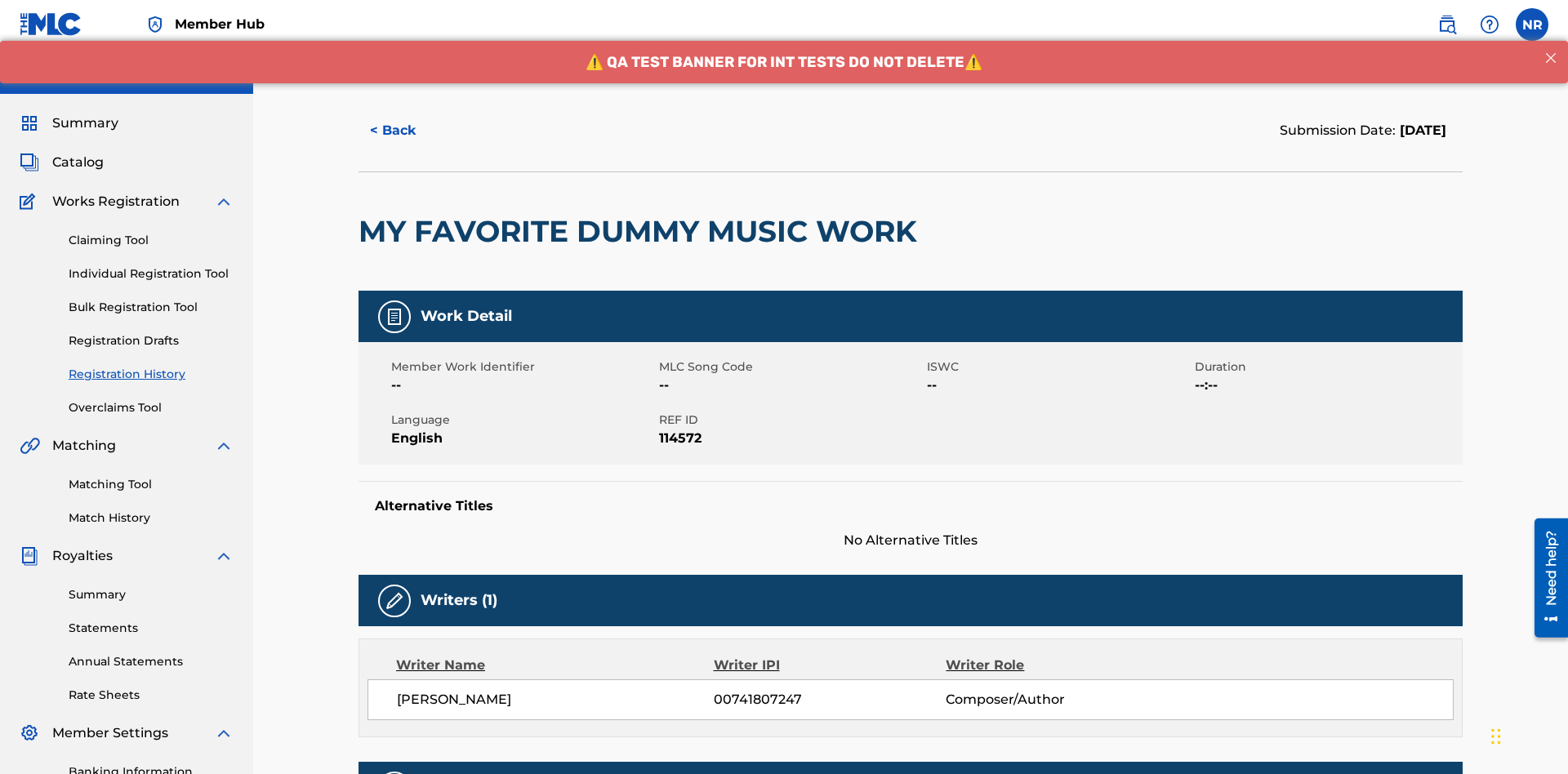
scroll to position [481, 0]
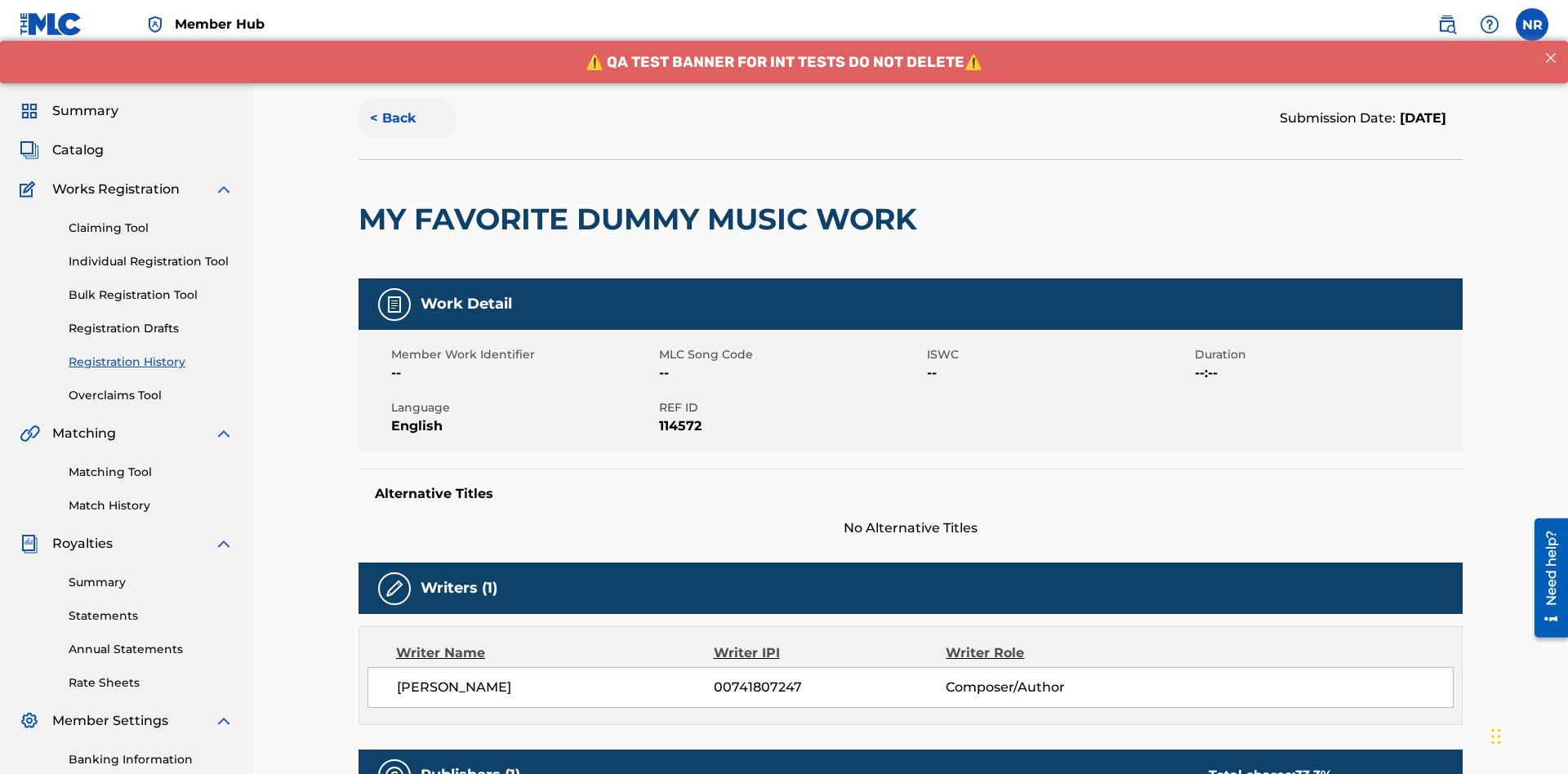
click at [407, 119] on button "< Back" at bounding box center [407, 118] width 98 height 41
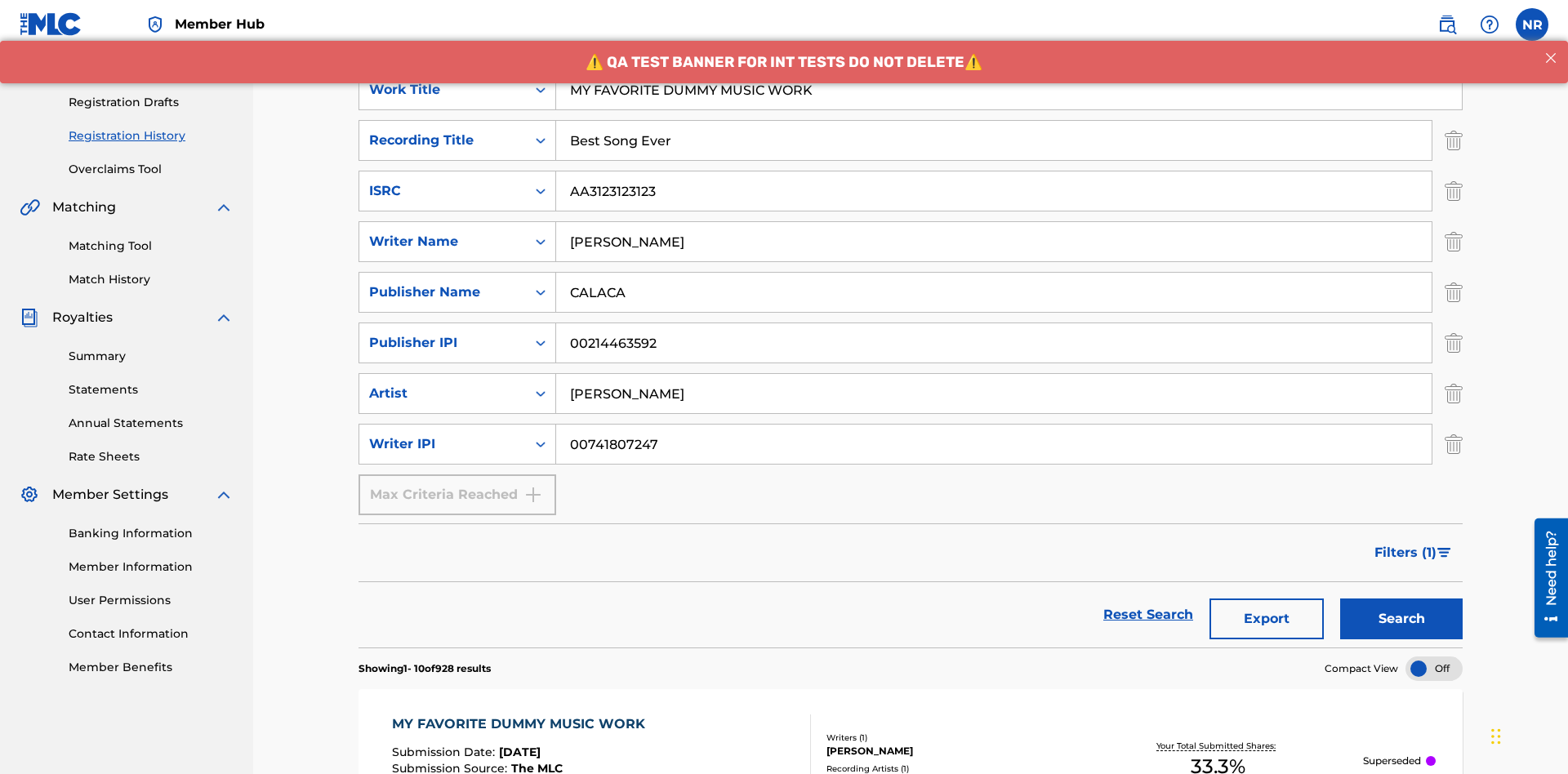
scroll to position [739, 0]
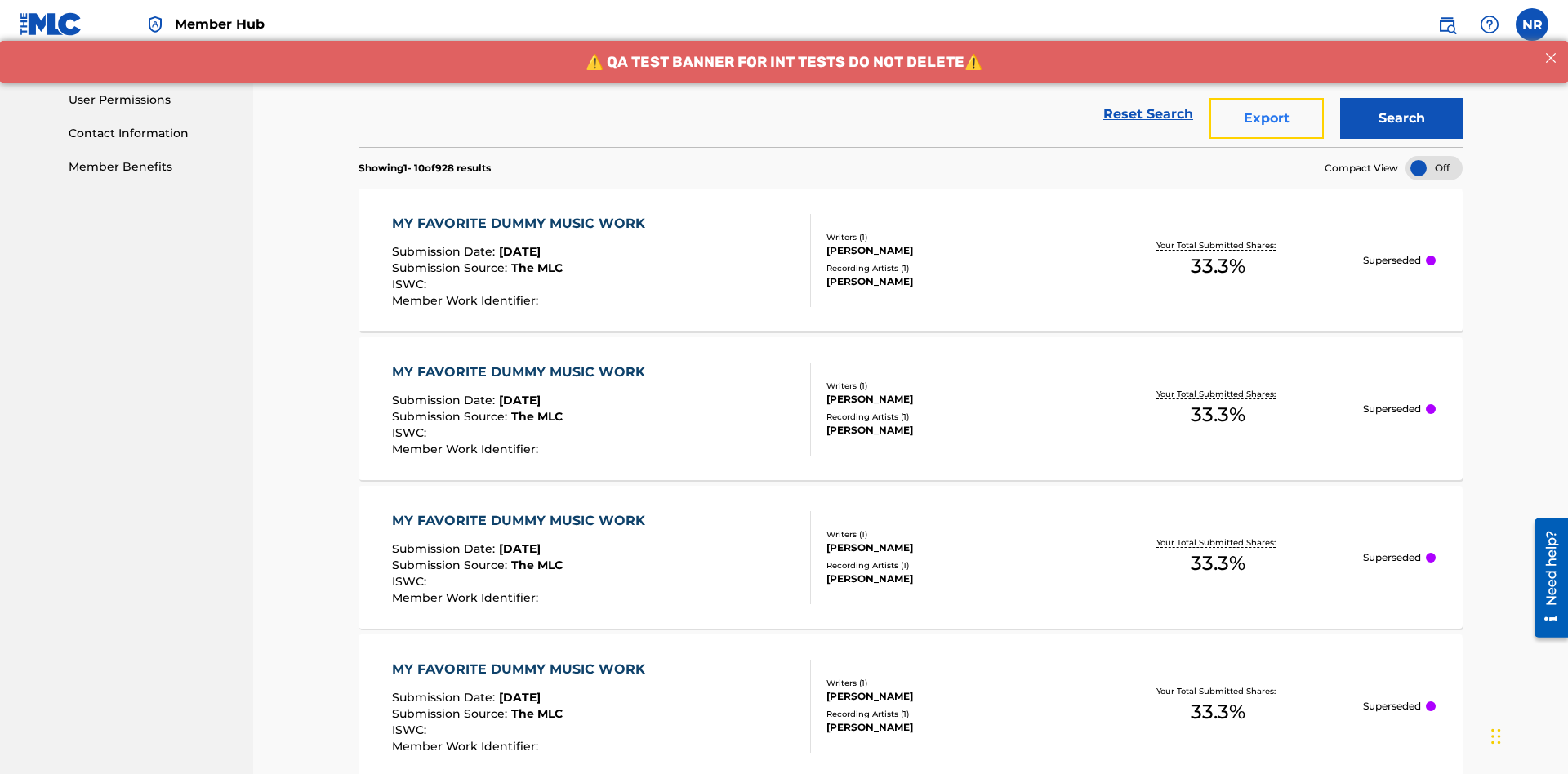
click at [1267, 119] on button "Export" at bounding box center [1267, 118] width 114 height 41
